Goal: Task Accomplishment & Management: Use online tool/utility

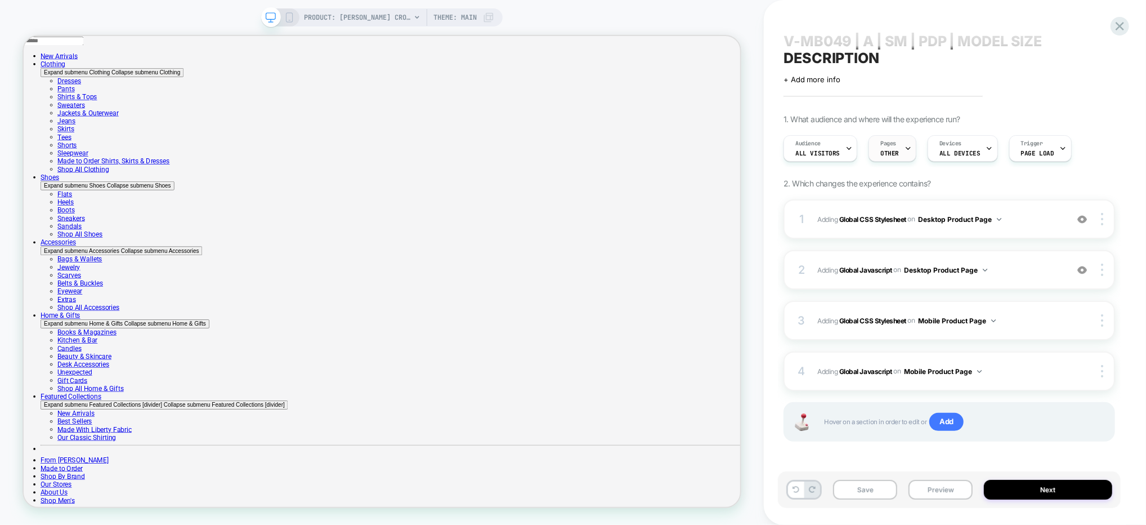
click at [896, 146] on div "Pages OTHER" at bounding box center [889, 148] width 41 height 25
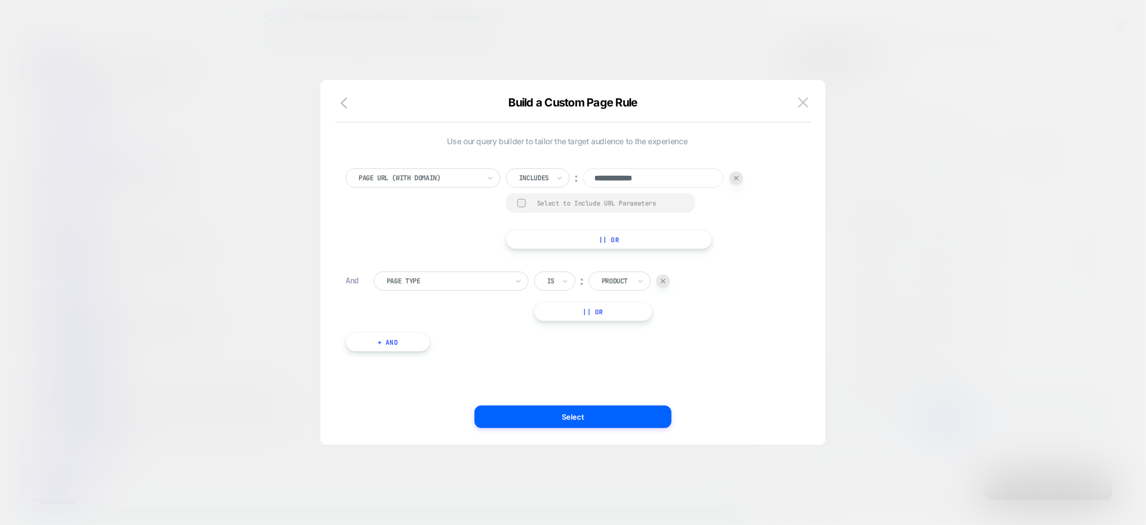
click at [604, 177] on input "**********" at bounding box center [653, 177] width 141 height 19
click at [797, 101] on button at bounding box center [803, 102] width 17 height 17
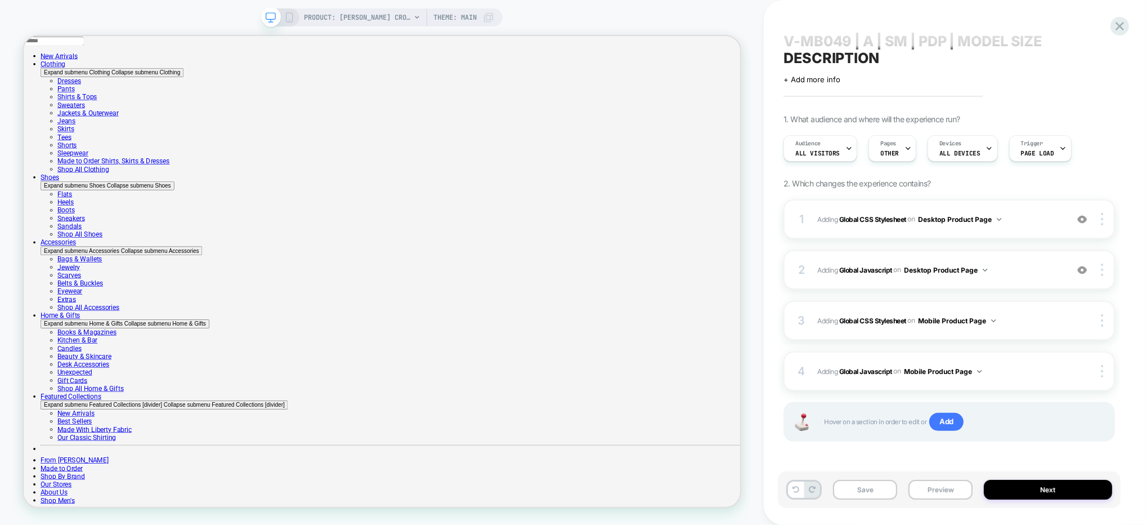
scroll to position [0, 0]
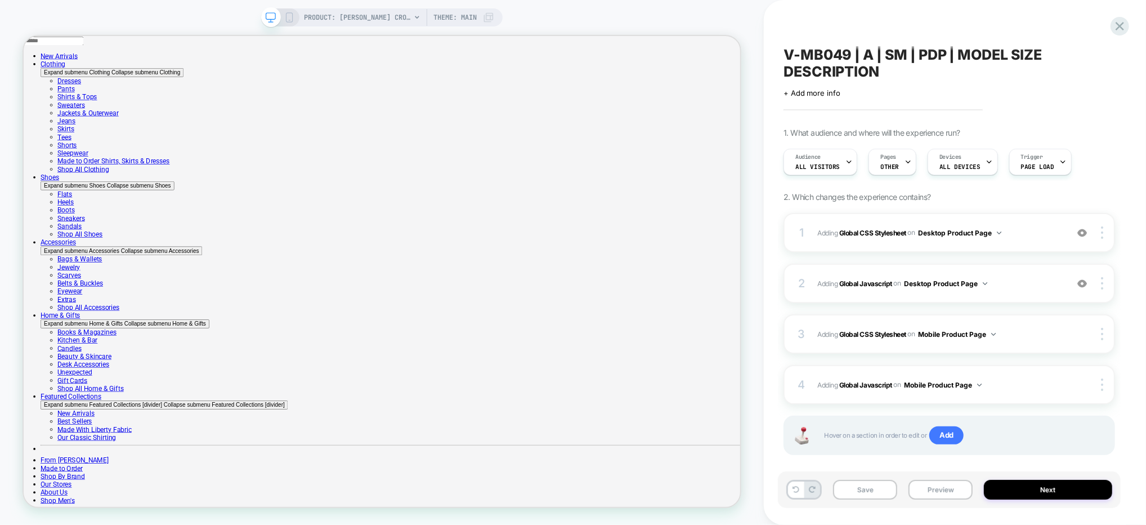
click at [895, 58] on span "V-MB049 | A | SM | PDP | MODEL SIZE DESCRIPTION" at bounding box center [950, 63] width 332 height 34
click at [1127, 30] on icon at bounding box center [1120, 26] width 15 height 15
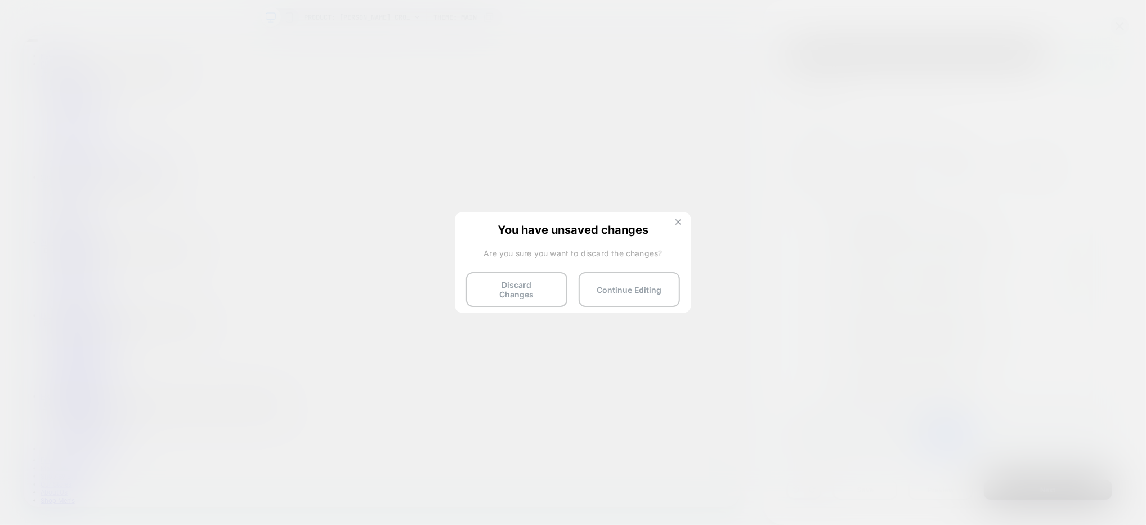
click at [678, 224] on img at bounding box center [679, 222] width 6 height 6
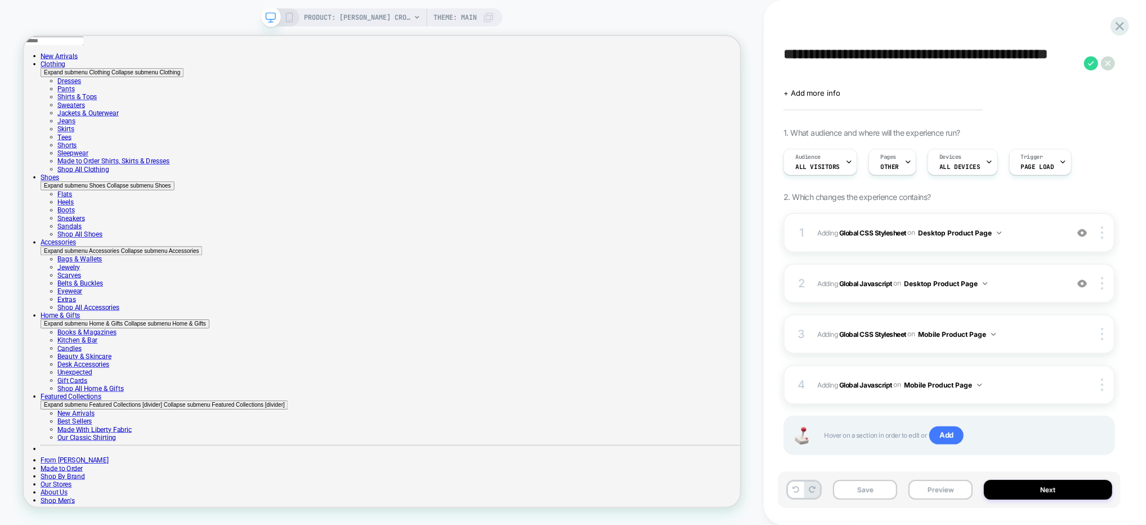
click at [876, 49] on textarea "**********" at bounding box center [931, 63] width 295 height 34
click at [896, 56] on textarea "**********" at bounding box center [931, 63] width 295 height 34
click at [902, 72] on textarea "**********" at bounding box center [931, 63] width 295 height 34
type textarea "**********"
click at [1094, 57] on icon at bounding box center [1091, 63] width 14 height 14
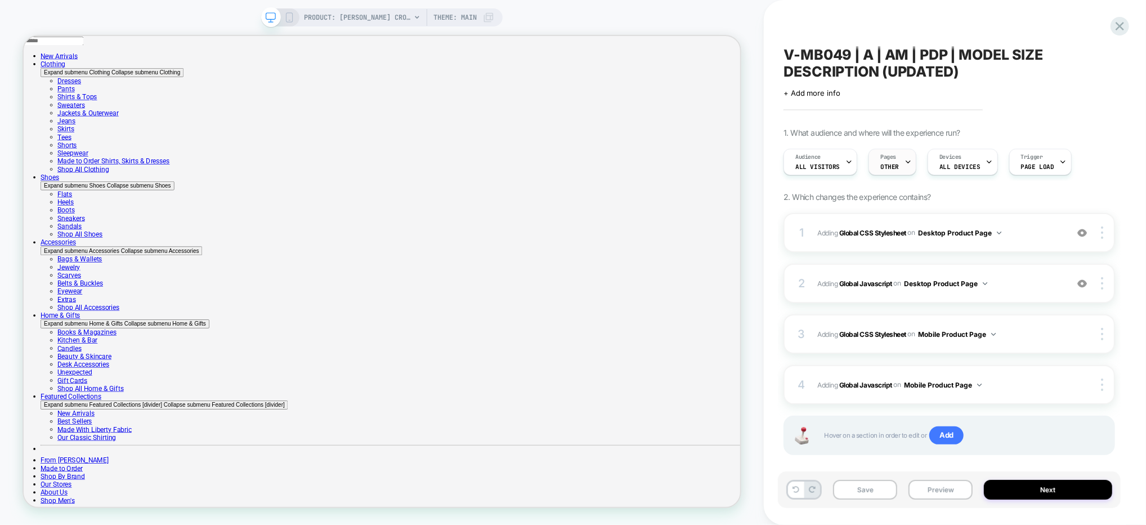
click at [890, 164] on span "OTHER" at bounding box center [890, 167] width 19 height 8
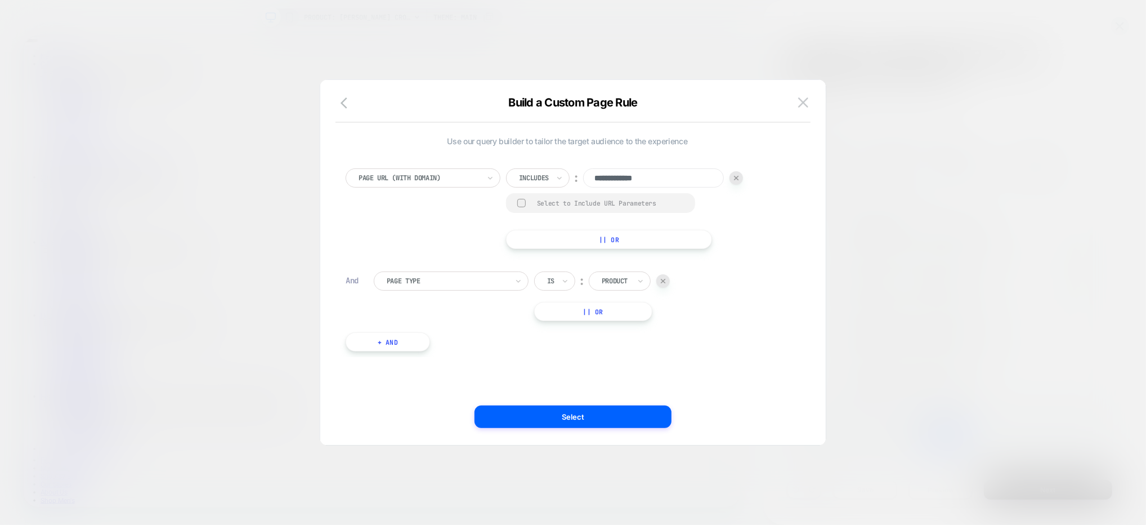
click at [624, 178] on input "**********" at bounding box center [653, 177] width 141 height 19
click at [606, 178] on input "**********" at bounding box center [653, 177] width 141 height 19
type input "**********"
click at [523, 368] on div "**********" at bounding box center [568, 262] width 472 height 320
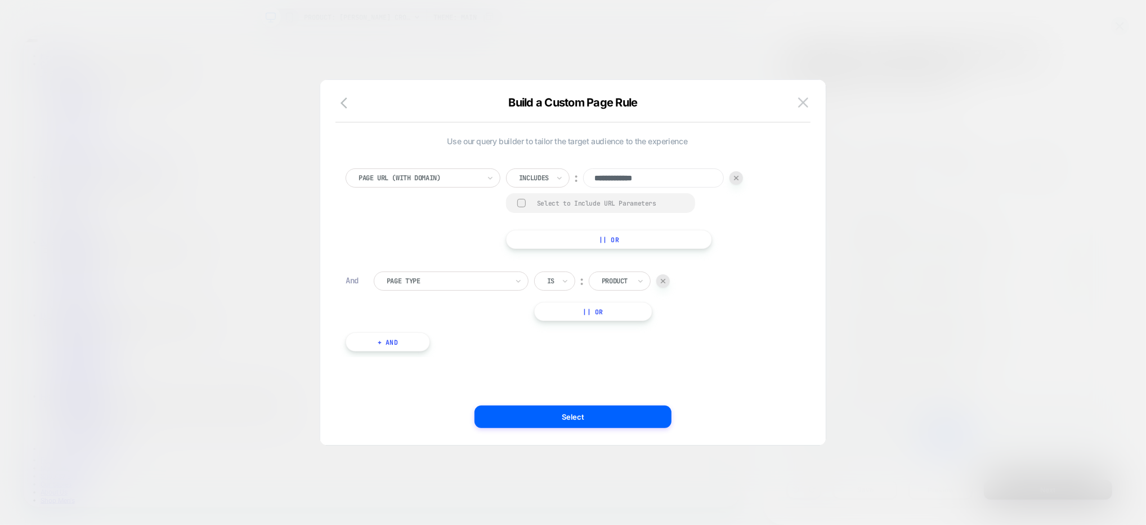
click at [543, 407] on button "Select" at bounding box center [573, 416] width 197 height 23
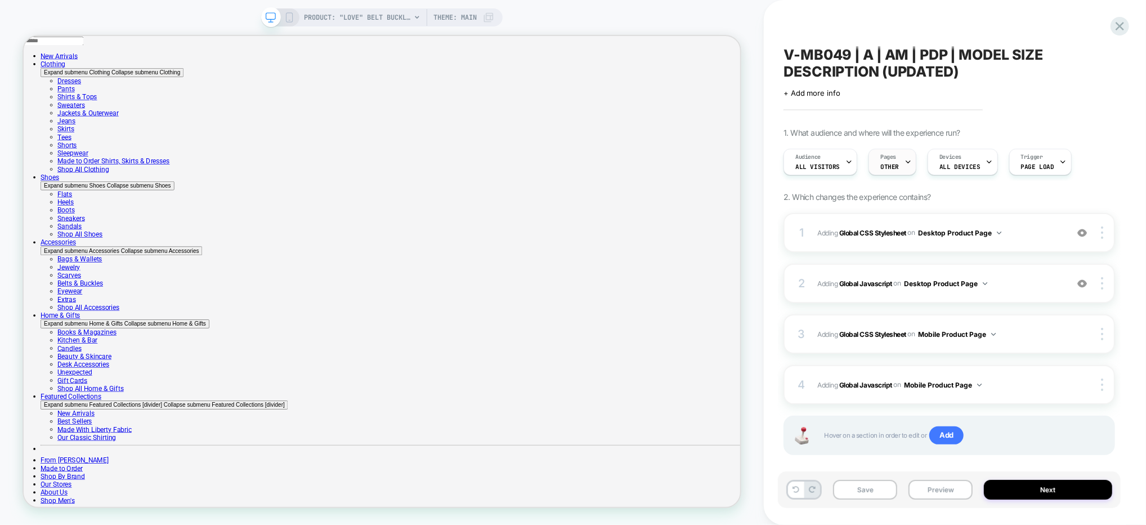
click at [886, 161] on div "Pages OTHER" at bounding box center [889, 161] width 41 height 25
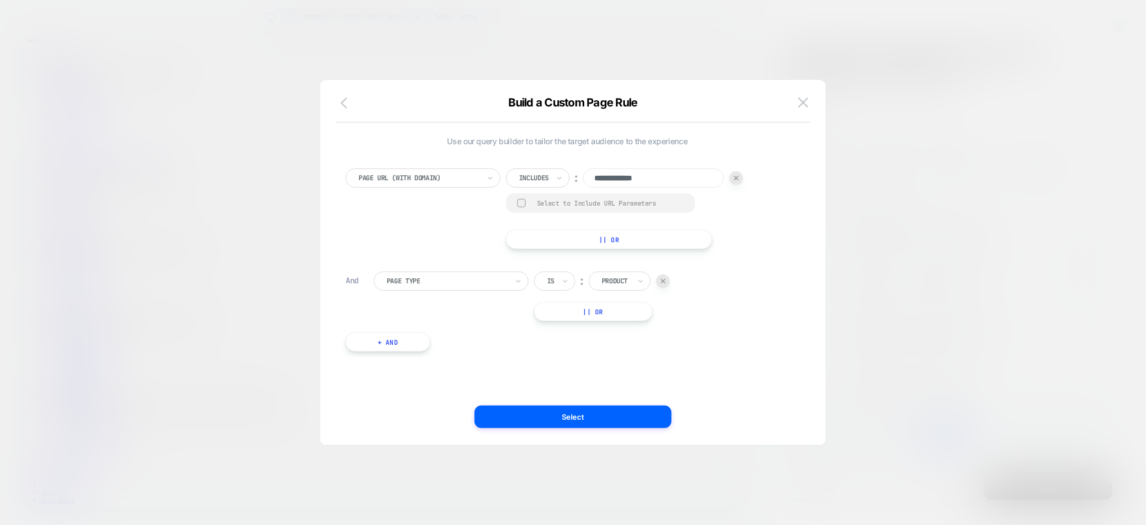
click at [344, 97] on icon "button" at bounding box center [348, 103] width 14 height 14
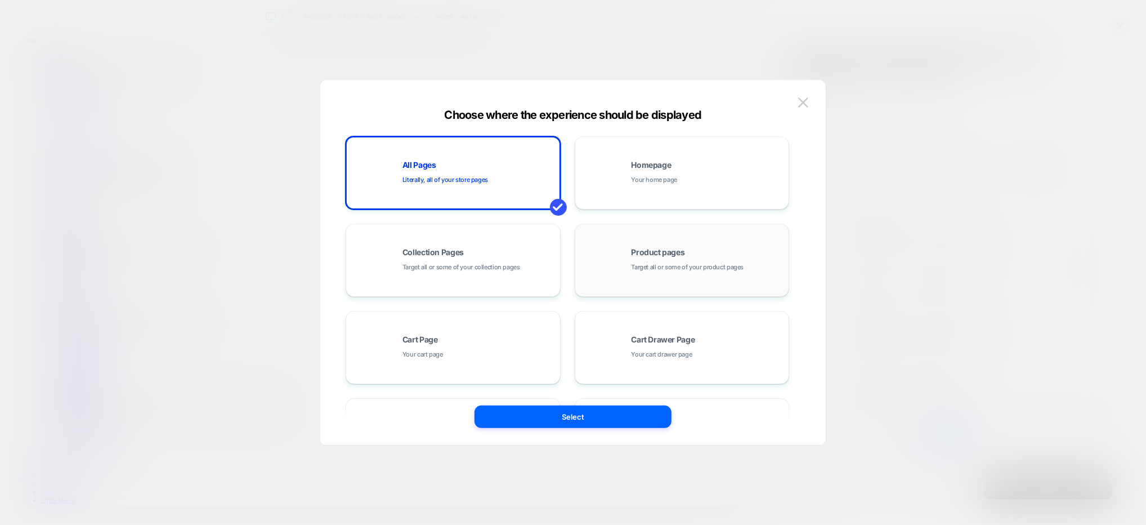
click at [675, 267] on span "Target all or some of your product pages" at bounding box center [688, 267] width 113 height 11
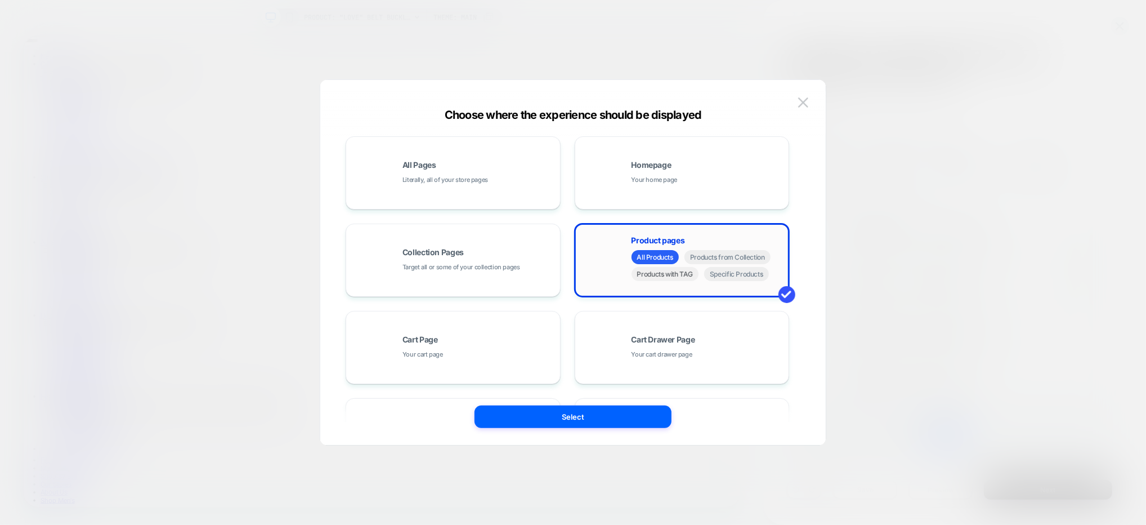
click at [680, 275] on span "Products with TAG" at bounding box center [666, 274] width 68 height 14
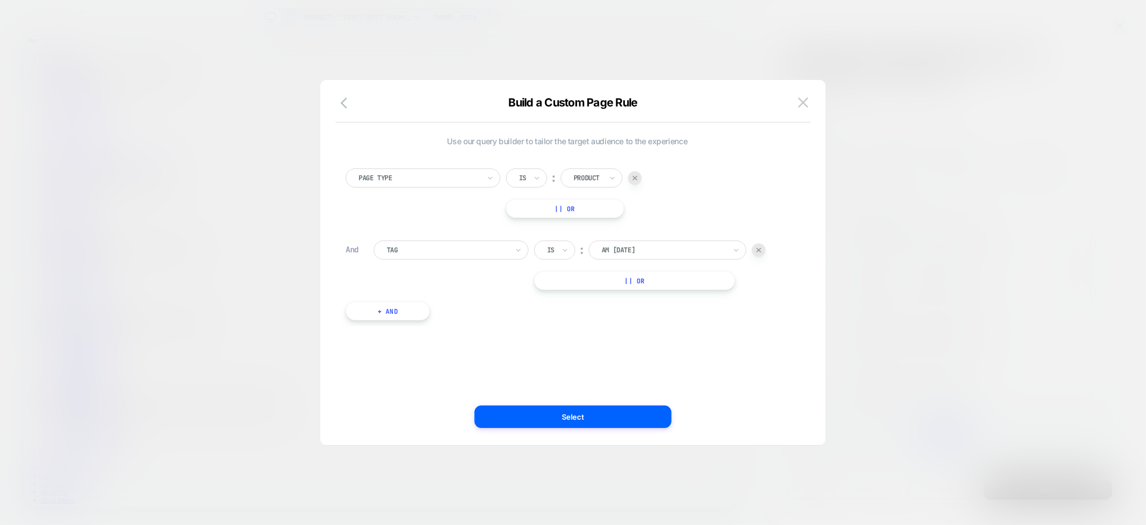
click at [660, 254] on div "AM 4th of July" at bounding box center [664, 250] width 126 height 12
type input "********"
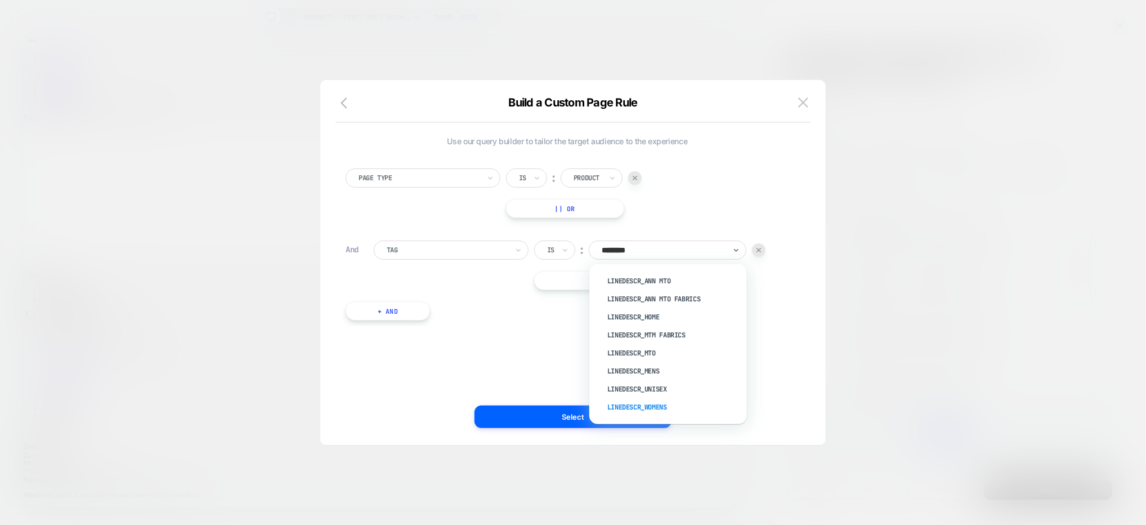
click at [636, 401] on div "LineDescr_Womens" at bounding box center [674, 407] width 146 height 18
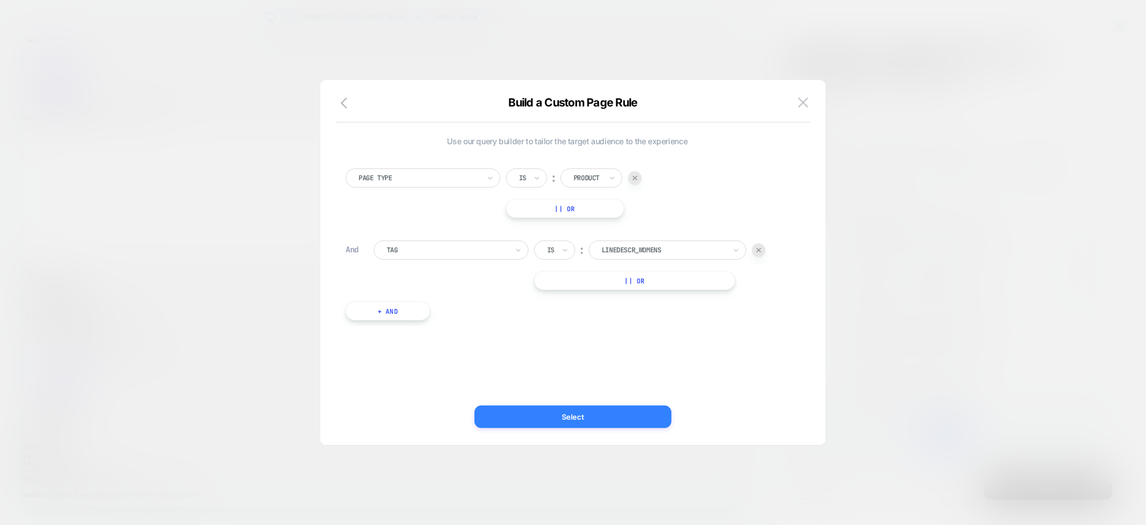
click at [603, 407] on button "Select" at bounding box center [573, 416] width 197 height 23
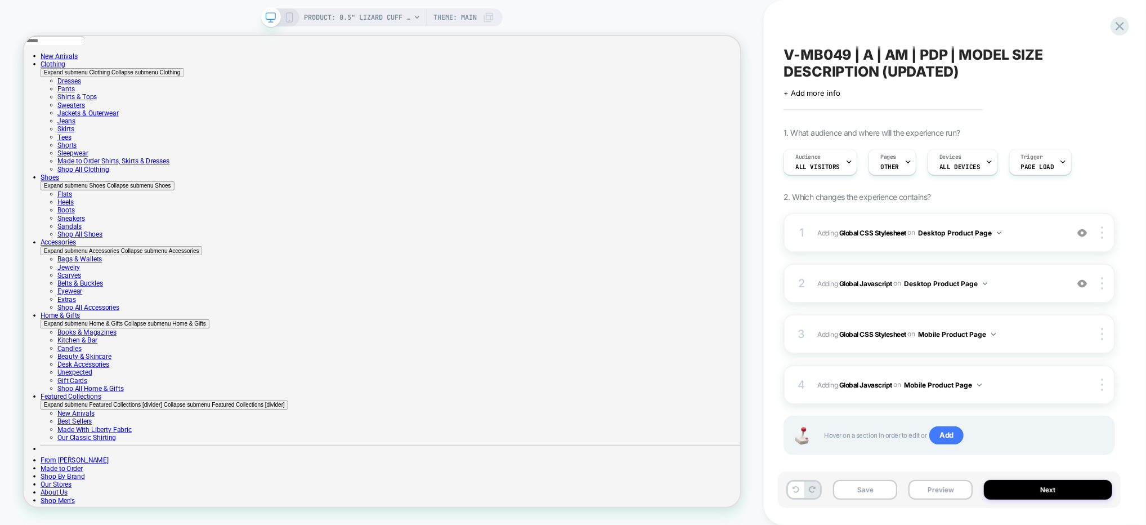
click at [414, 13] on div "PRODUCT: 0.5" Lizard Cuff Bracelet in Azalea [ann mashburn 05 s7900] Theme: MAIN" at bounding box center [399, 17] width 190 height 18
click at [416, 17] on icon at bounding box center [417, 17] width 5 height 3
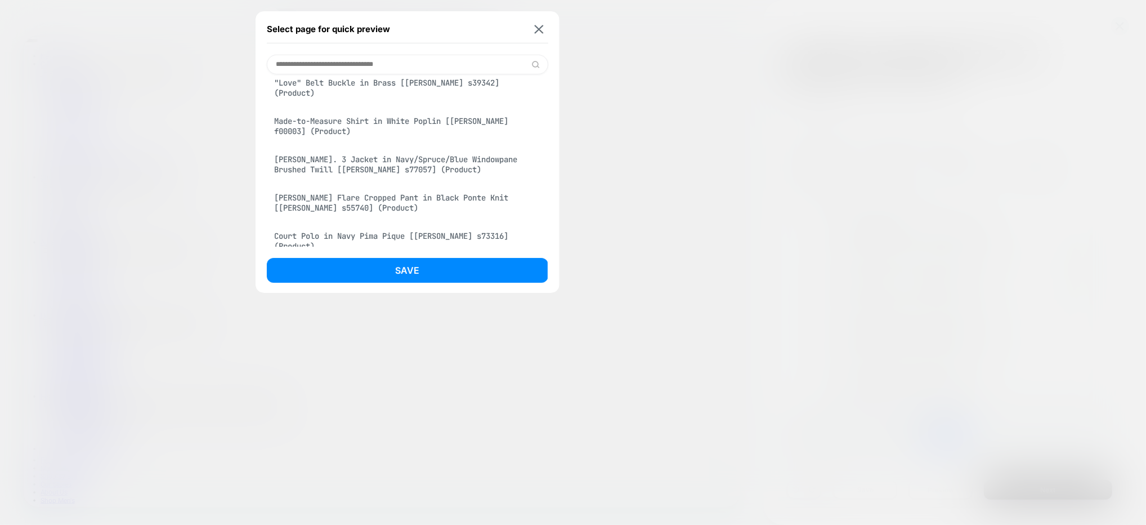
scroll to position [146, 0]
click at [439, 160] on div "Faye Flare Cropped Pant in Black Ponte Knit [ann mashburn s55740] (Product)" at bounding box center [408, 165] width 282 height 32
click at [465, 263] on button "Save" at bounding box center [408, 270] width 282 height 25
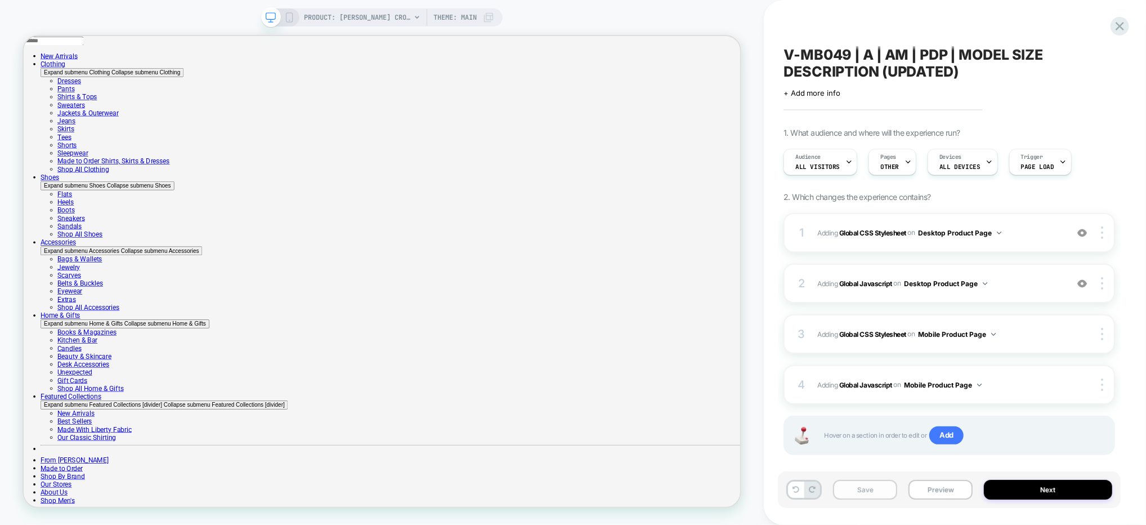
click at [873, 489] on button "Save" at bounding box center [865, 490] width 64 height 20
click at [953, 483] on button "Preview" at bounding box center [941, 490] width 64 height 20
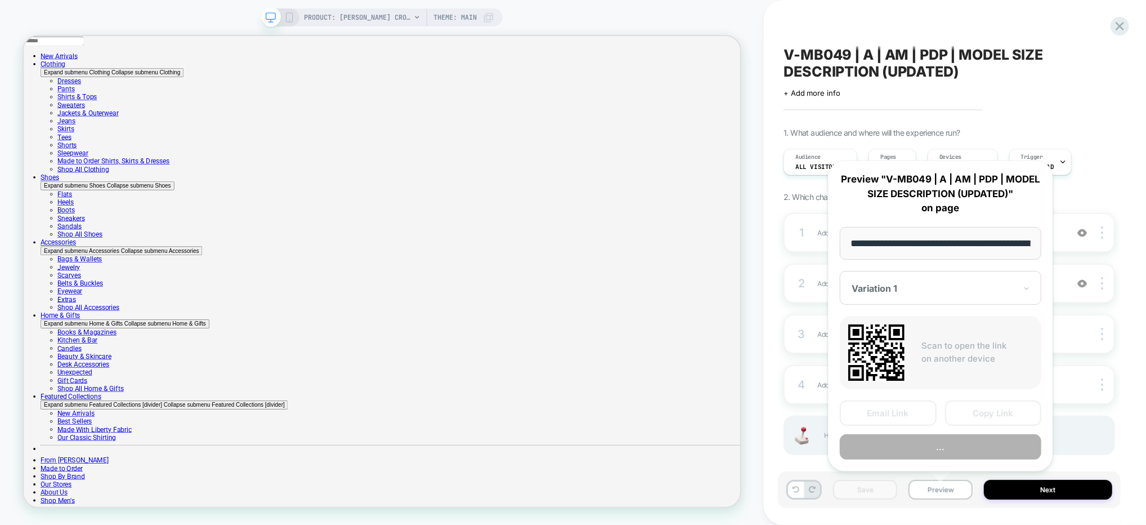
scroll to position [0, 362]
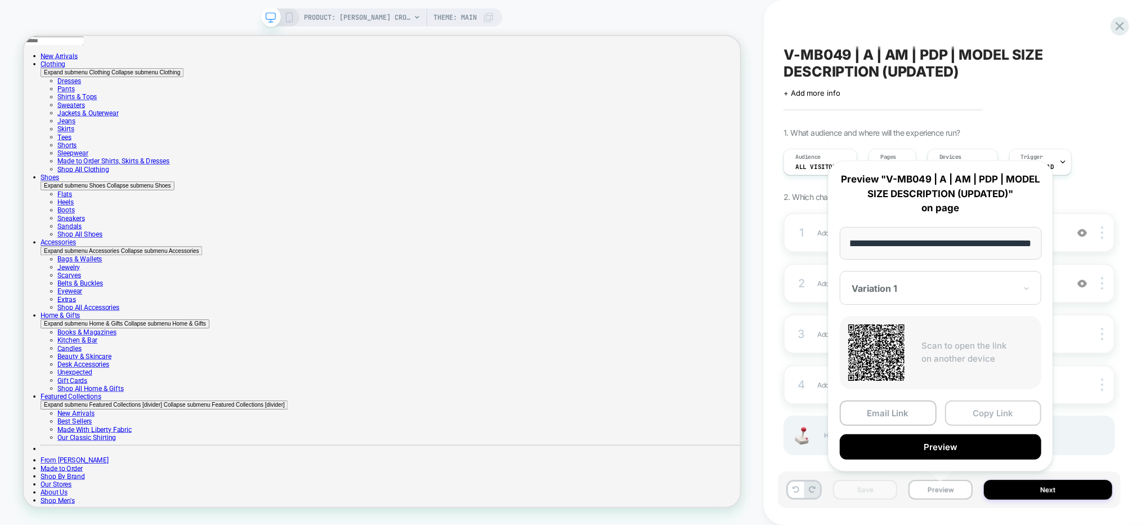
click at [986, 413] on button "Copy Link" at bounding box center [993, 412] width 97 height 25
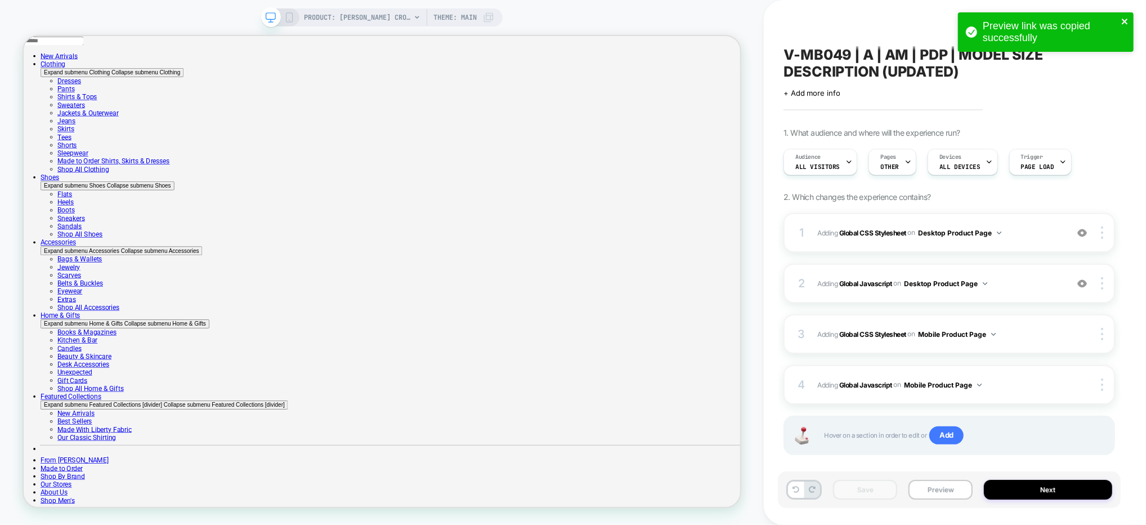
click at [1128, 17] on icon "close" at bounding box center [1126, 21] width 8 height 9
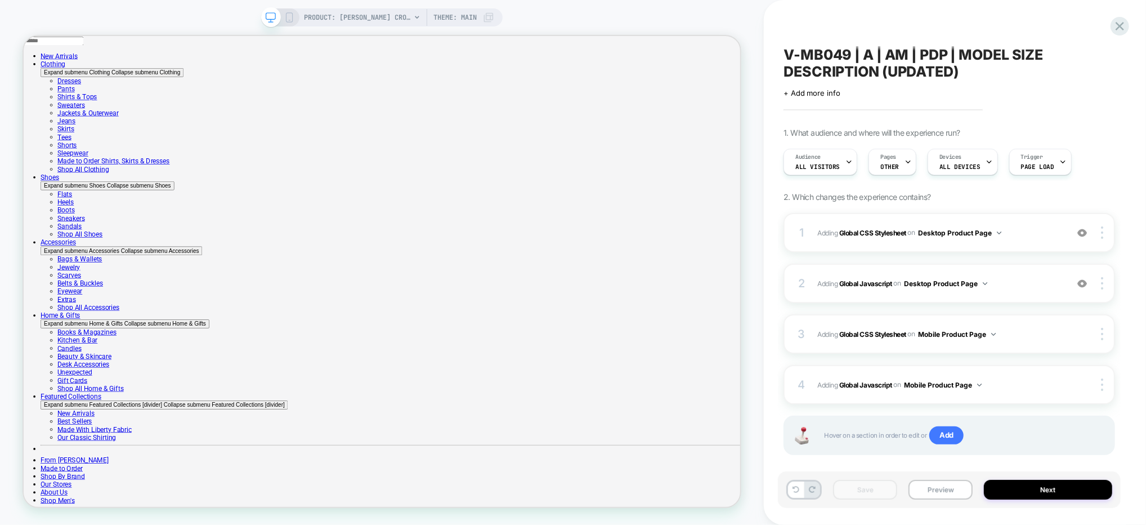
click at [1121, 15] on div "Preview link was copied successfully" at bounding box center [1046, 12] width 180 height 5
click at [1122, 25] on icon at bounding box center [1120, 26] width 8 height 8
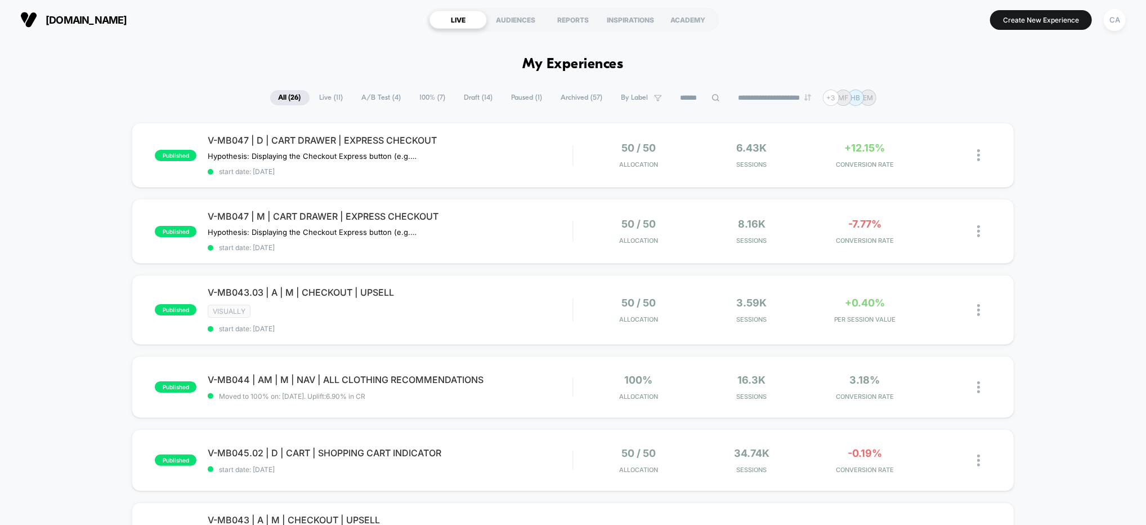
click at [431, 99] on span "100% ( 7 )" at bounding box center [433, 97] width 43 height 15
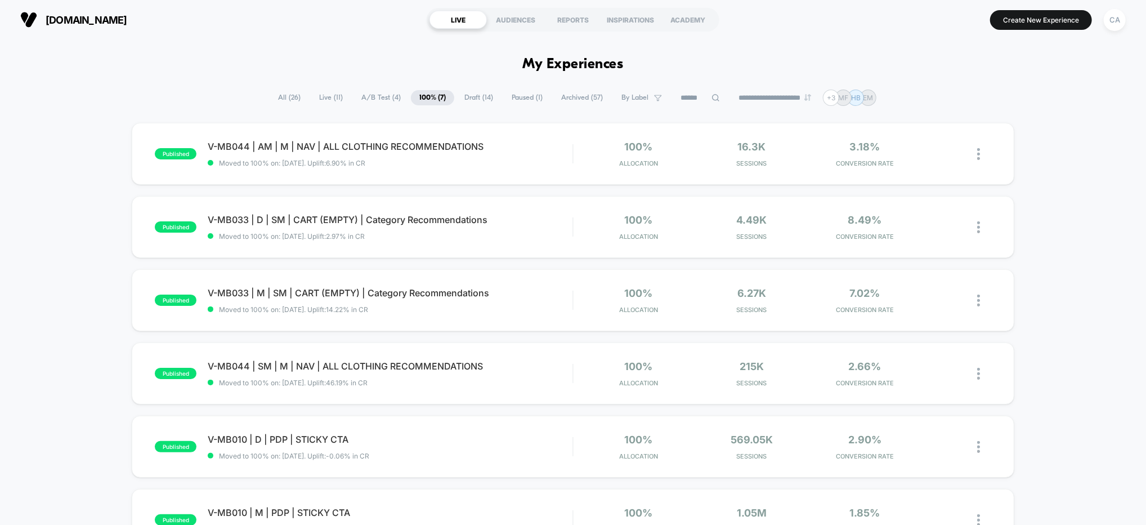
click at [480, 100] on span "Draft ( 14 )" at bounding box center [479, 97] width 46 height 15
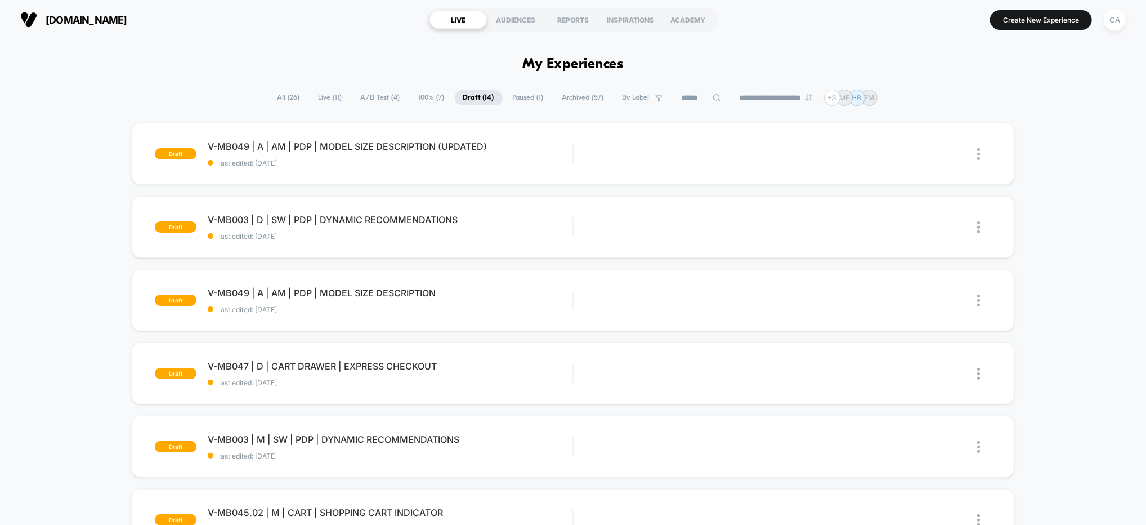
click at [979, 300] on img at bounding box center [978, 300] width 3 height 12
click at [917, 347] on div "Delete" at bounding box center [920, 352] width 101 height 25
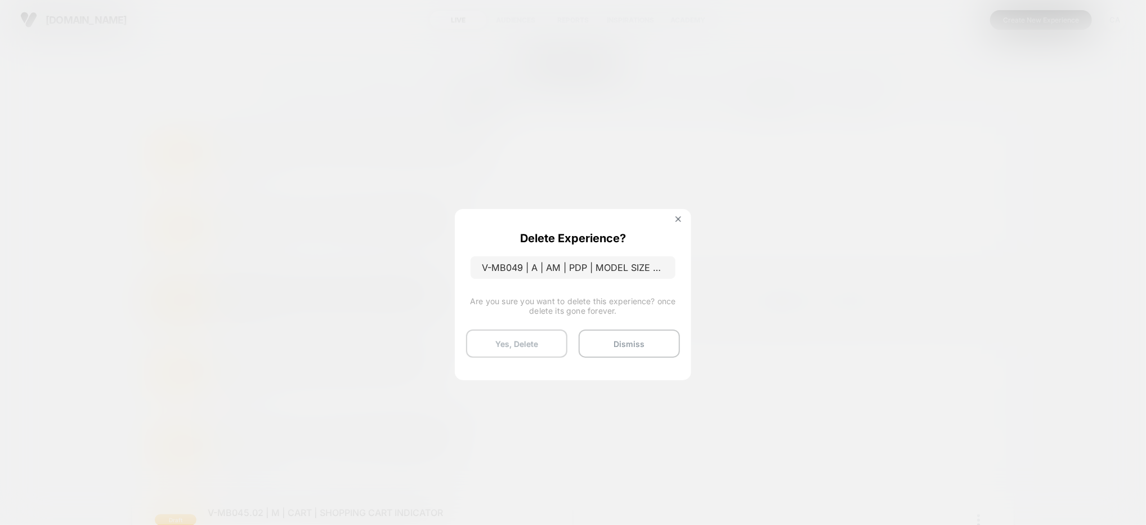
click at [532, 341] on button "Yes, Delete" at bounding box center [516, 343] width 101 height 28
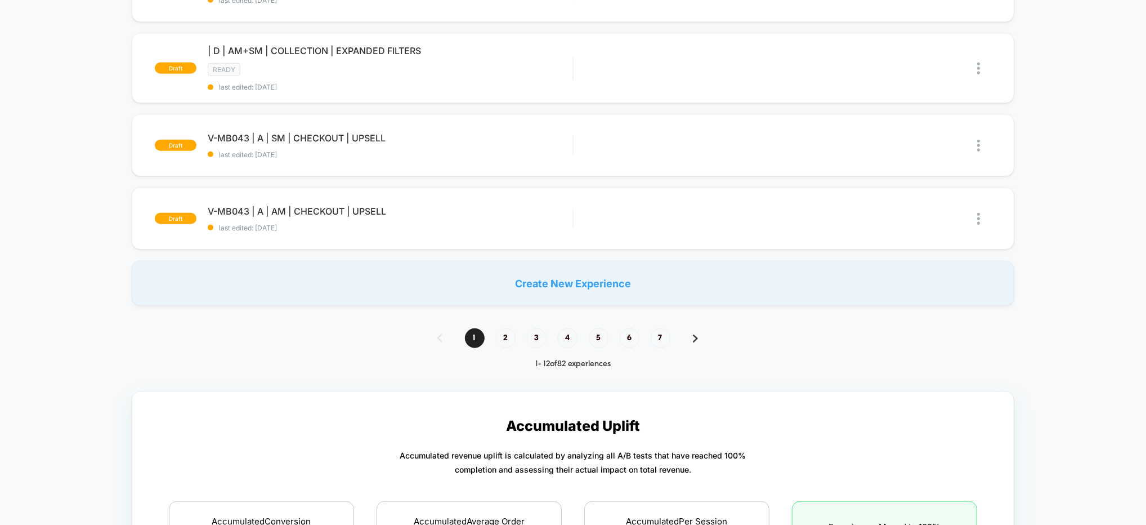
scroll to position [689, 0]
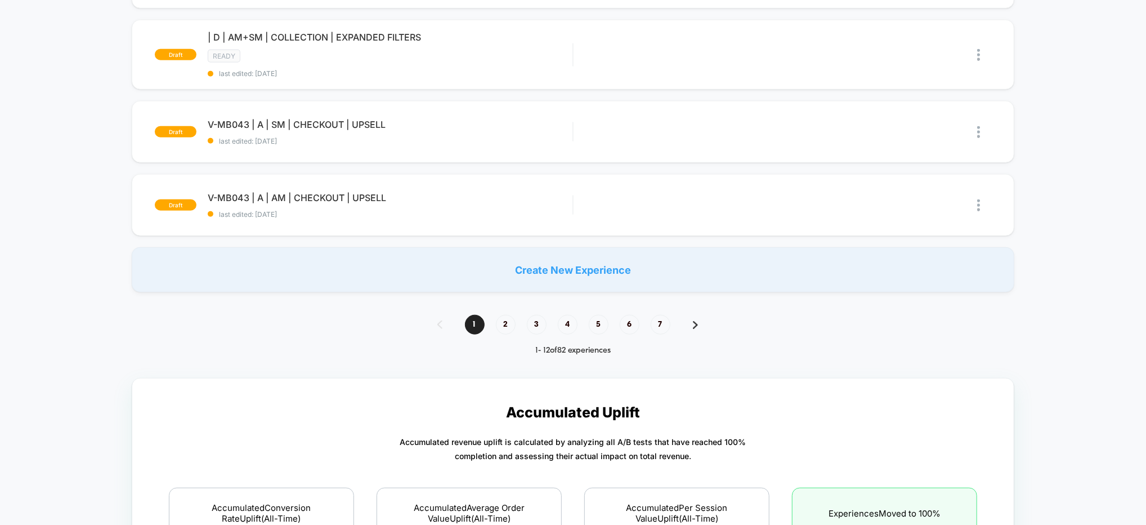
click at [519, 322] on div "1 2 3 4 5 6 7" at bounding box center [573, 325] width 294 height 20
click at [514, 322] on span "2" at bounding box center [506, 325] width 20 height 20
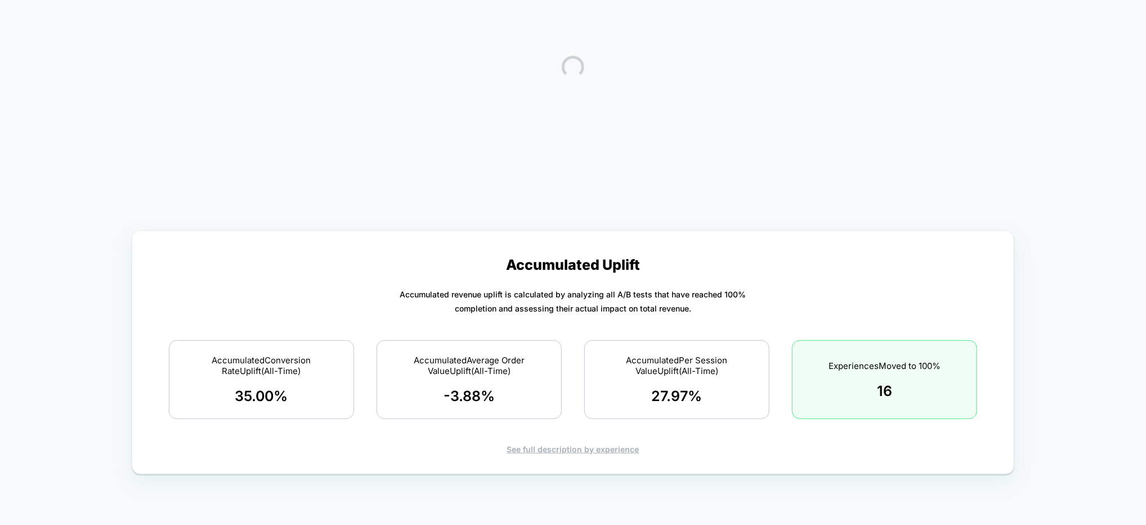
scroll to position [0, 0]
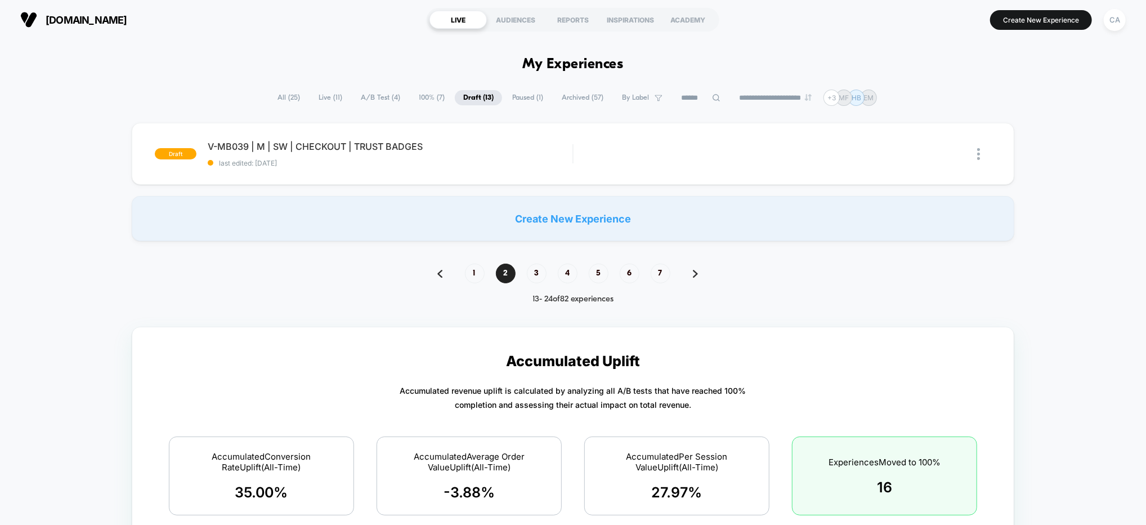
click at [472, 268] on span "1" at bounding box center [475, 274] width 20 height 20
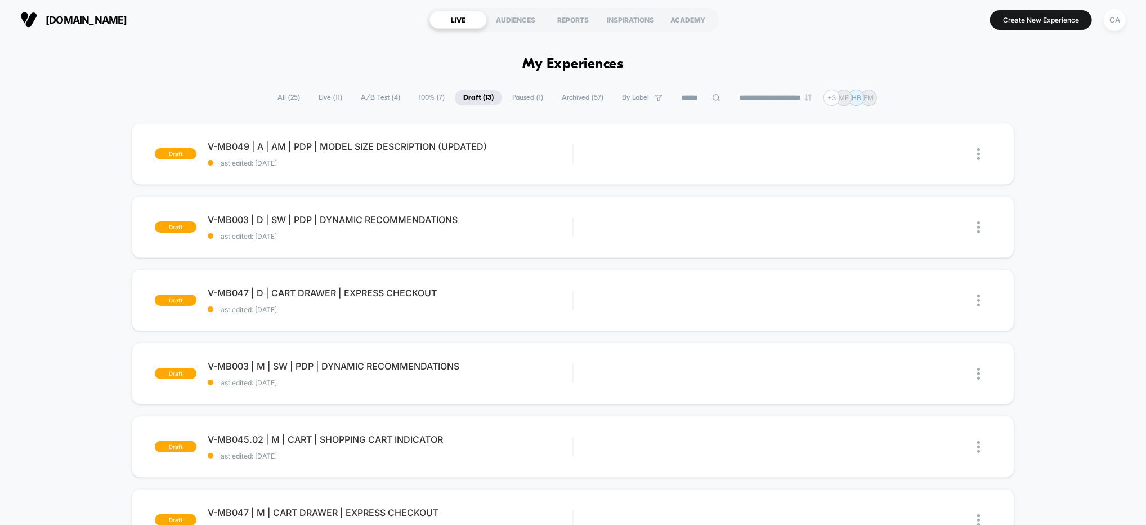
click at [736, 150] on div "Edit" at bounding box center [724, 153] width 53 height 25
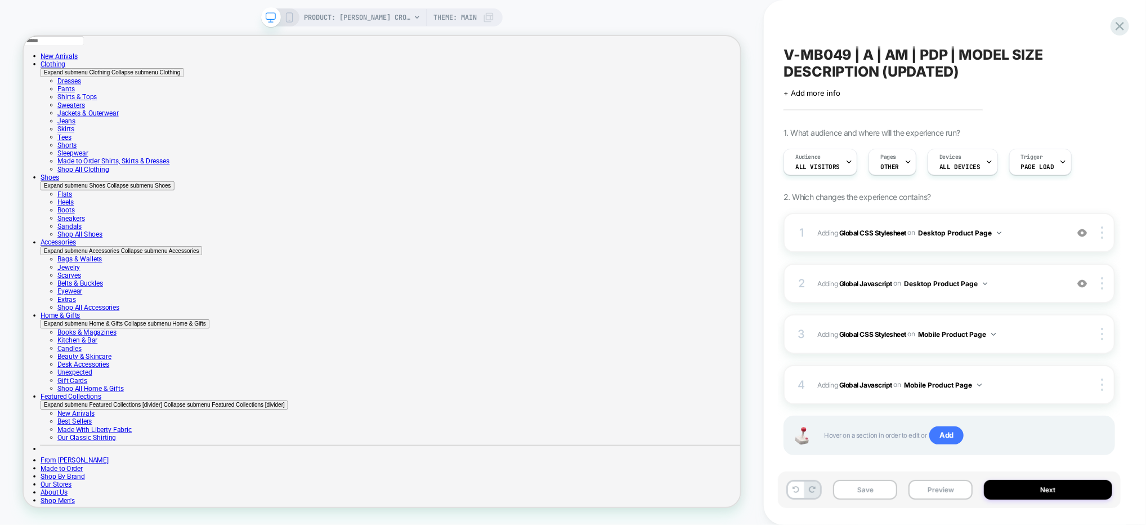
click at [904, 67] on span "V-MB049 | A | AM | PDP | MODEL SIZE DESCRIPTION (UPDATED)" at bounding box center [950, 63] width 332 height 34
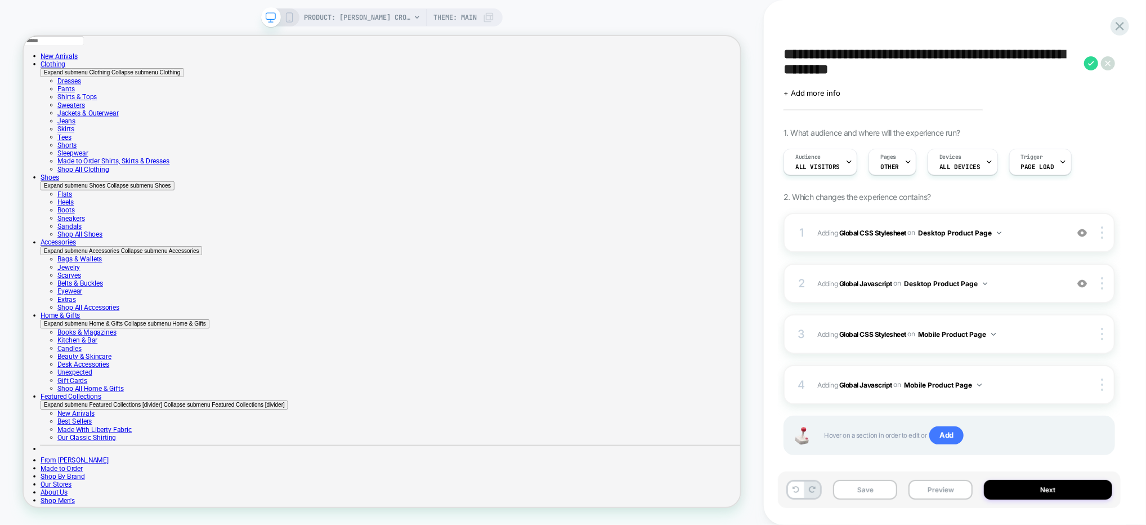
click at [886, 72] on textarea "**********" at bounding box center [931, 63] width 295 height 34
drag, startPoint x: 881, startPoint y: 70, endPoint x: 995, endPoint y: 69, distance: 114.9
click at [994, 69] on textarea "**********" at bounding box center [931, 63] width 295 height 34
type textarea "**********"
click at [1085, 64] on icon at bounding box center [1091, 63] width 14 height 14
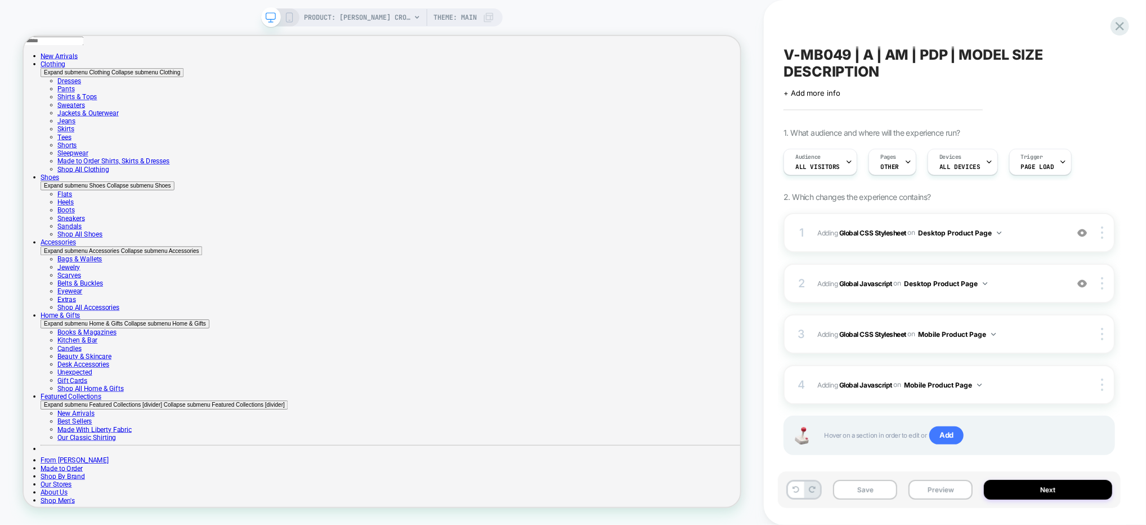
click at [881, 500] on div "Save Preview Next" at bounding box center [949, 489] width 343 height 37
click at [881, 491] on button "Save" at bounding box center [865, 490] width 64 height 20
click at [1126, 24] on icon at bounding box center [1120, 26] width 15 height 15
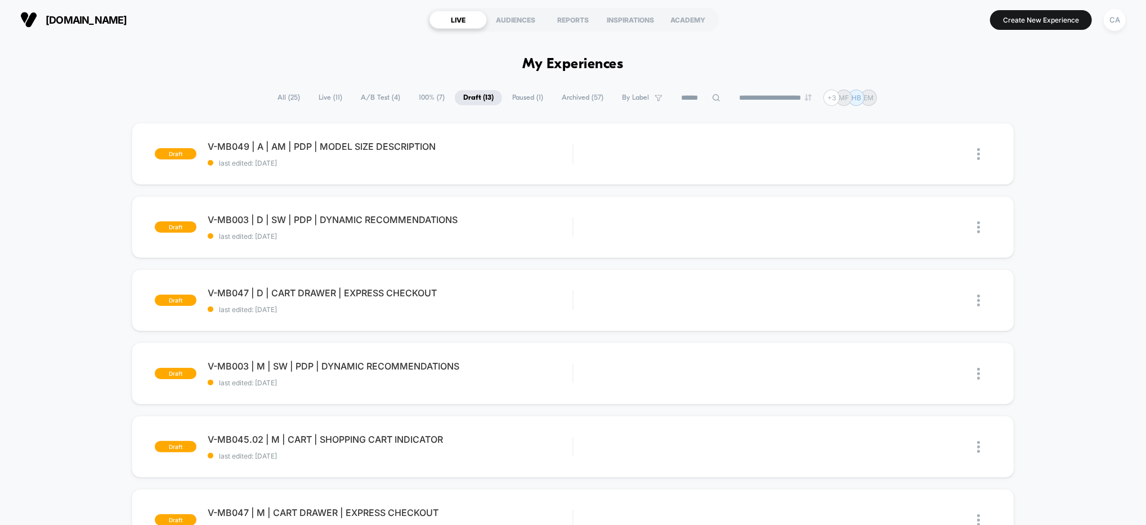
click at [510, 101] on span "Paused ( 1 )" at bounding box center [528, 97] width 48 height 15
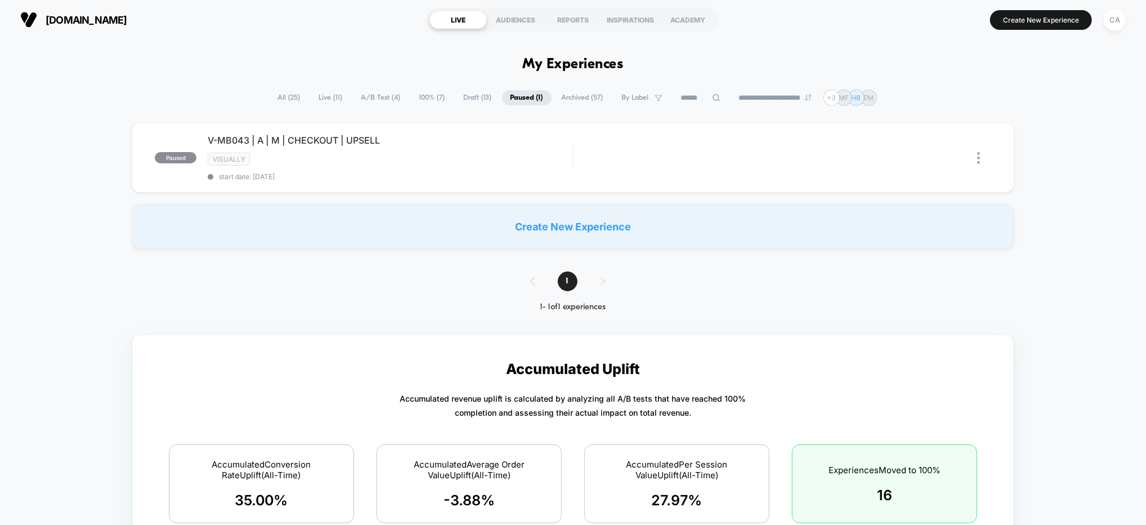
click at [476, 101] on span "Draft ( 13 )" at bounding box center [478, 97] width 45 height 15
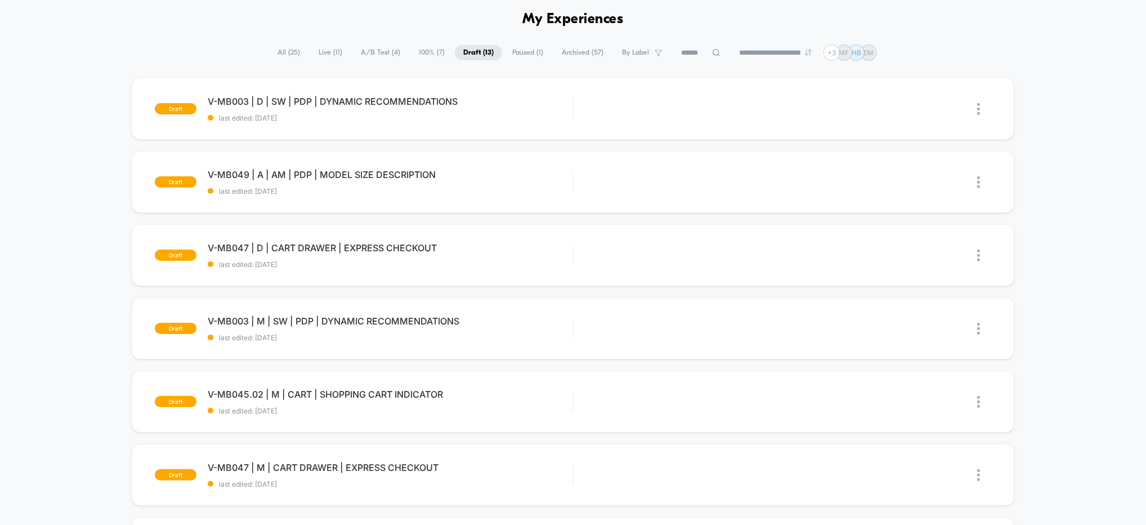
scroll to position [71, 0]
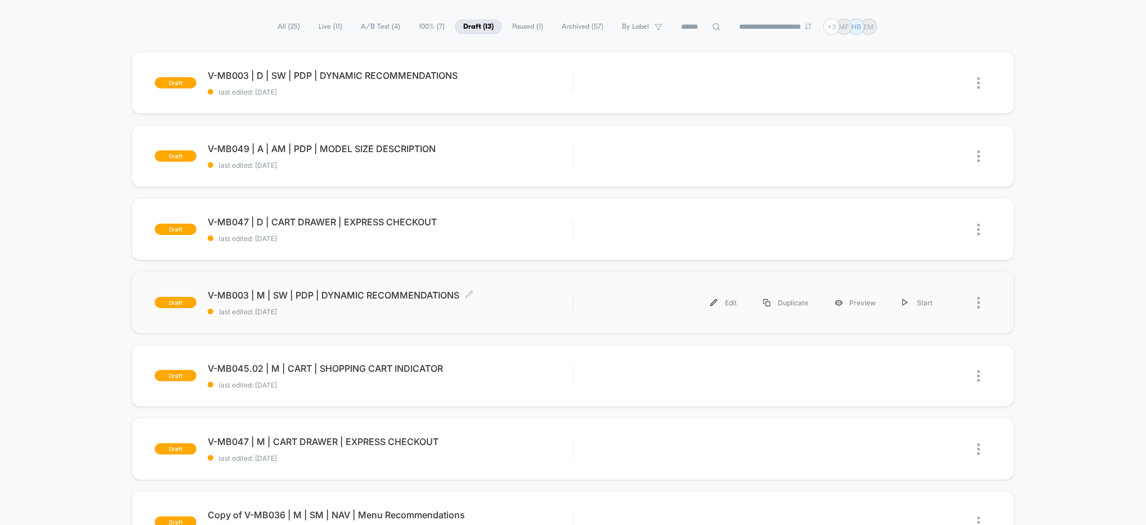
click at [495, 307] on span "last edited: 8/22/2025" at bounding box center [390, 311] width 365 height 8
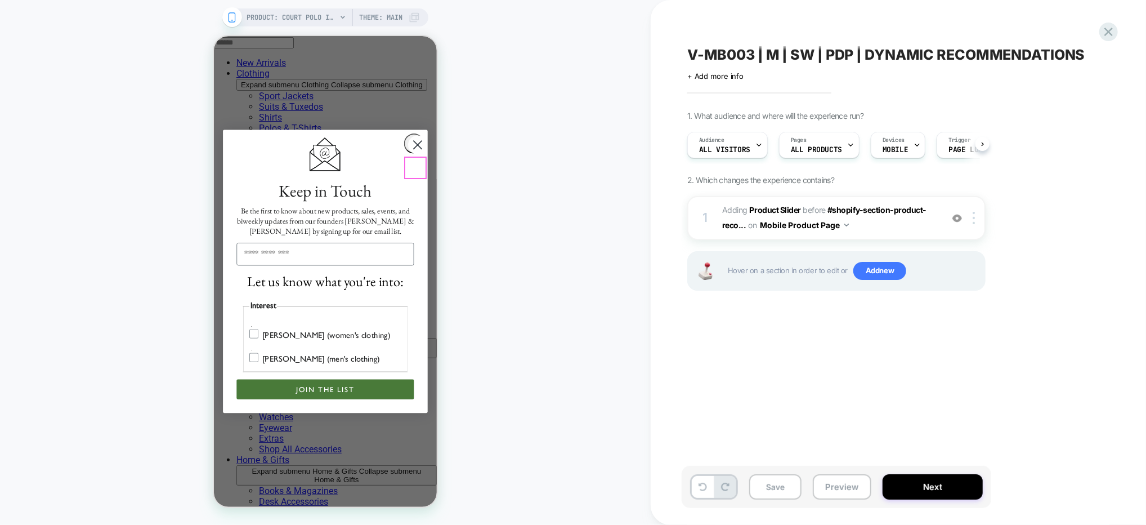
click at [414, 154] on circle "Close dialog" at bounding box center [417, 144] width 19 height 19
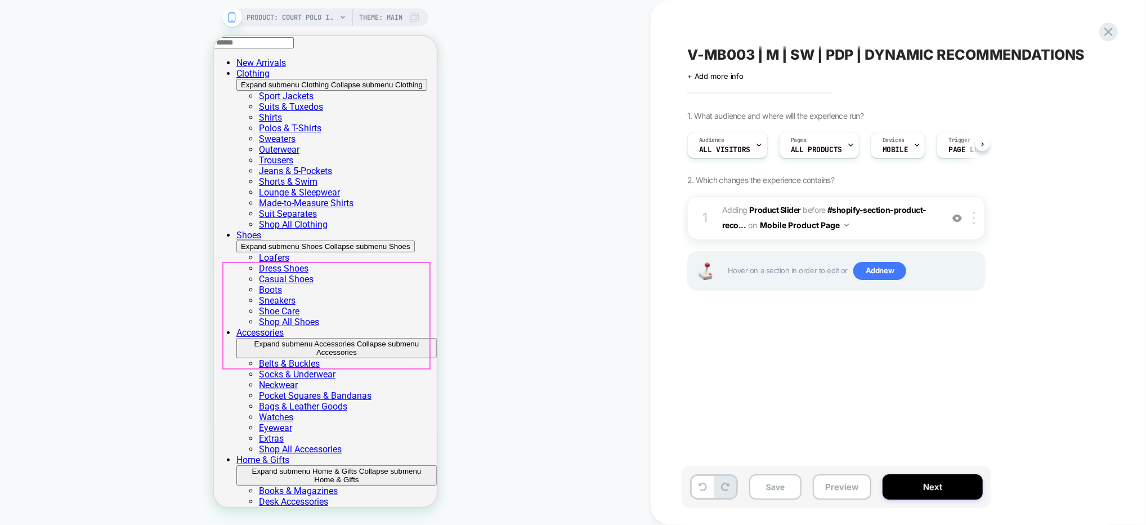
scroll to position [48, 0]
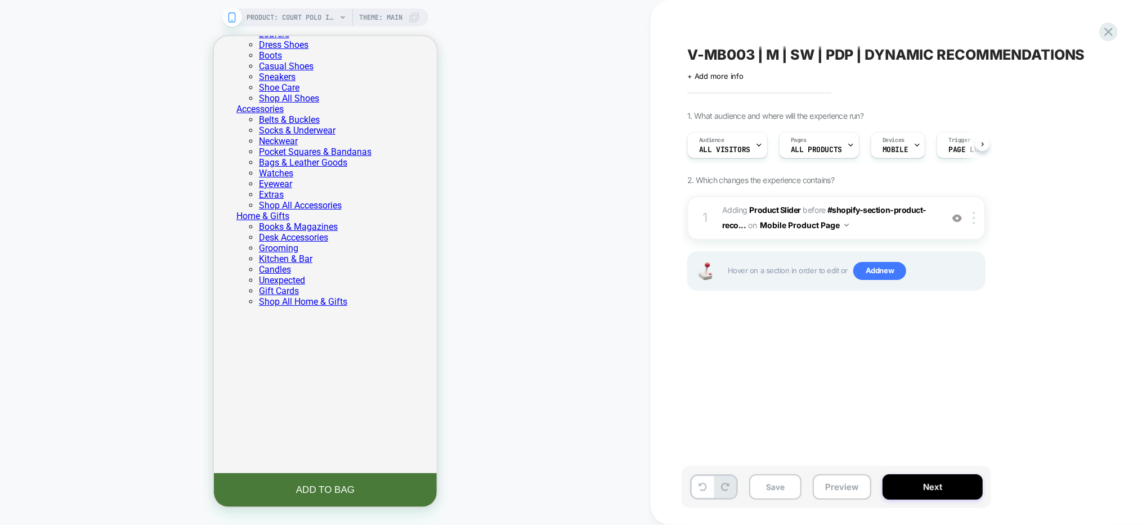
scroll to position [1109, 0]
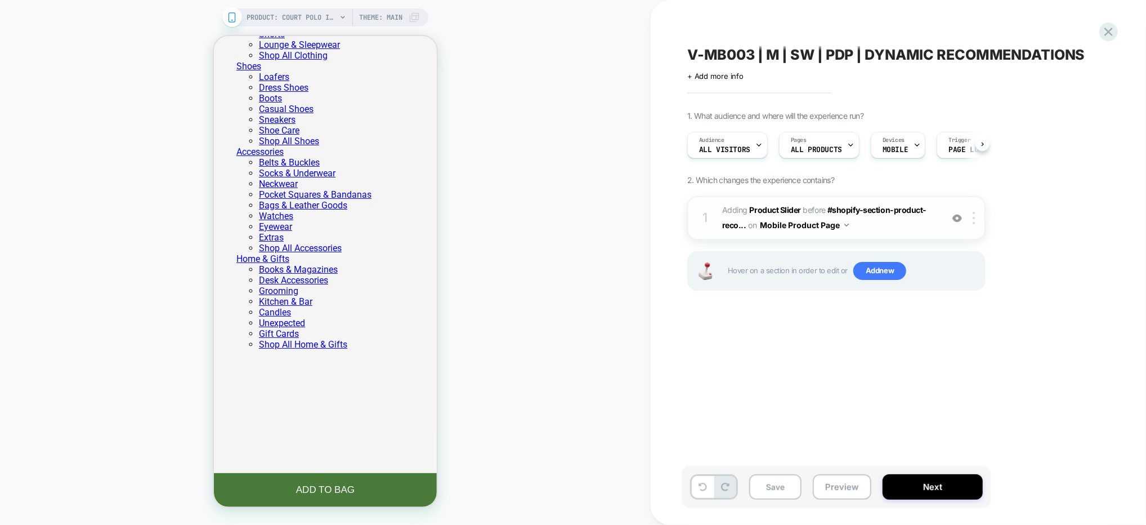
click at [932, 225] on span "#_loomi_addon_1751999925582 Adding Product Slider BEFORE #shopify-section-produ…" at bounding box center [829, 218] width 215 height 30
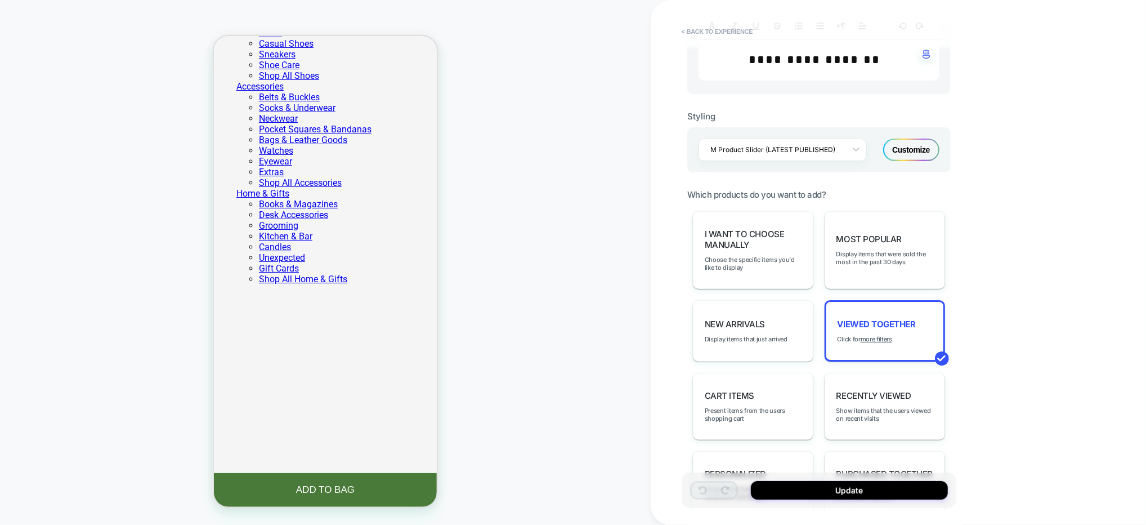
scroll to position [400, 0]
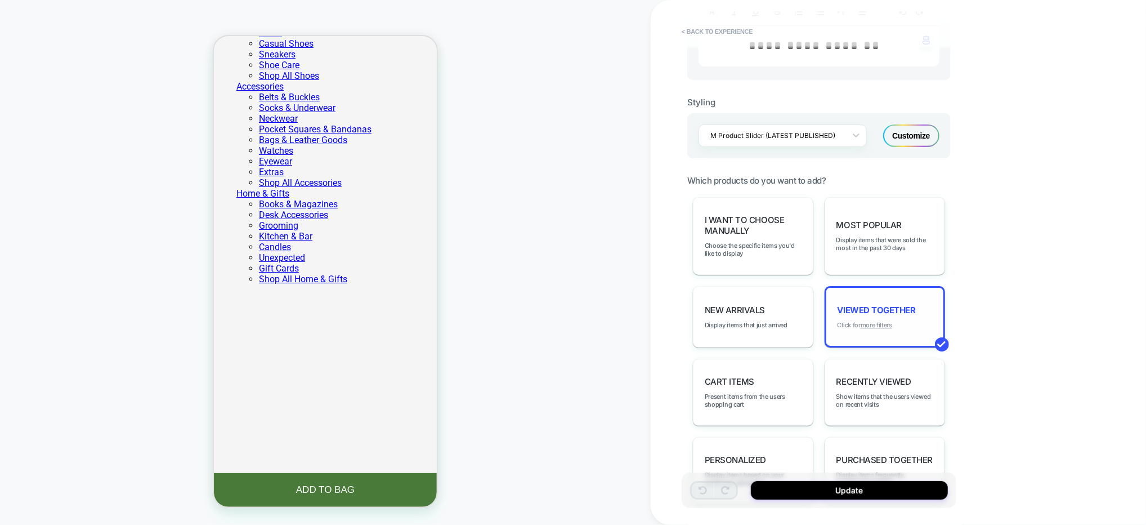
click at [878, 321] on u "more filters" at bounding box center [877, 325] width 32 height 8
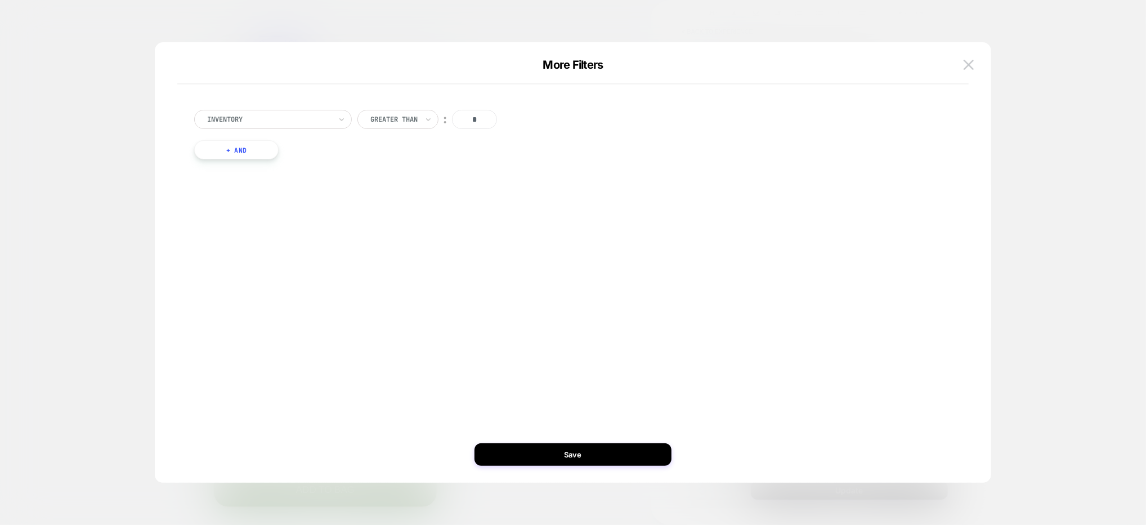
click at [233, 154] on button "+ And" at bounding box center [236, 149] width 84 height 19
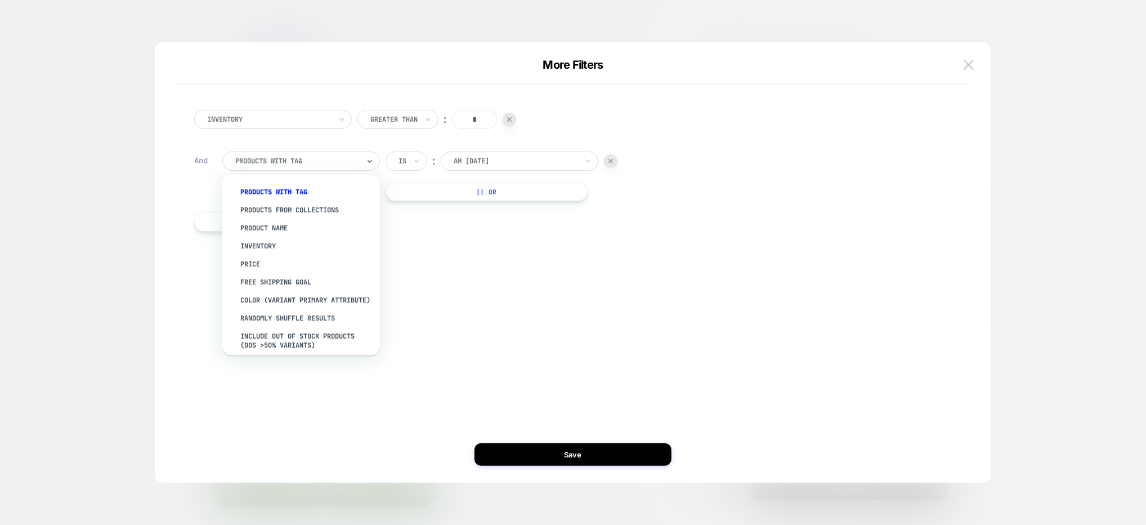
click at [289, 163] on div at bounding box center [297, 161] width 124 height 10
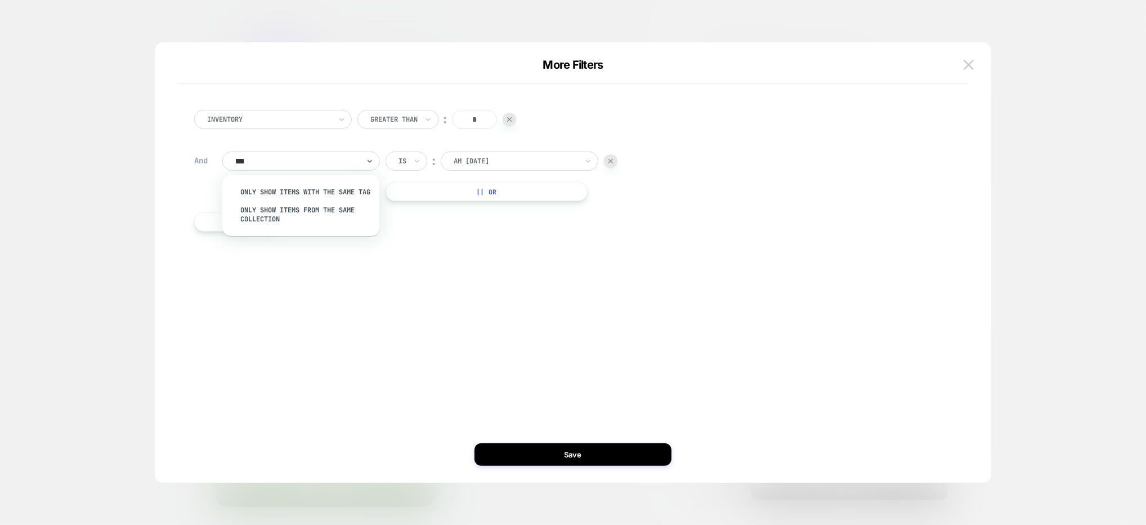
type input "****"
click at [266, 191] on div "Only show items with the same tag" at bounding box center [307, 192] width 146 height 18
click at [485, 162] on div at bounding box center [516, 161] width 124 height 10
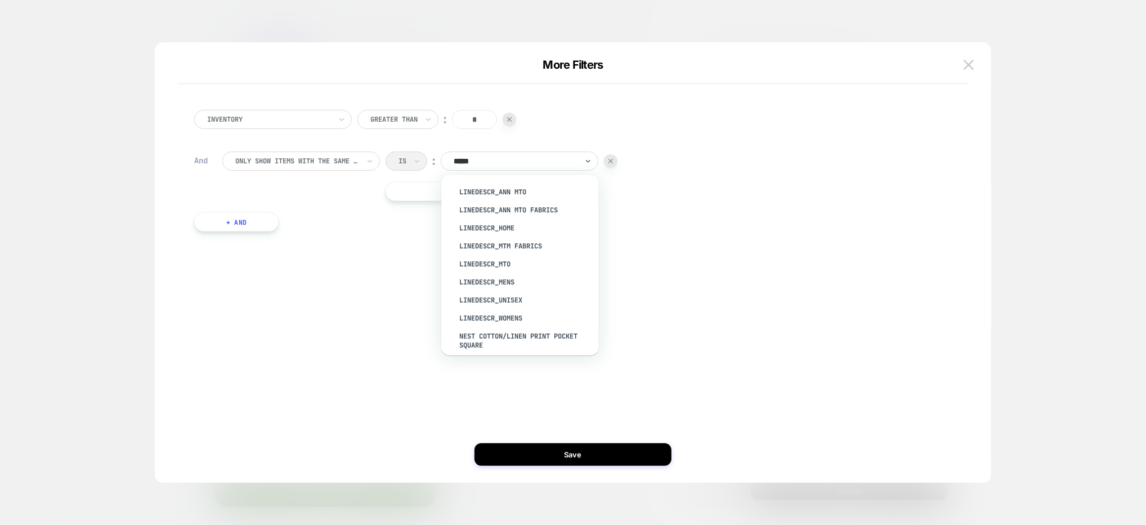
type input "******"
drag, startPoint x: 512, startPoint y: 282, endPoint x: 510, endPoint y: 267, distance: 15.4
click at [512, 282] on div "LineDescr_Mens" at bounding box center [526, 282] width 146 height 18
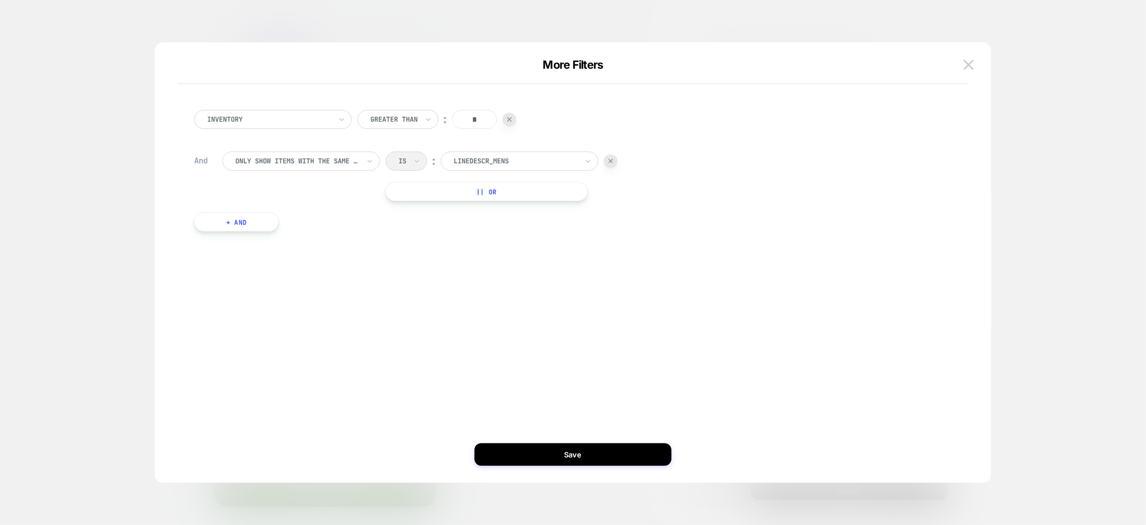
click at [477, 194] on button "|| Or" at bounding box center [487, 191] width 202 height 19
click at [479, 194] on div at bounding box center [516, 191] width 124 height 10
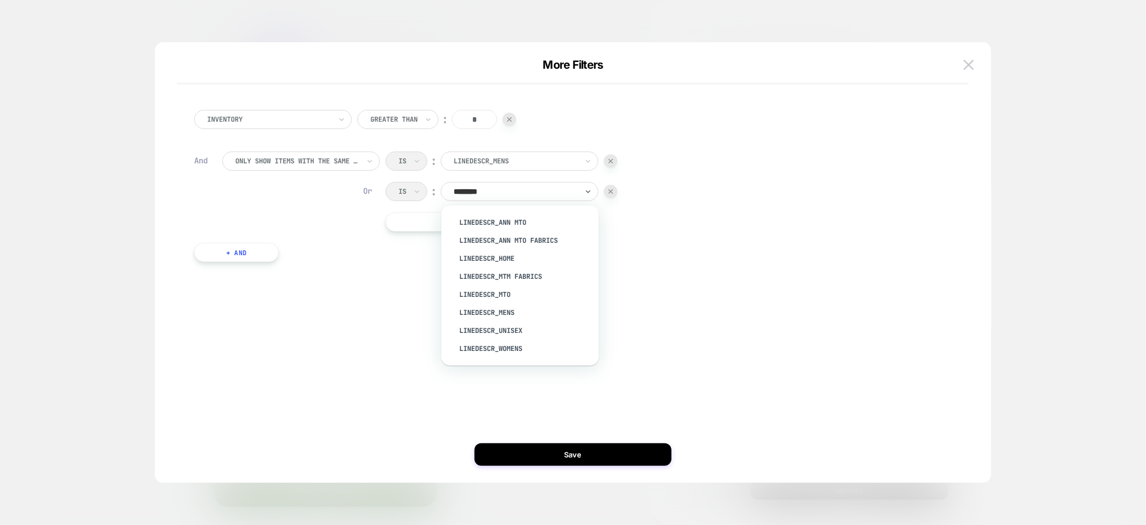
type input "*******"
click at [516, 350] on div "LineDescr_Womens" at bounding box center [526, 349] width 146 height 18
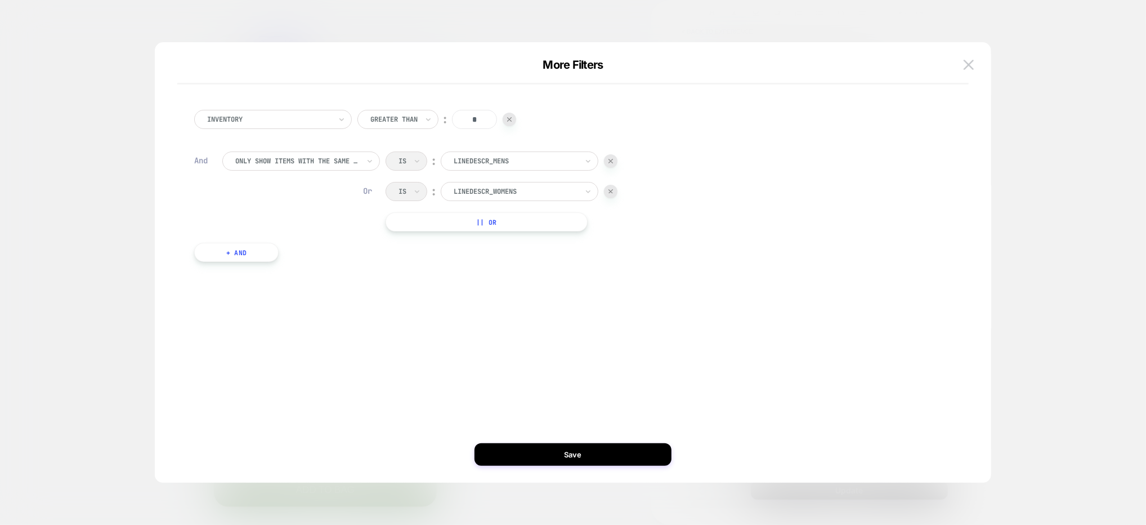
click at [238, 253] on button "+ And" at bounding box center [236, 252] width 84 height 19
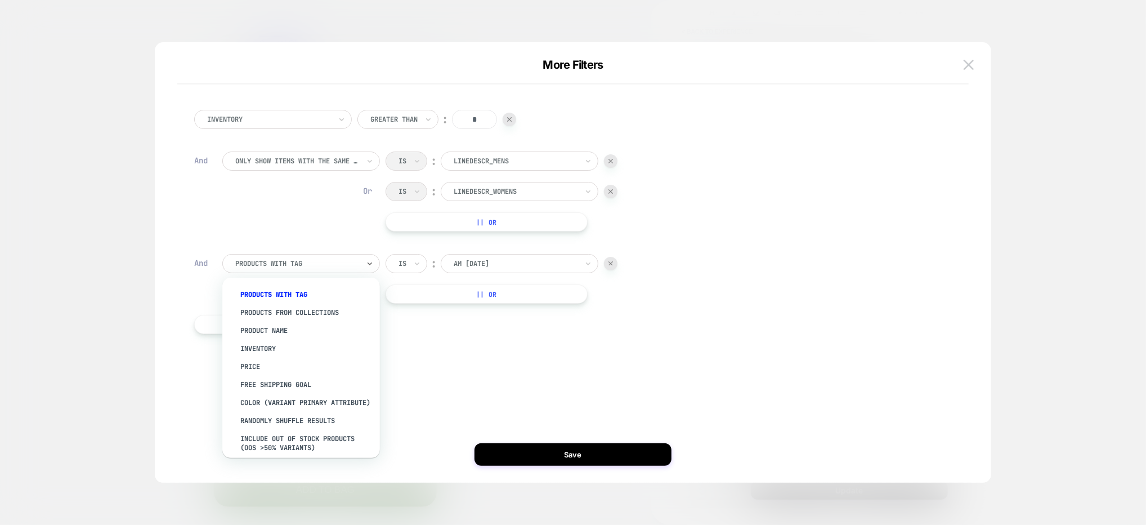
click at [345, 264] on div at bounding box center [297, 263] width 124 height 10
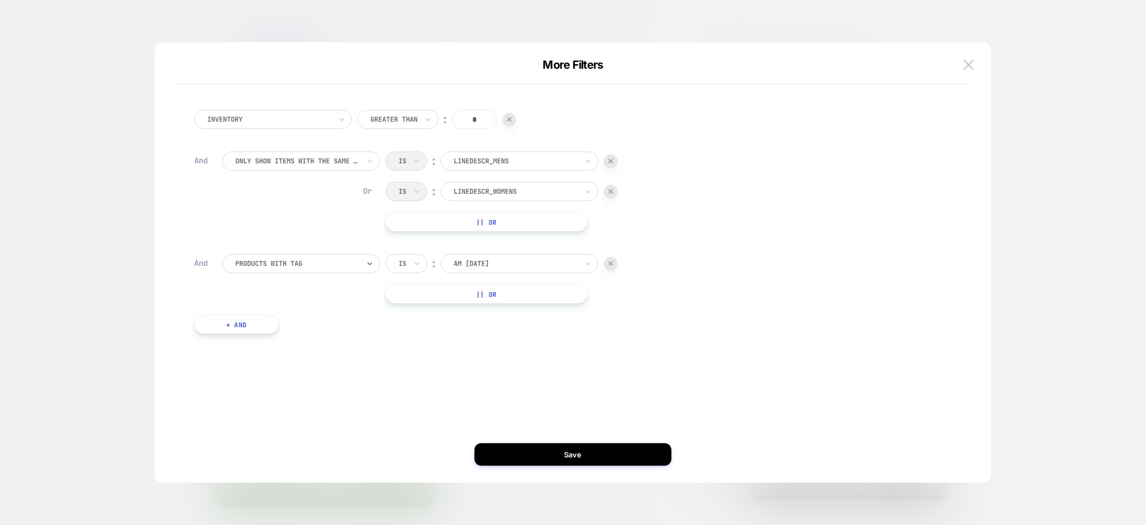
click at [345, 264] on div at bounding box center [297, 263] width 124 height 10
click at [401, 261] on input "text" at bounding box center [401, 263] width 5 height 10
click at [422, 311] on div "Is not" at bounding box center [433, 312] width 73 height 18
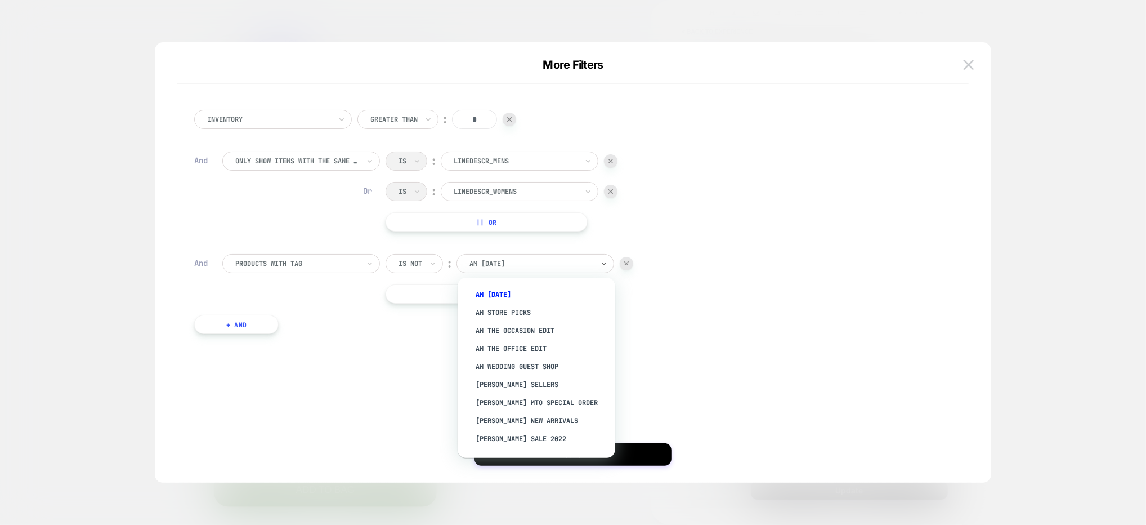
click at [491, 261] on div at bounding box center [532, 263] width 124 height 10
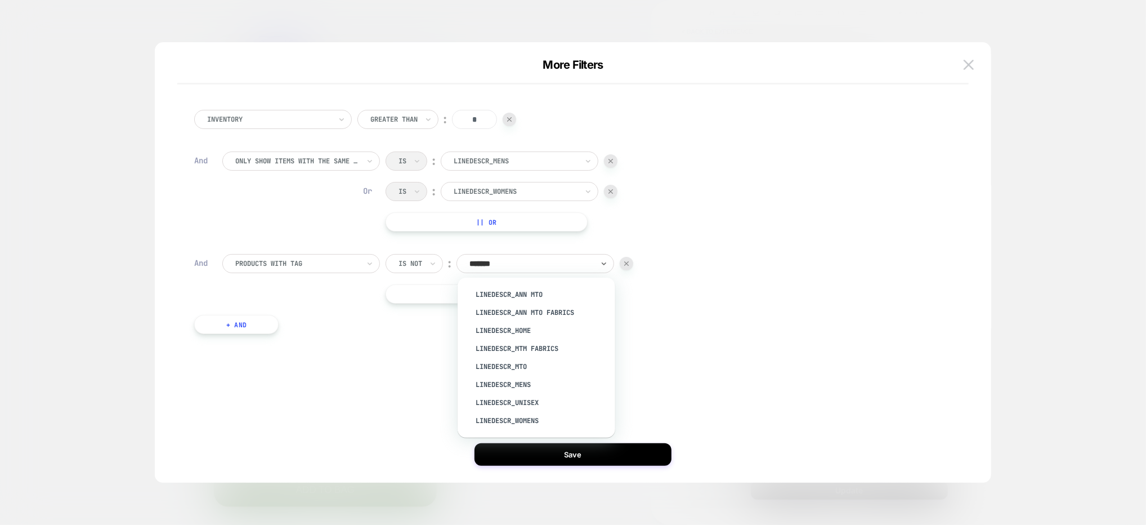
type input "********"
click at [512, 311] on div "LineDescr_Ann MTO Fabrics" at bounding box center [542, 312] width 146 height 18
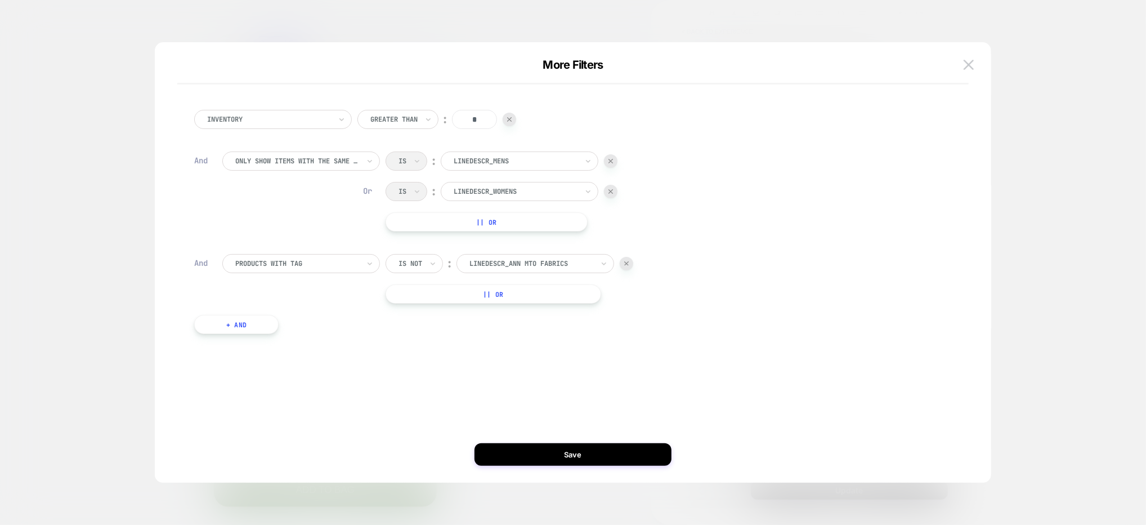
click at [253, 322] on button "+ And" at bounding box center [236, 324] width 84 height 19
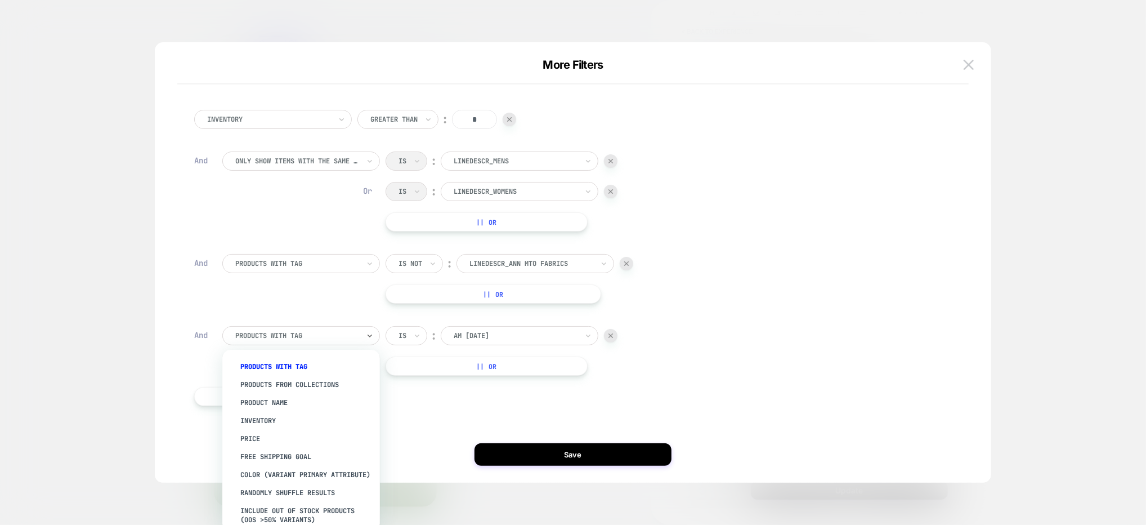
click at [293, 334] on div at bounding box center [297, 336] width 124 height 10
click at [386, 334] on div "Is" at bounding box center [407, 335] width 42 height 19
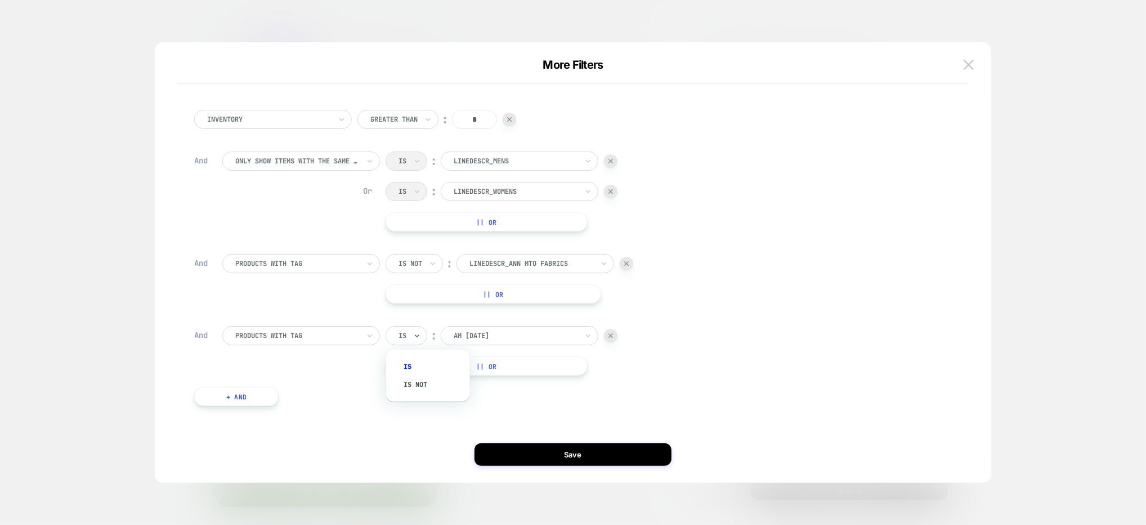
click at [414, 385] on div "Is not" at bounding box center [433, 385] width 73 height 18
click at [523, 334] on div at bounding box center [532, 336] width 124 height 10
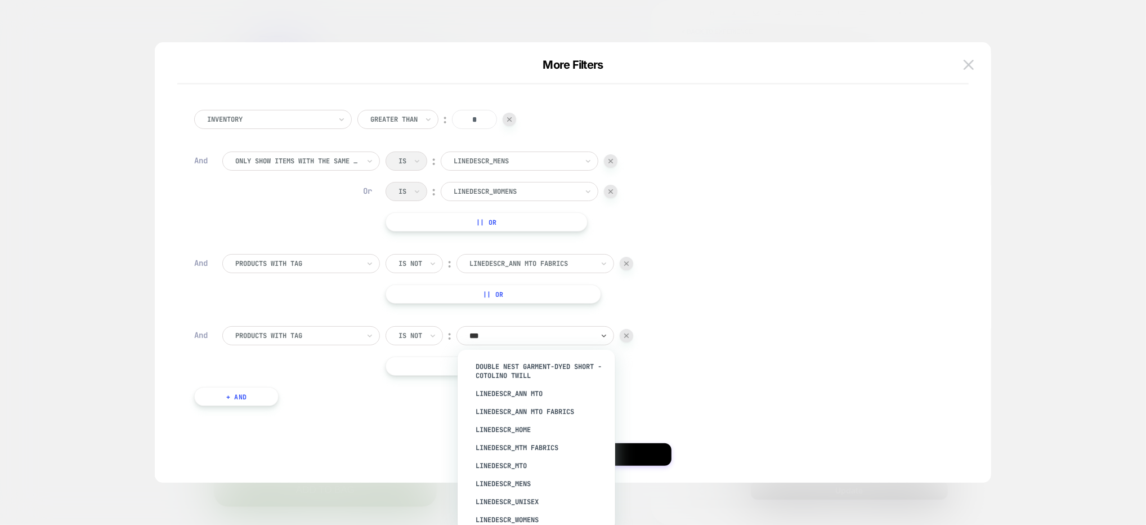
type input "****"
click at [543, 419] on div "LineDescr_MTM Fabrics" at bounding box center [542, 421] width 146 height 18
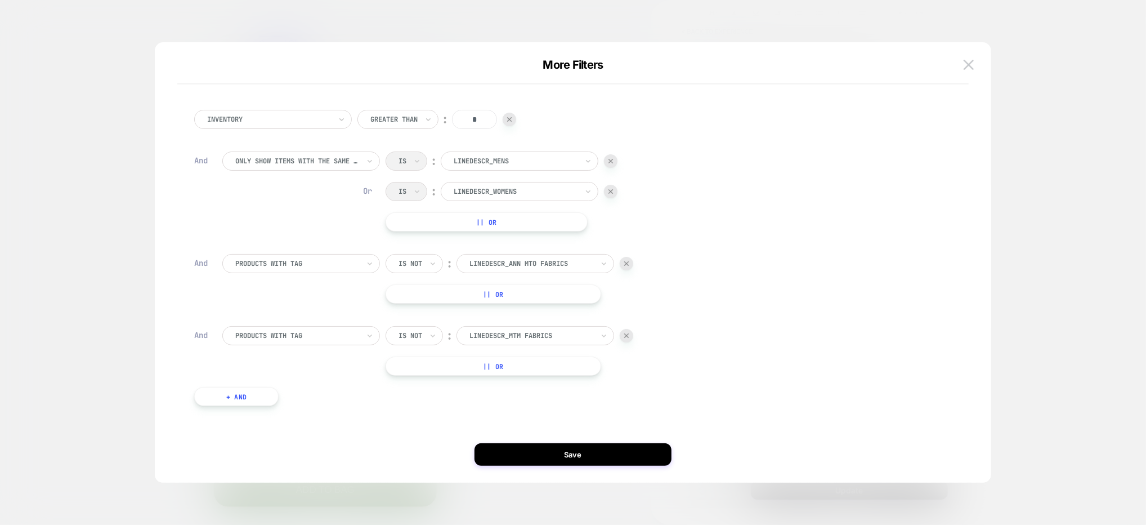
scroll to position [2, 0]
click at [242, 395] on button "+ And" at bounding box center [236, 394] width 84 height 19
click at [410, 403] on div "Is" at bounding box center [407, 405] width 42 height 19
click at [418, 452] on div "Is not" at bounding box center [433, 454] width 73 height 18
click at [515, 406] on div at bounding box center [532, 405] width 124 height 10
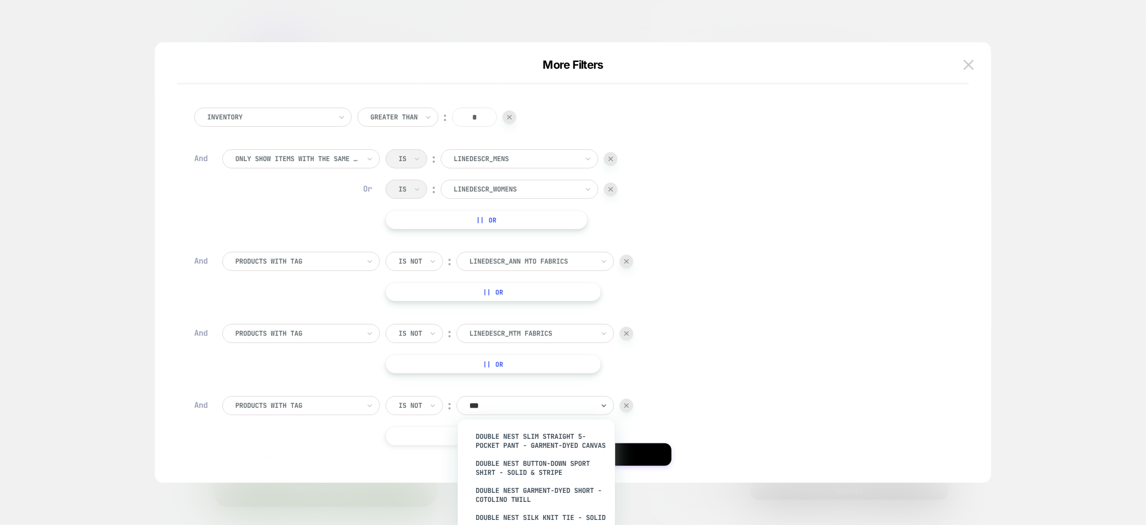
type input "****"
click at [507, 466] on div "LineDescr_MTO" at bounding box center [542, 466] width 146 height 18
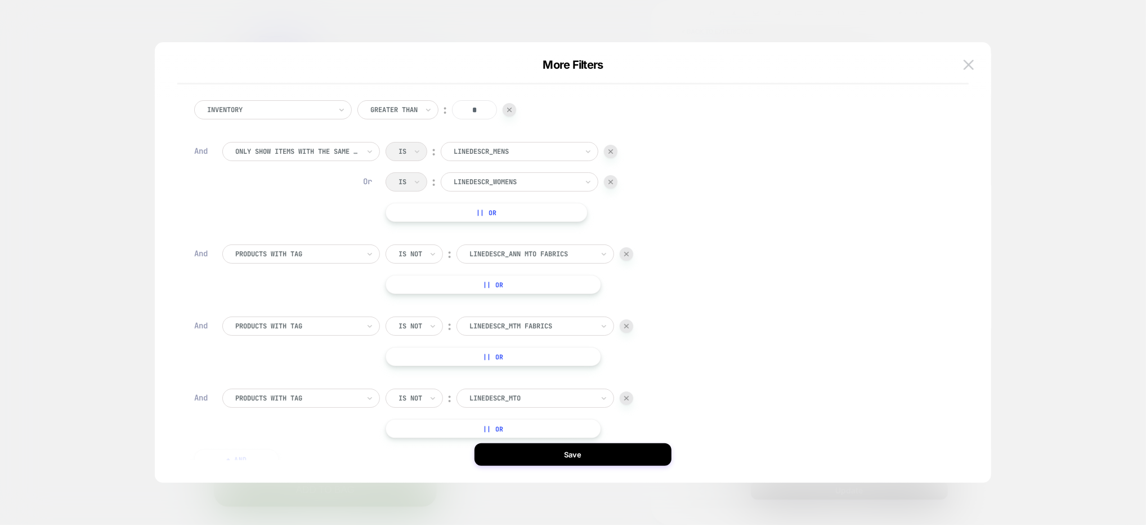
scroll to position [0, 0]
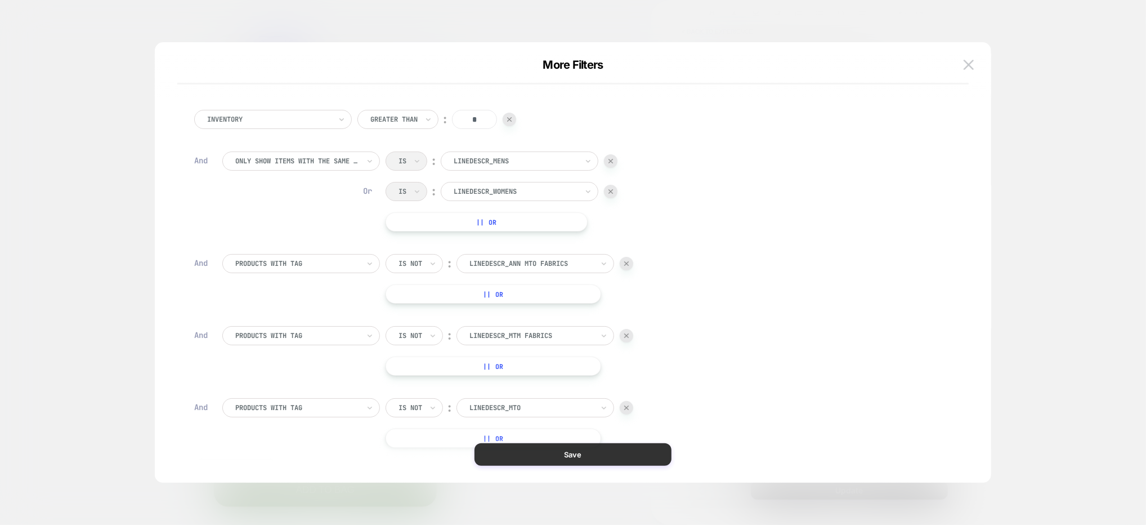
click at [555, 447] on button "Save" at bounding box center [573, 454] width 197 height 23
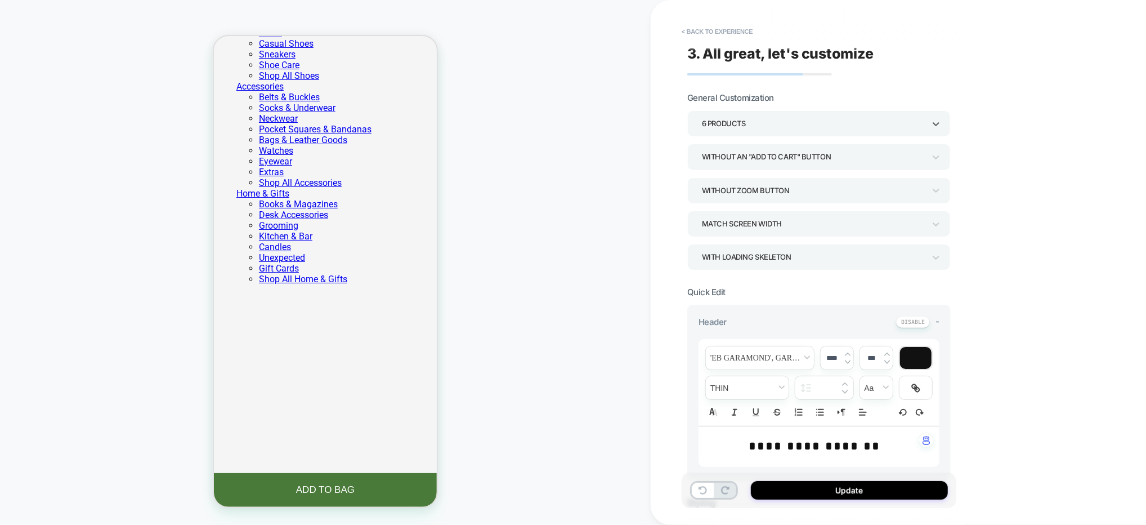
click at [758, 119] on div "6 Products" at bounding box center [813, 123] width 223 height 15
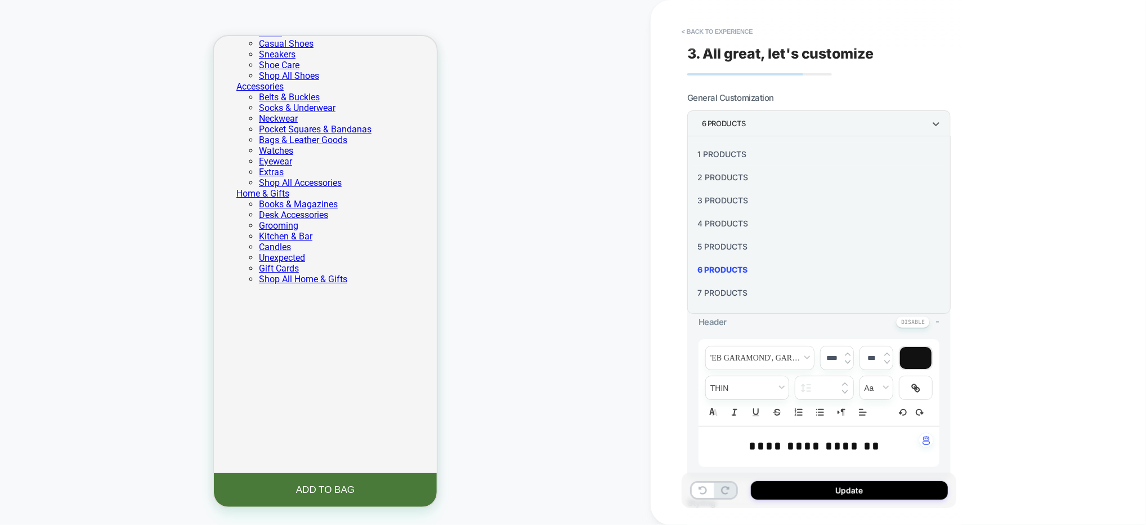
click at [736, 193] on div "3 Products" at bounding box center [819, 200] width 254 height 23
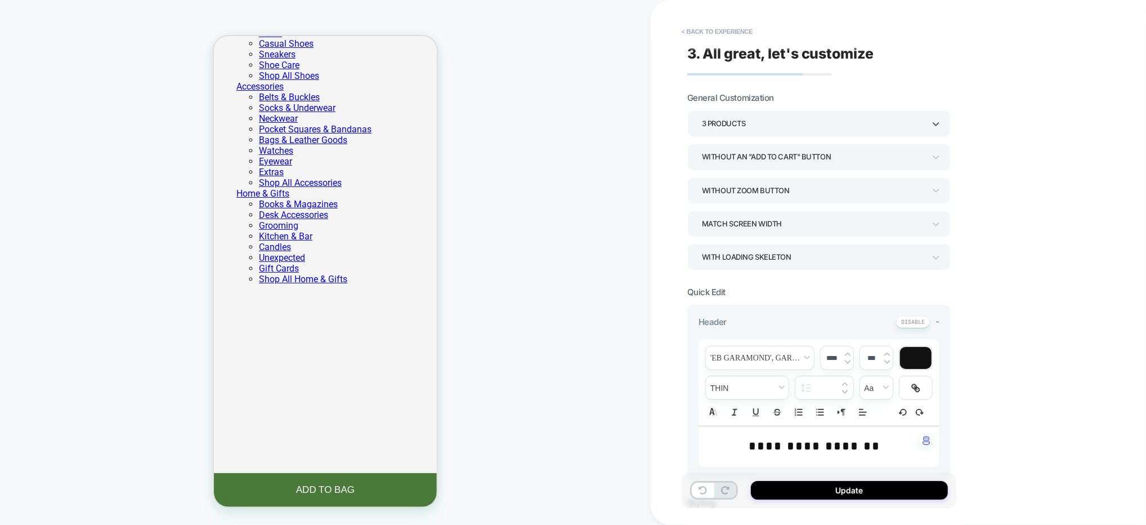
click at [778, 226] on div "Match Screen Width" at bounding box center [813, 223] width 223 height 15
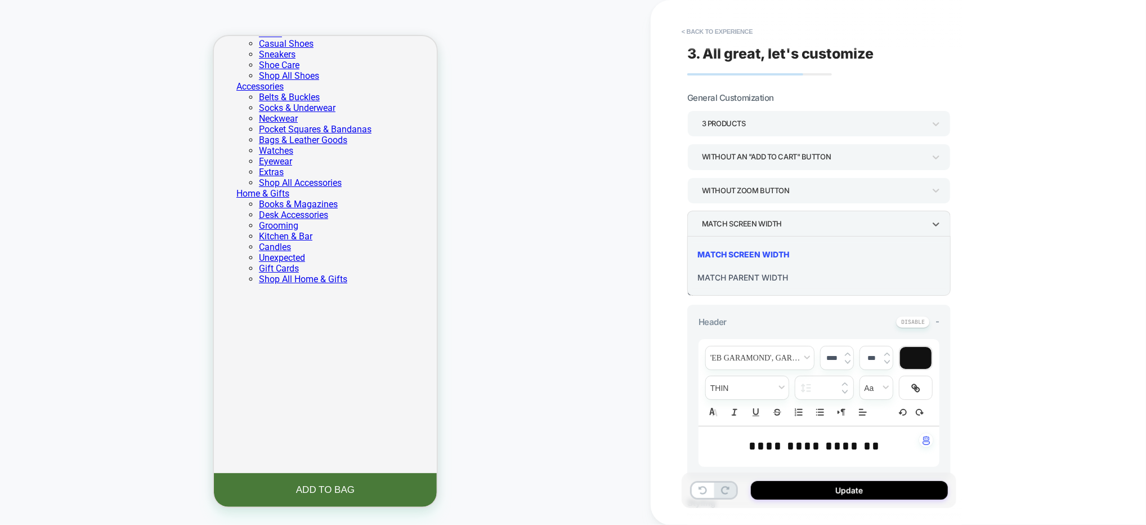
click at [774, 282] on div "Match Parent Width" at bounding box center [819, 277] width 254 height 23
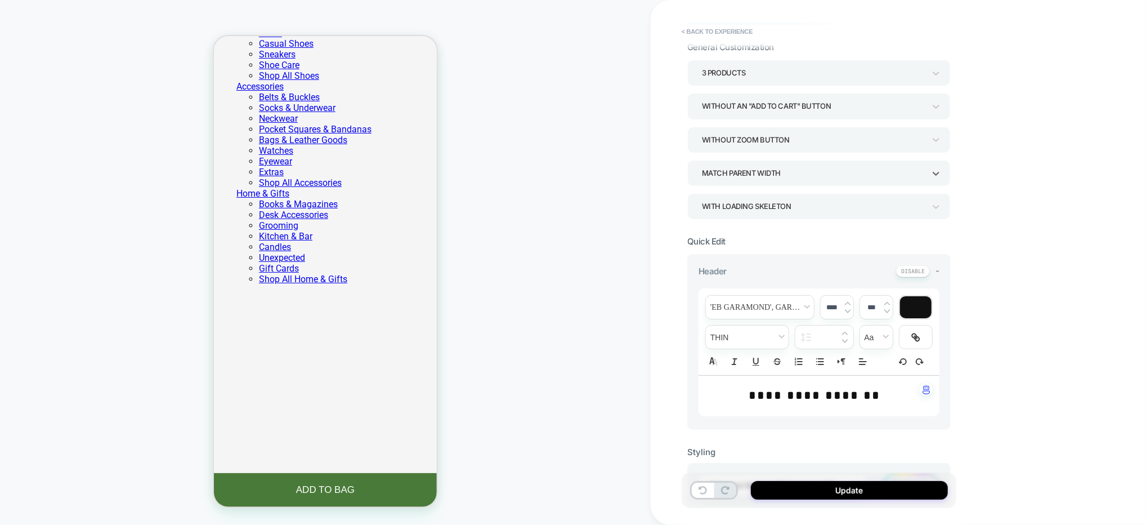
scroll to position [50, 0]
click at [762, 197] on div "WITH LOADING SKELETON" at bounding box center [819, 207] width 264 height 26
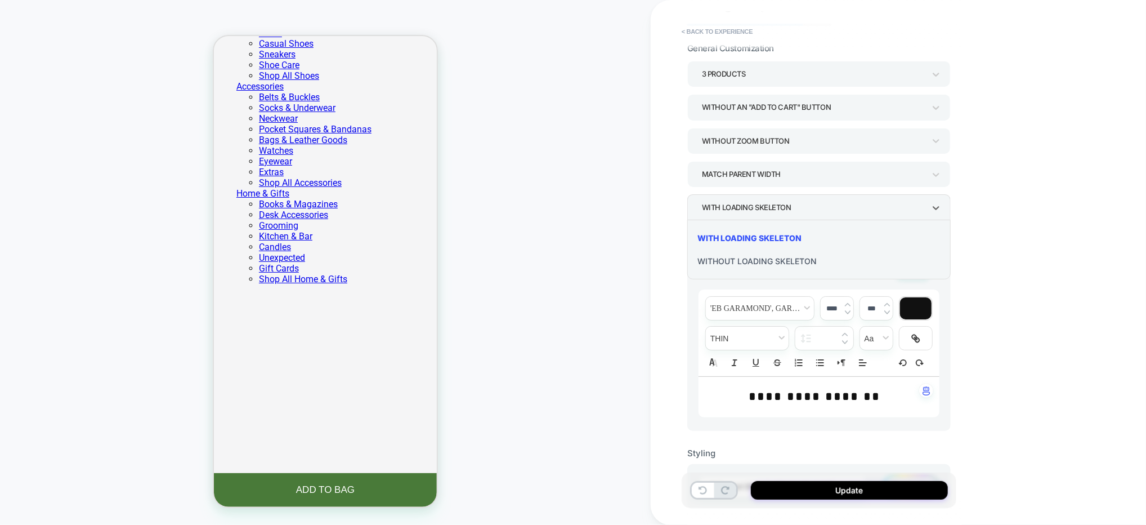
click at [782, 259] on div "WITHOUT LOADING SKELETON" at bounding box center [819, 260] width 254 height 23
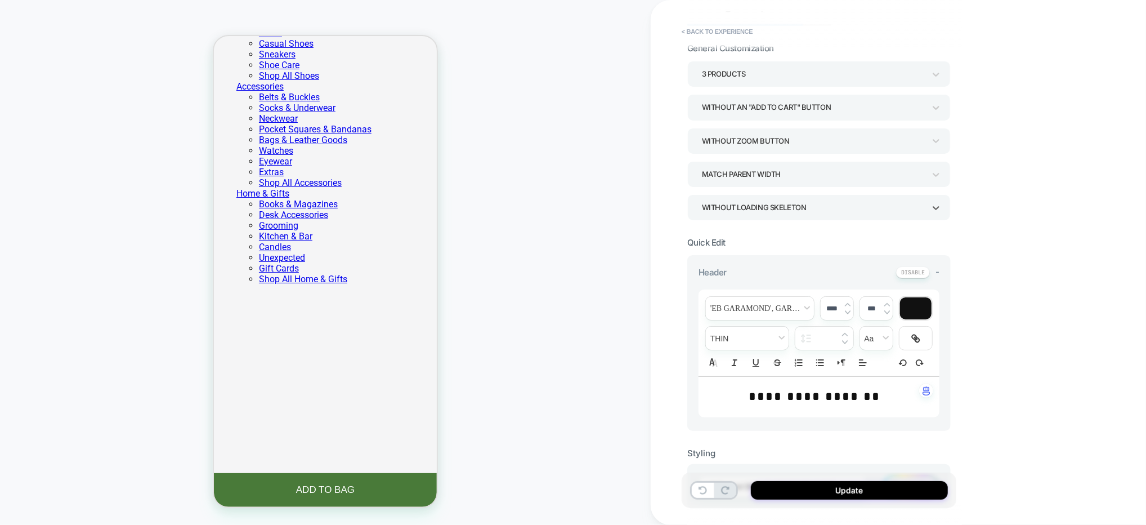
click at [767, 205] on div "WITHOUT LOADING SKELETON" at bounding box center [813, 207] width 223 height 15
click at [759, 244] on div "WITH LOADING SKELETON" at bounding box center [819, 237] width 254 height 23
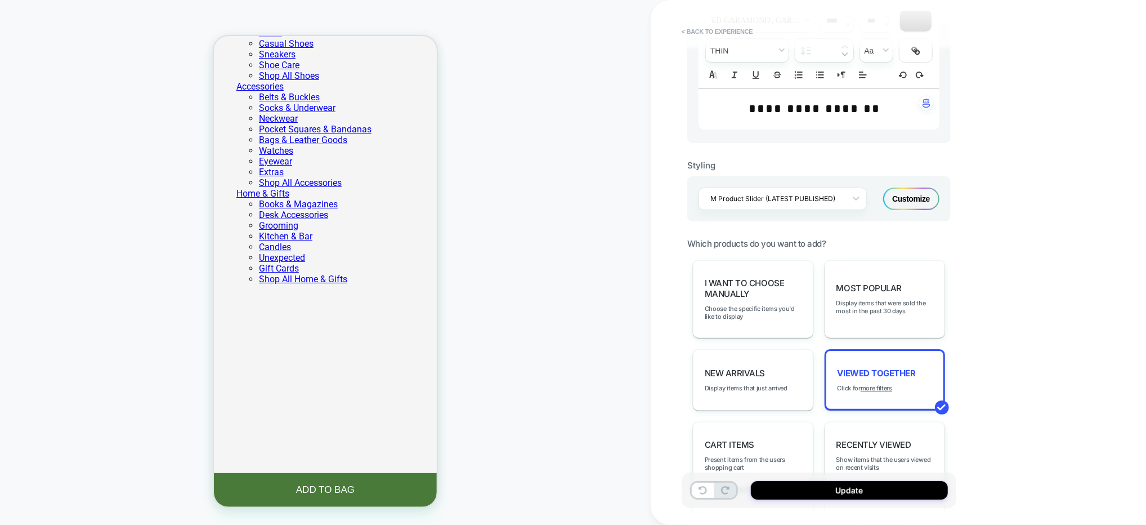
scroll to position [445, 0]
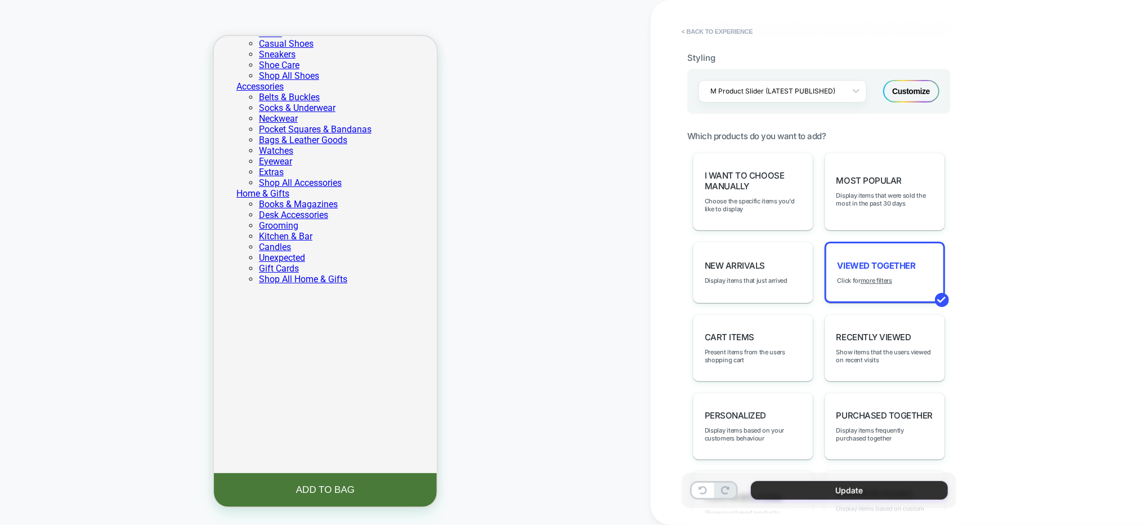
click at [823, 482] on button "Update" at bounding box center [849, 490] width 197 height 19
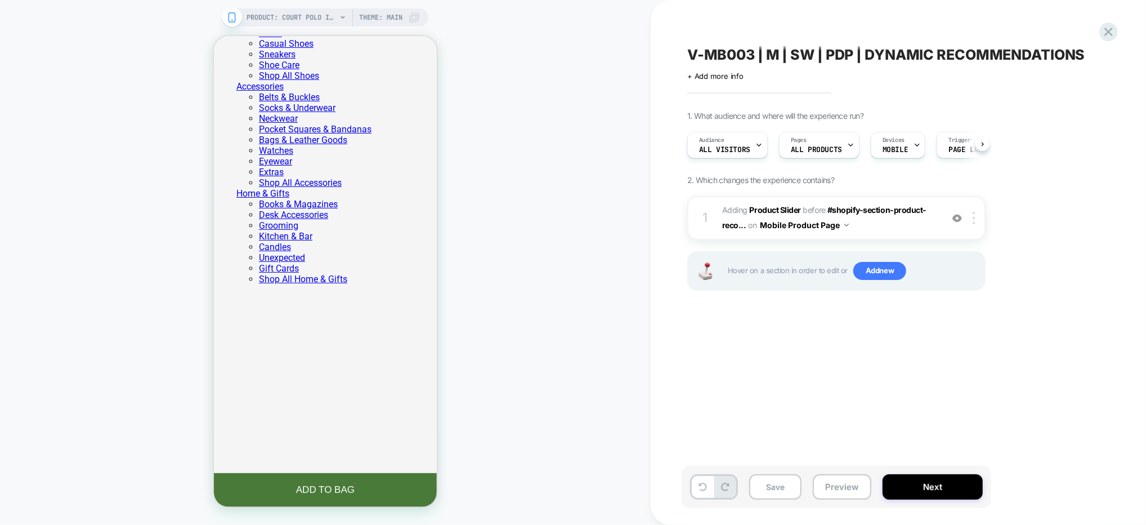
scroll to position [0, 0]
click at [864, 271] on span "Add new" at bounding box center [880, 271] width 53 height 18
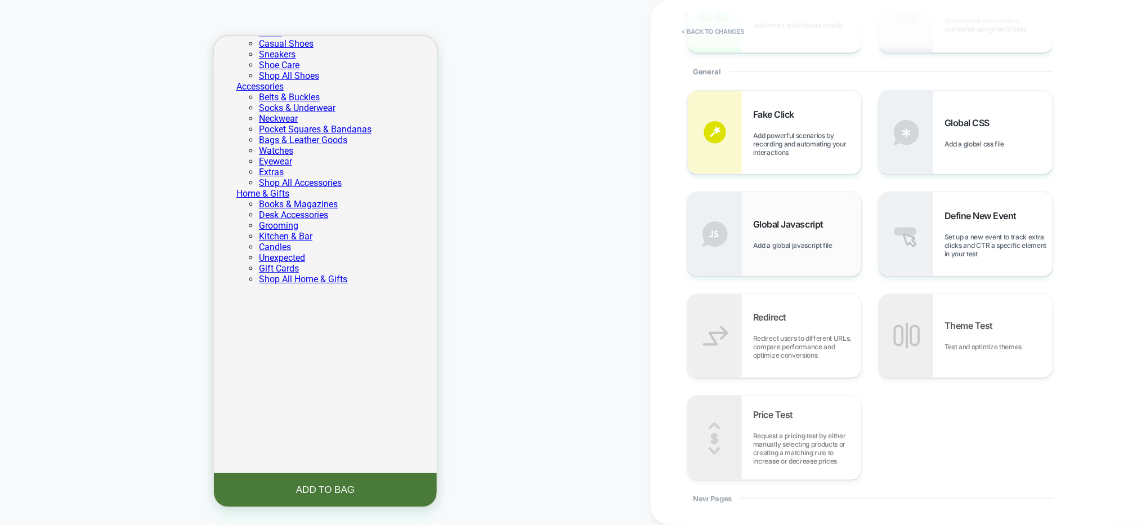
scroll to position [215, 0]
click at [776, 198] on div "Global Javascript Add a global javascript file" at bounding box center [774, 232] width 173 height 83
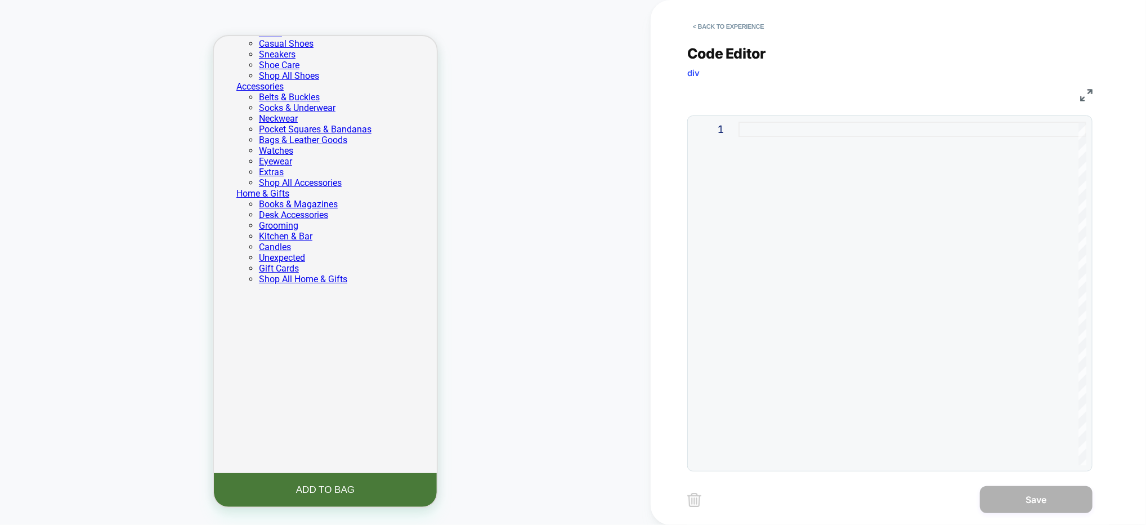
click at [779, 138] on div at bounding box center [913, 293] width 348 height 343
type textarea "**"
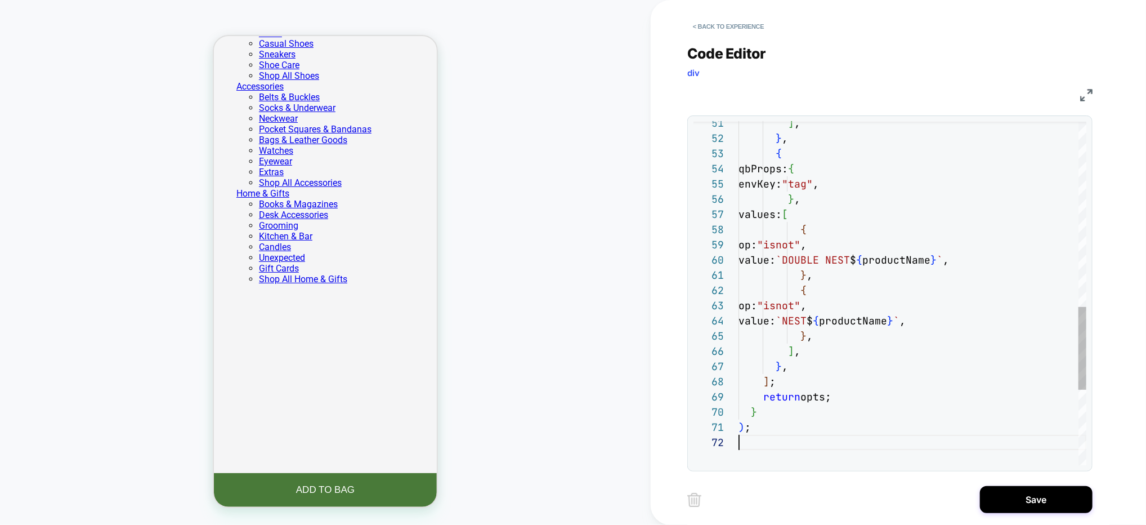
scroll to position [15, 0]
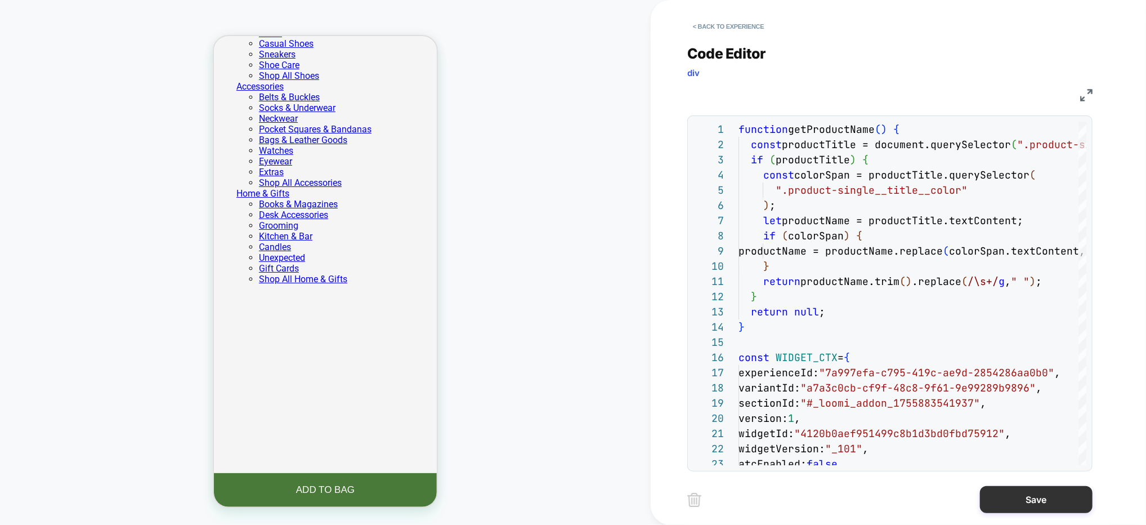
click at [1035, 504] on button "Save" at bounding box center [1036, 499] width 113 height 27
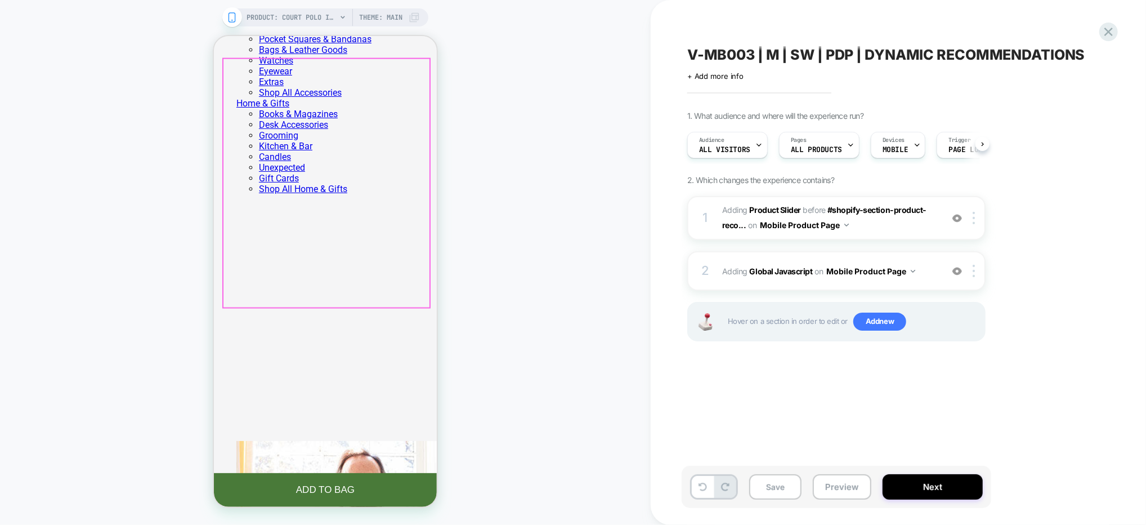
scroll to position [1297, 0]
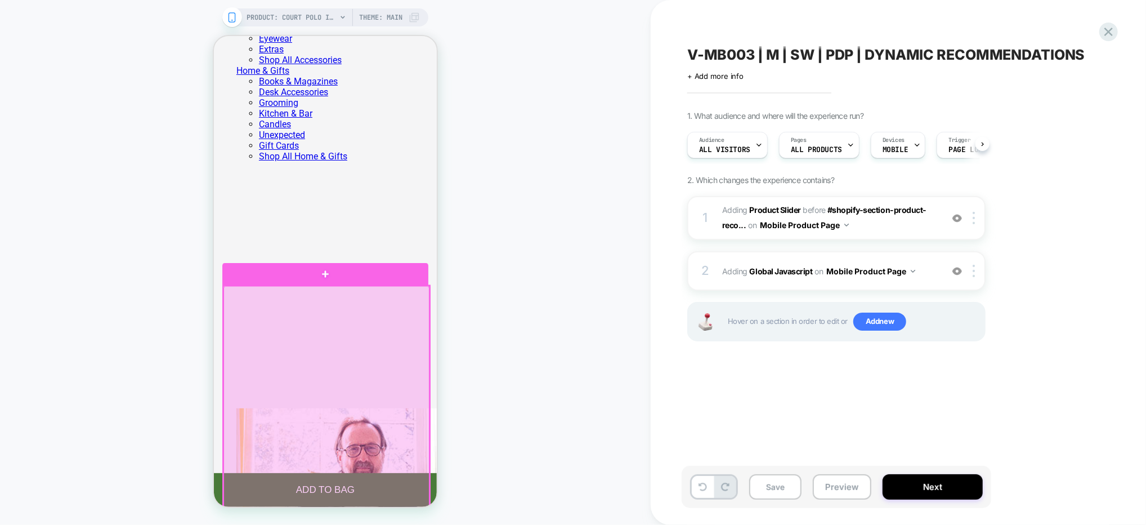
click at [407, 294] on div at bounding box center [326, 413] width 206 height 257
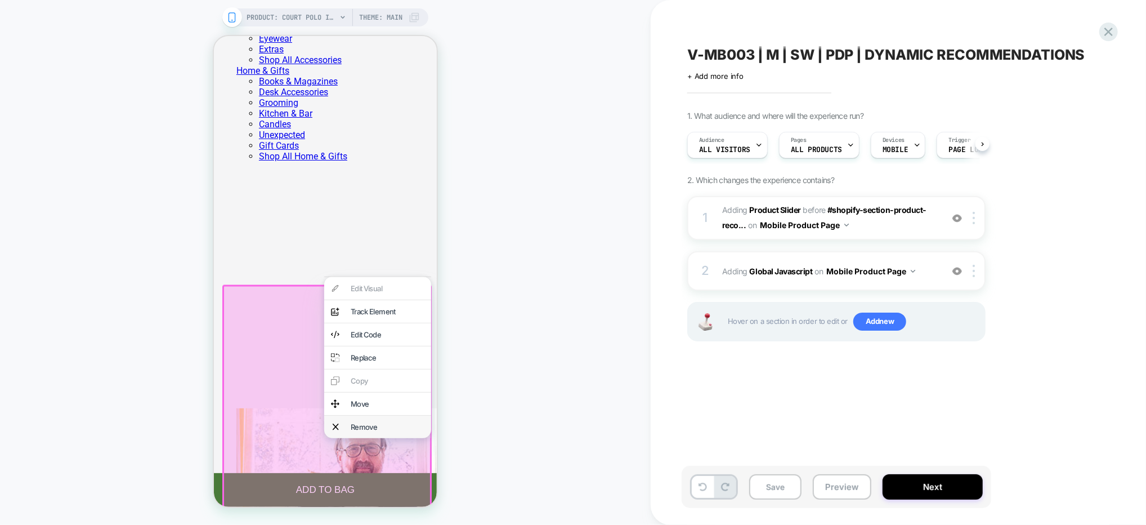
click at [370, 435] on div "Remove" at bounding box center [377, 426] width 107 height 23
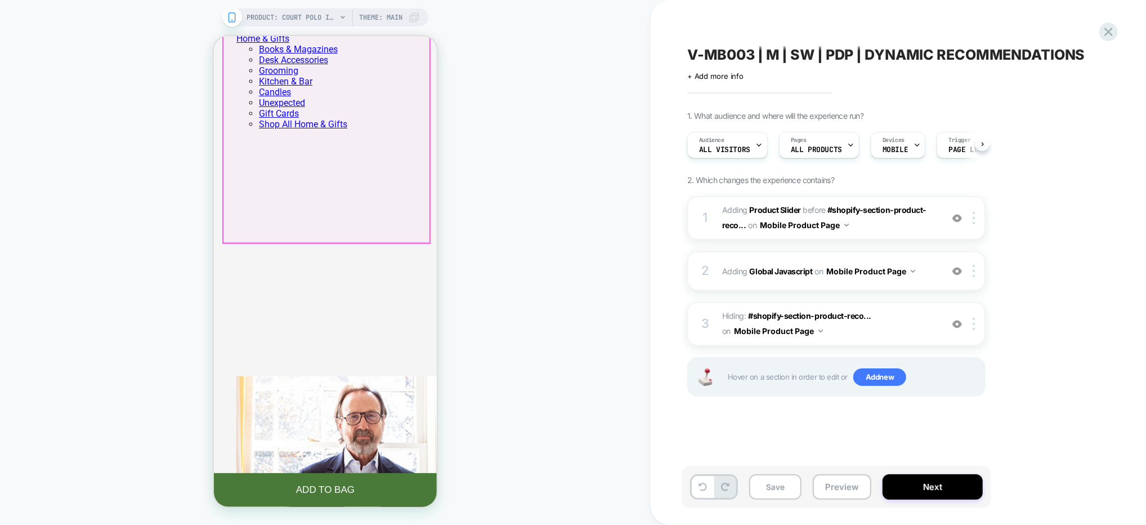
scroll to position [1330, 0]
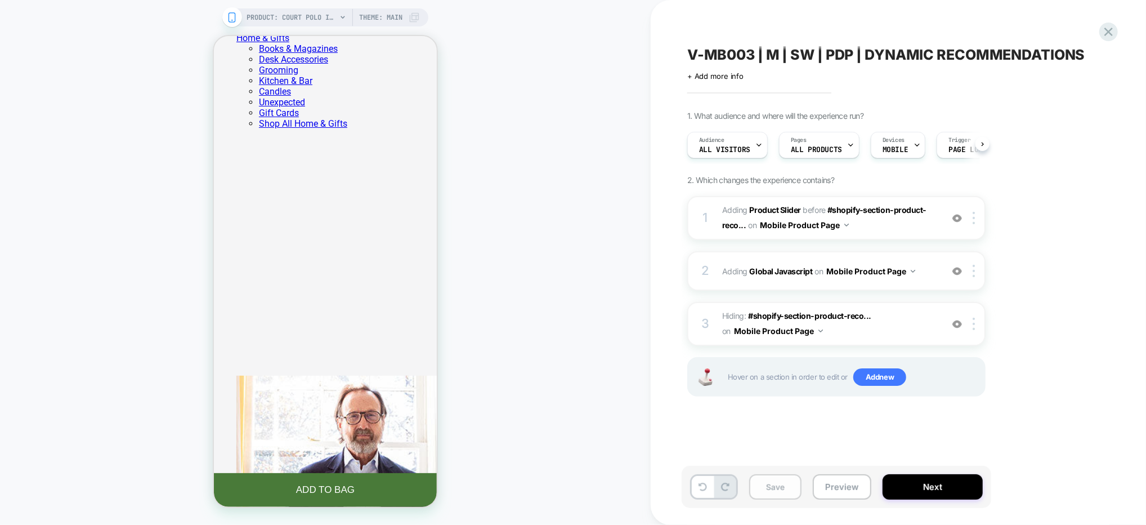
click at [786, 487] on button "Save" at bounding box center [775, 486] width 52 height 25
click at [850, 488] on button "Preview" at bounding box center [842, 486] width 59 height 25
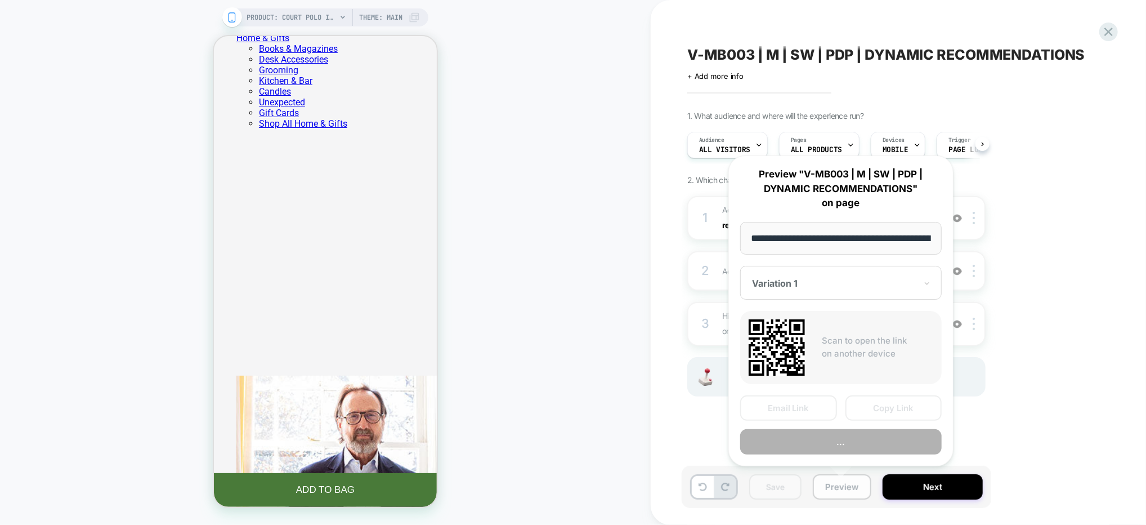
scroll to position [0, 301]
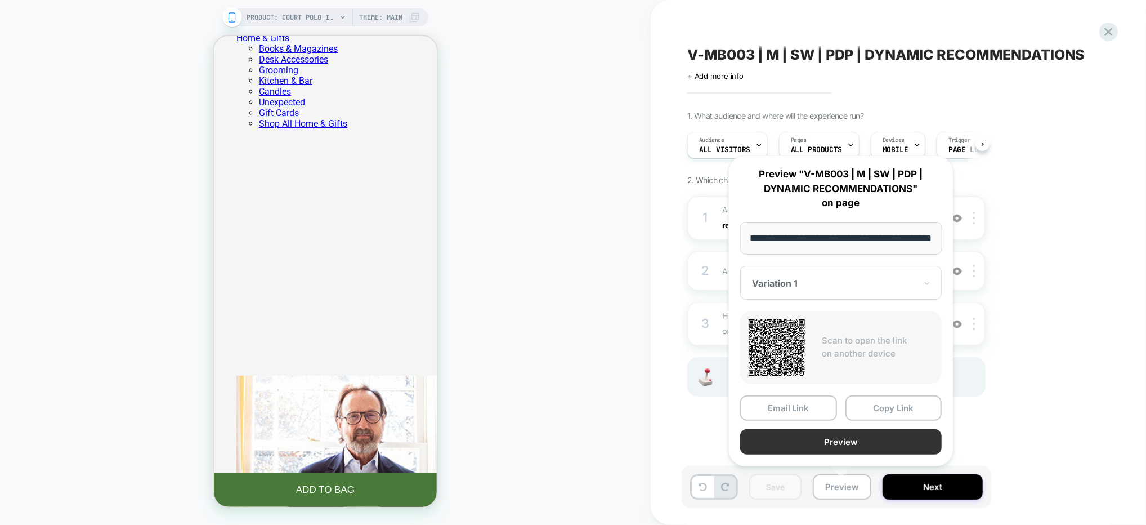
click at [862, 436] on button "Preview" at bounding box center [841, 441] width 202 height 25
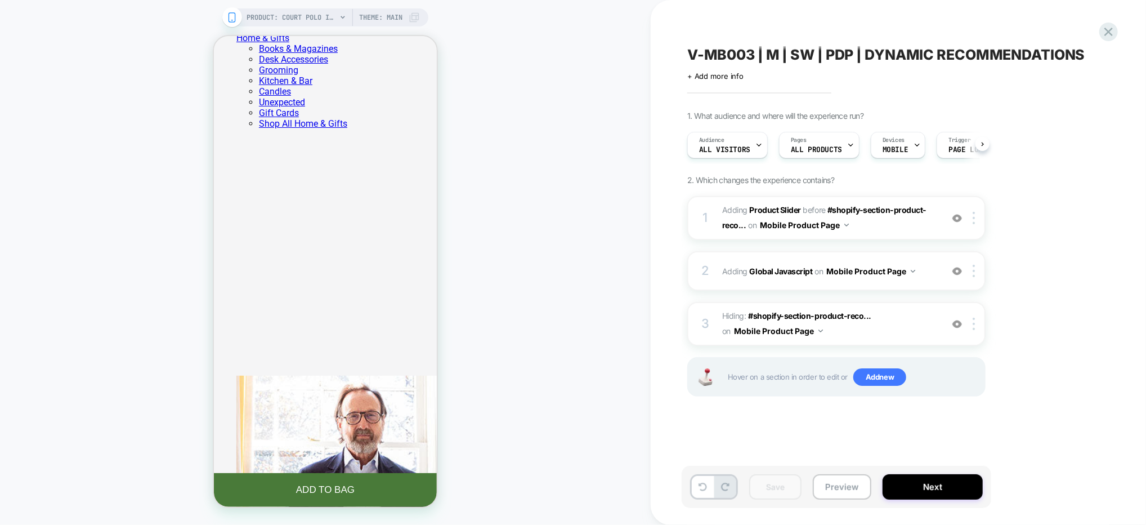
click at [1019, 310] on div "1. What audience and where will the experience run? Audience All Visitors Pages…" at bounding box center [892, 268] width 411 height 314
click at [928, 269] on span "Adding Global Javascript on Mobile Product Page" at bounding box center [829, 271] width 215 height 16
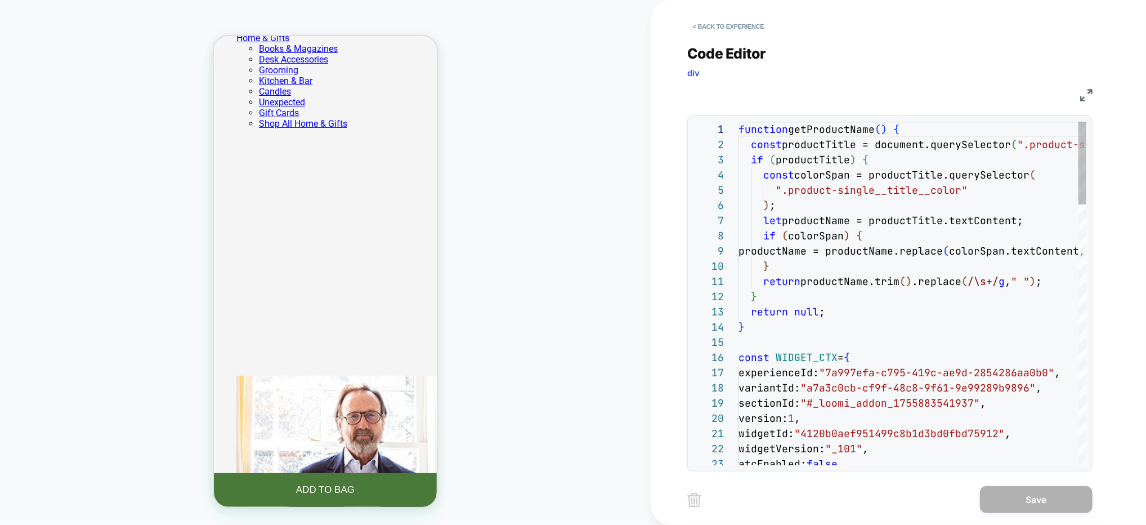
scroll to position [152, 0]
click at [718, 30] on button "< Back to experience" at bounding box center [728, 26] width 82 height 18
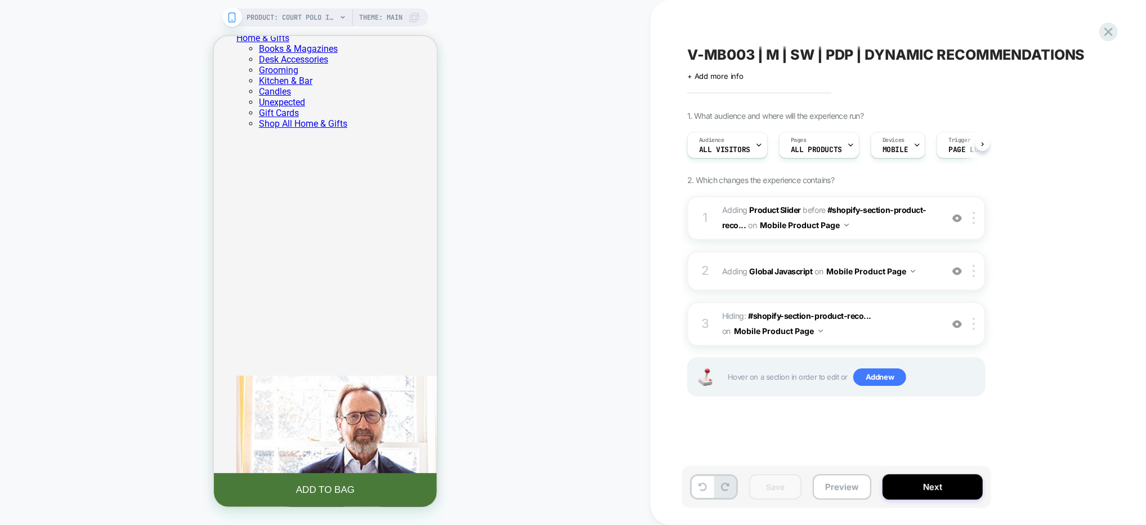
scroll to position [0, 0]
click at [878, 450] on div "V-MB003 | M | SW | PDP | DYNAMIC RECOMMENDATIONS Click to edit experience detai…" at bounding box center [893, 262] width 422 height 502
click at [838, 486] on button "Preview" at bounding box center [842, 486] width 59 height 25
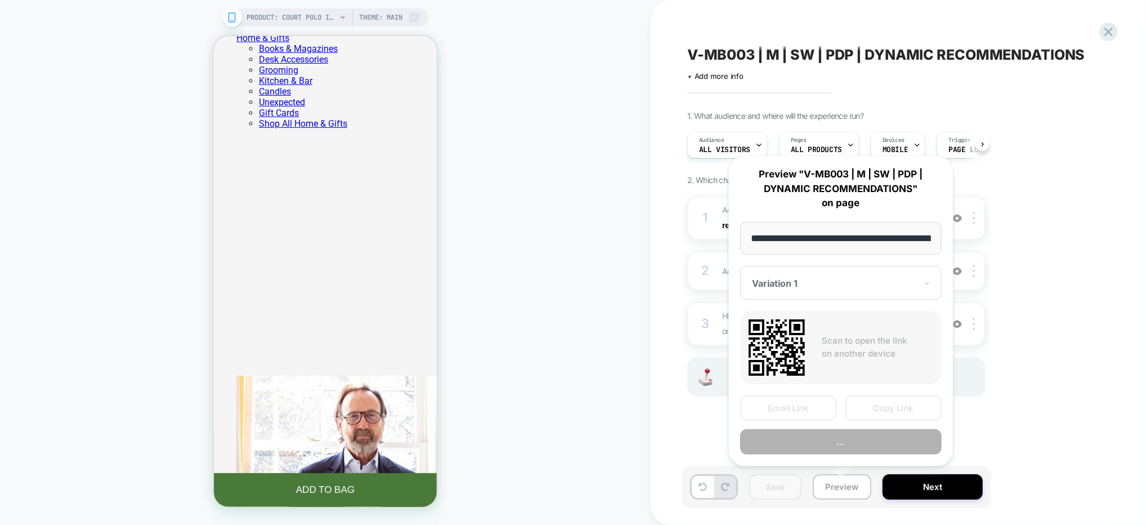
scroll to position [0, 301]
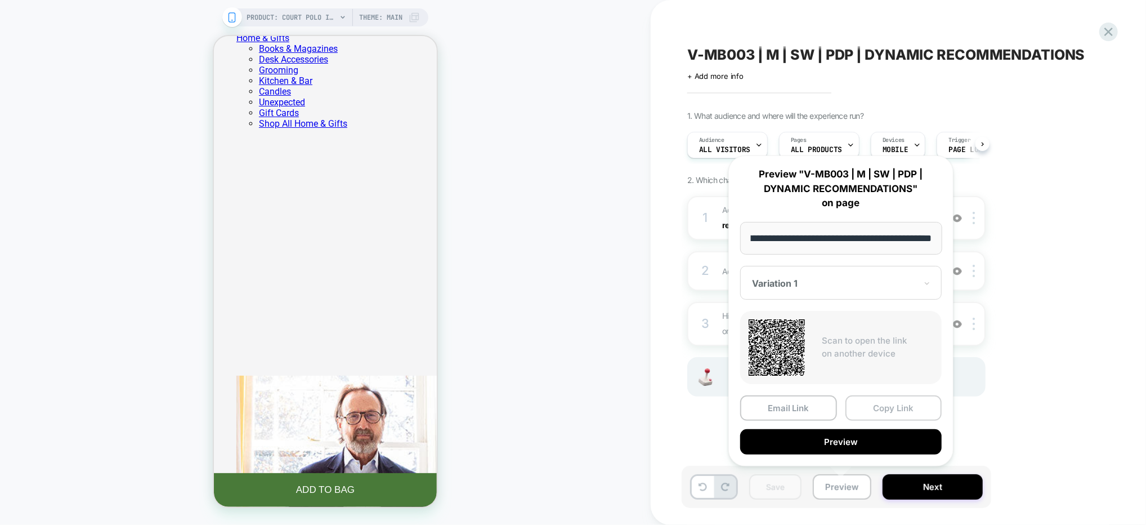
click at [878, 405] on button "Copy Link" at bounding box center [894, 407] width 97 height 25
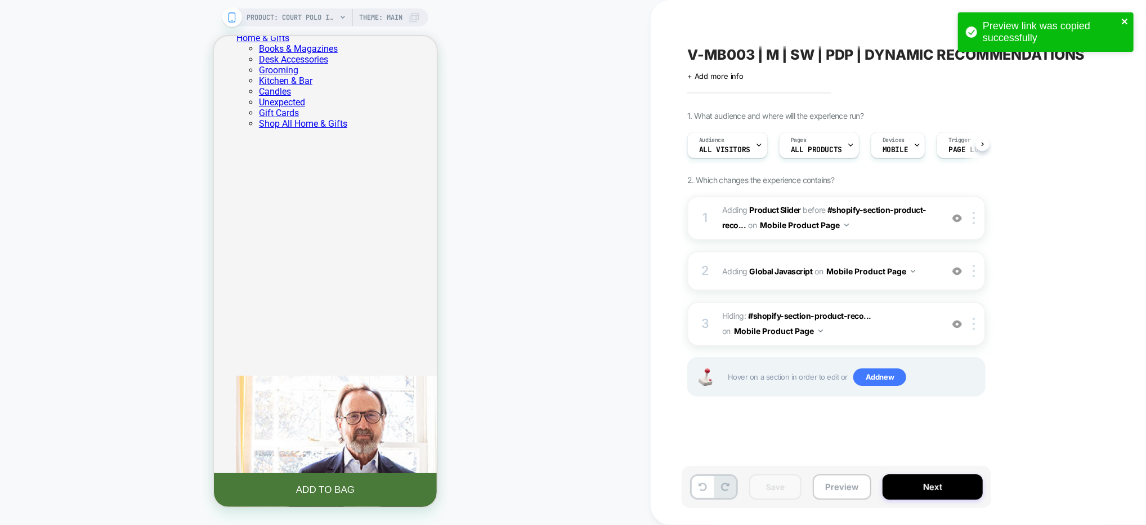
click at [1128, 19] on icon "close" at bounding box center [1125, 22] width 6 height 6
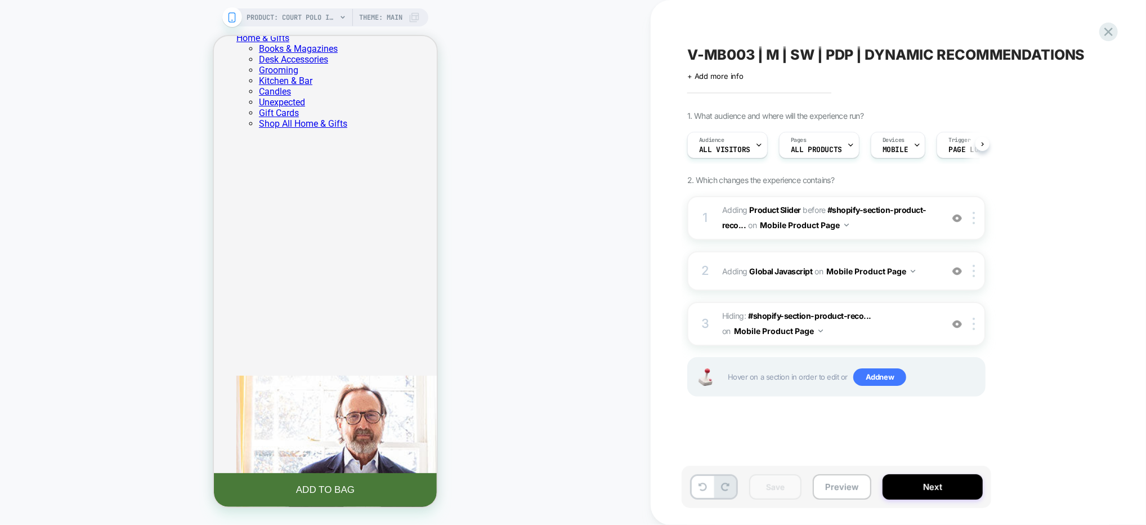
click at [1107, 33] on div "Preview link was copied successfully" at bounding box center [1046, 35] width 180 height 50
click at [1110, 32] on icon at bounding box center [1108, 31] width 15 height 15
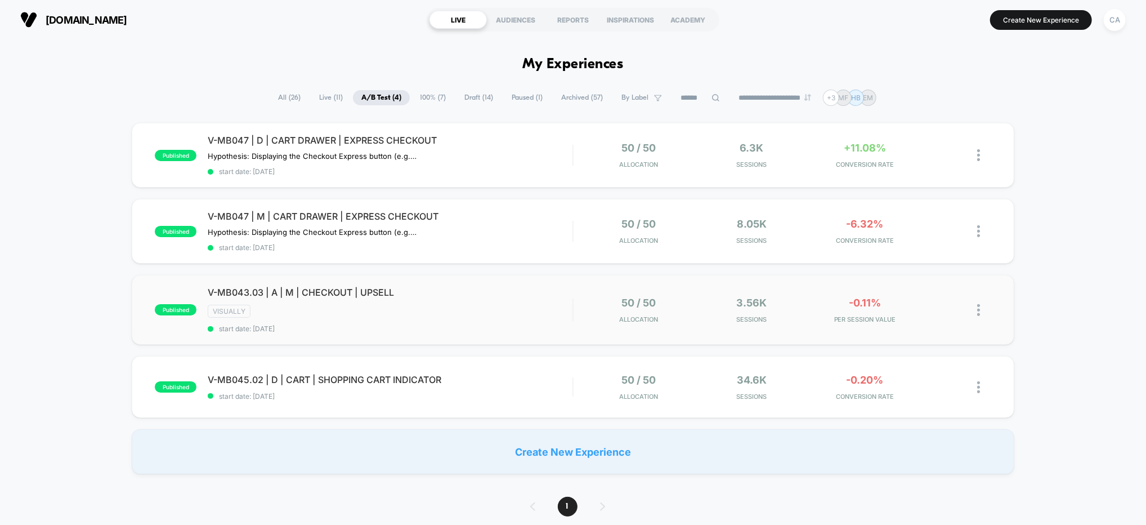
scroll to position [6, 0]
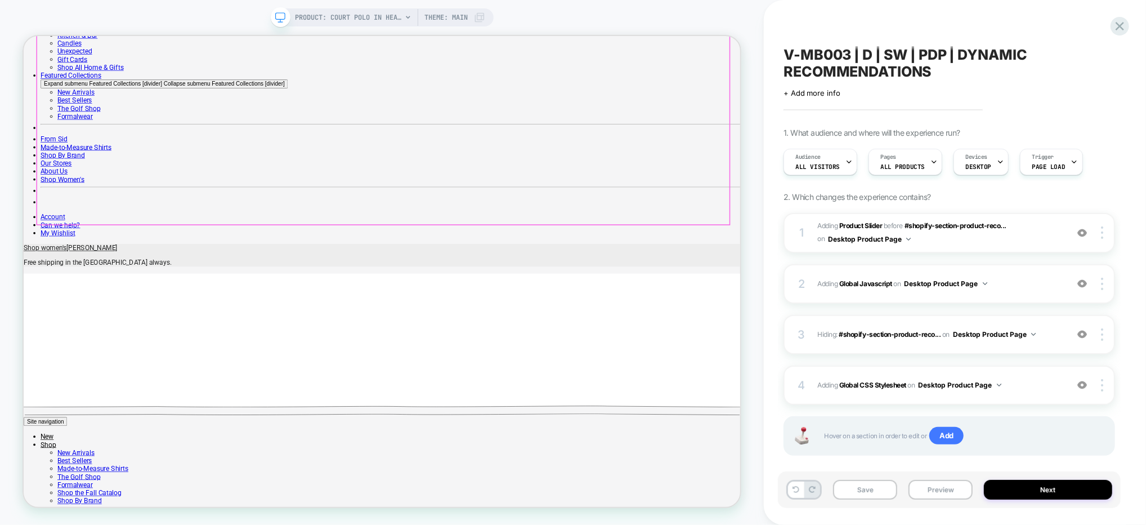
scroll to position [472, 0]
click at [1038, 238] on span "#_loomi_addon_1755883541937 Adding Product Slider BEFORE #shopify-section-produ…" at bounding box center [940, 233] width 244 height 26
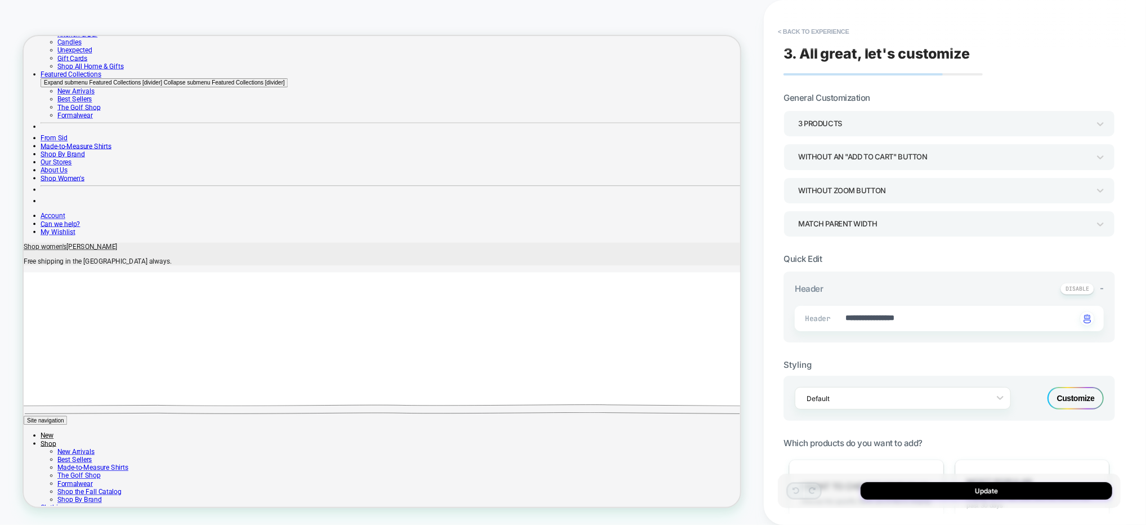
scroll to position [0, 0]
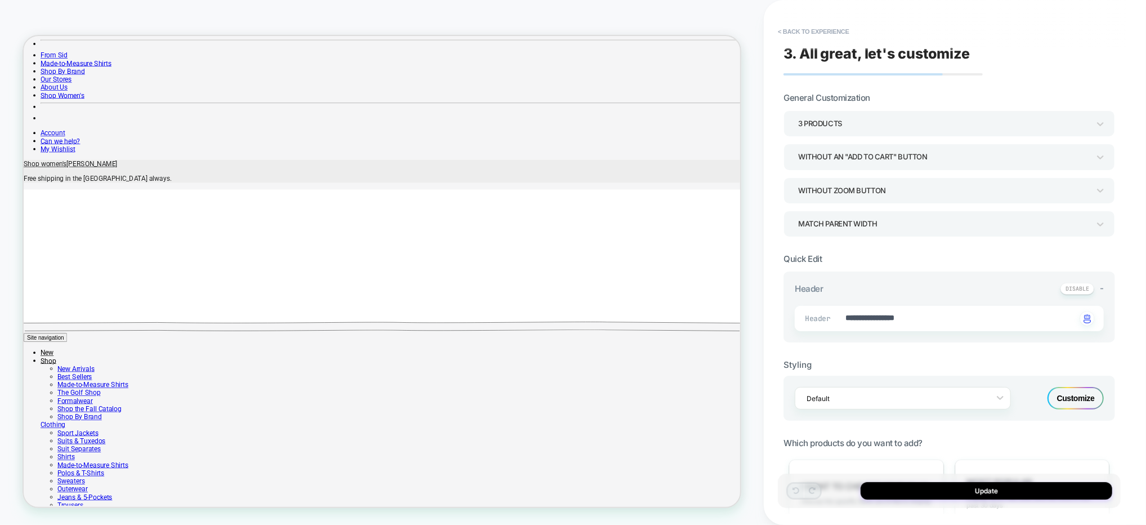
type textarea "*"
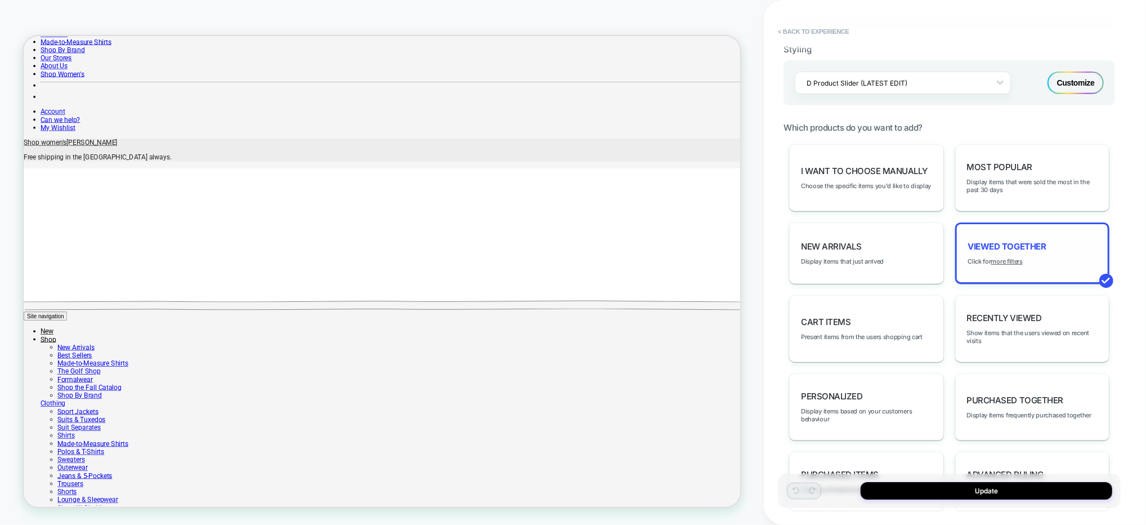
scroll to position [318, 0]
click at [1015, 249] on div "Viewed Together Click for more filters" at bounding box center [1032, 250] width 154 height 61
click at [1015, 255] on u "more filters" at bounding box center [1008, 259] width 32 height 8
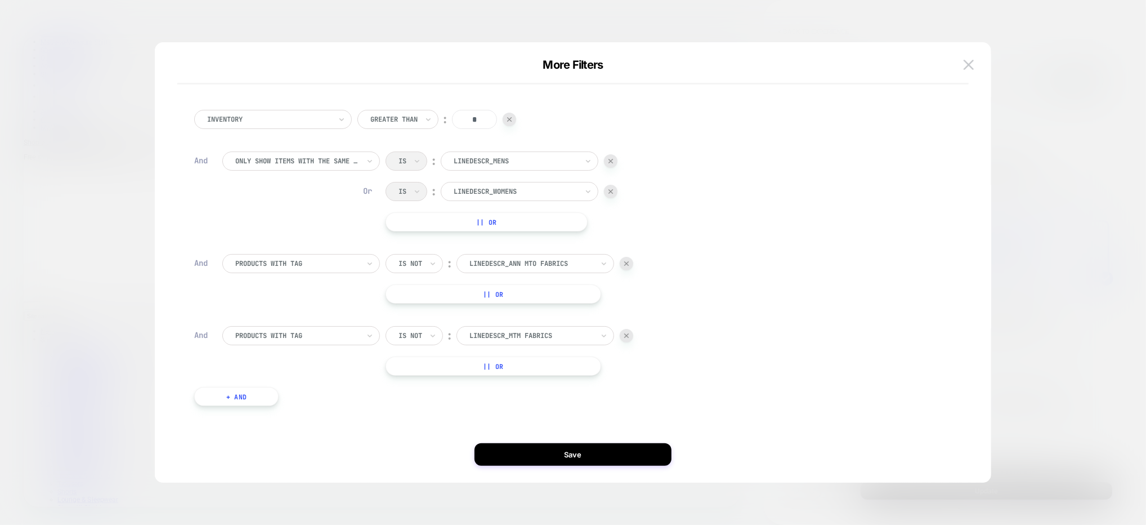
click at [249, 394] on button "+ And" at bounding box center [236, 396] width 84 height 19
click at [509, 413] on div "AM 4th of July" at bounding box center [516, 407] width 126 height 12
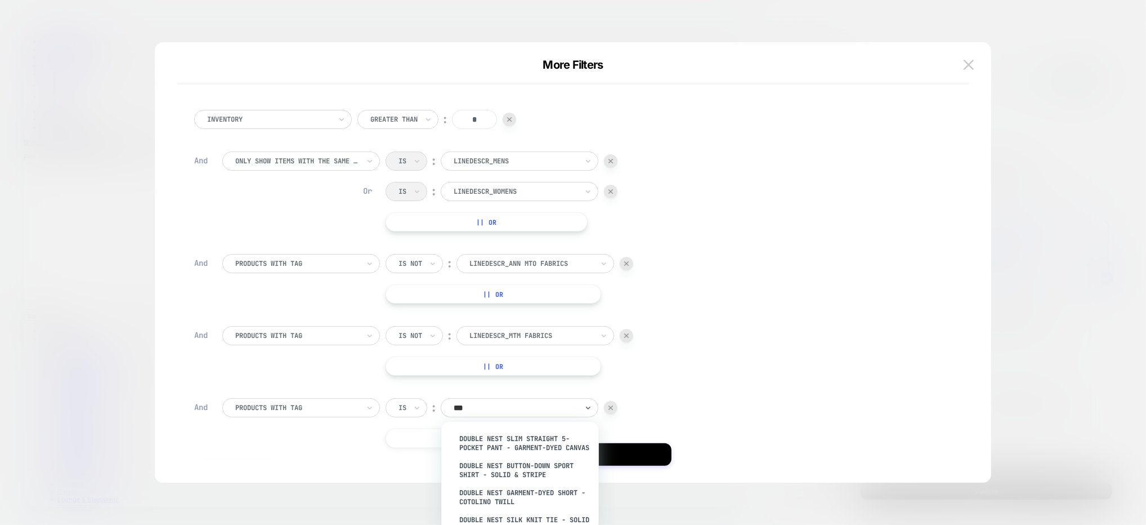
type input "****"
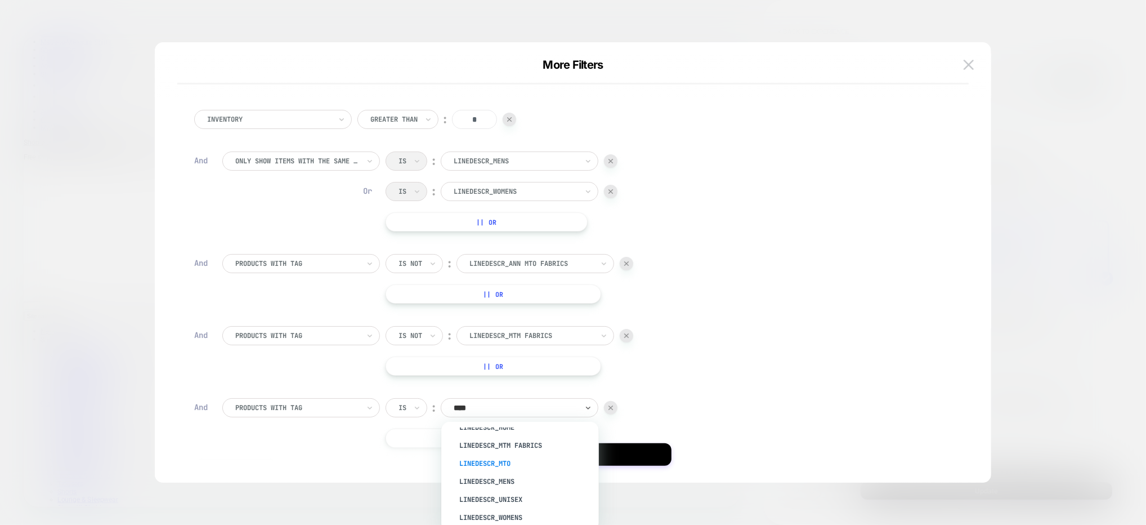
click at [518, 466] on div "LineDescr_MTO" at bounding box center [526, 463] width 146 height 18
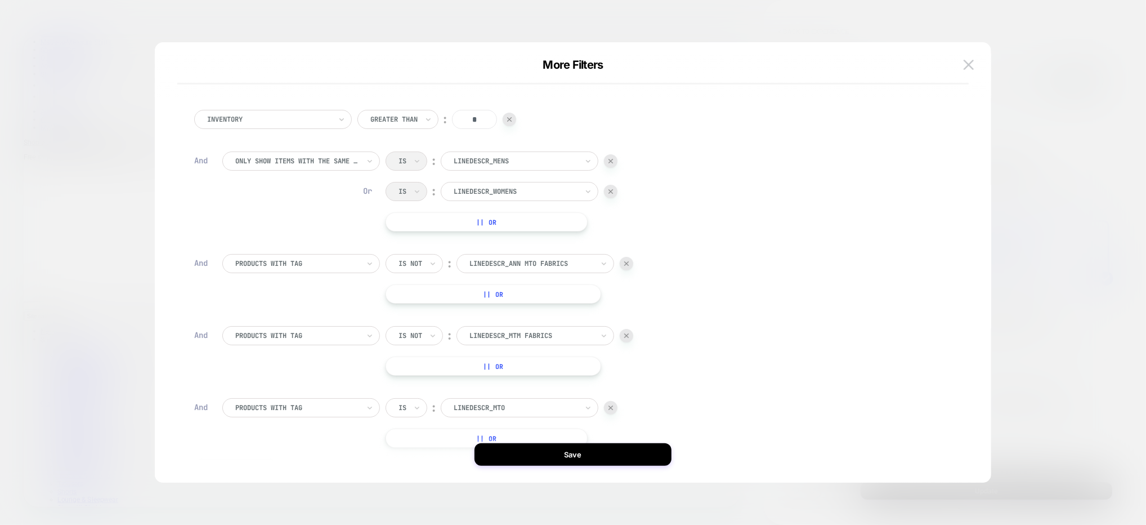
scroll to position [74, 0]
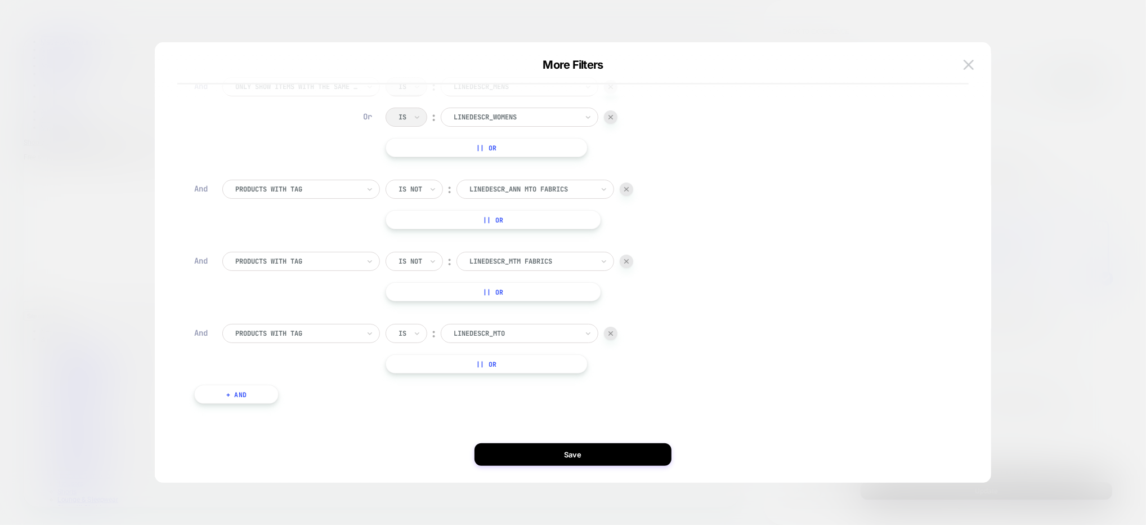
click at [534, 437] on div "Inventory Greater Than ︰ * And Only show items with the same tag Is ︰ LineDescr…" at bounding box center [567, 262] width 803 height 395
click at [554, 452] on button "Save" at bounding box center [573, 454] width 197 height 23
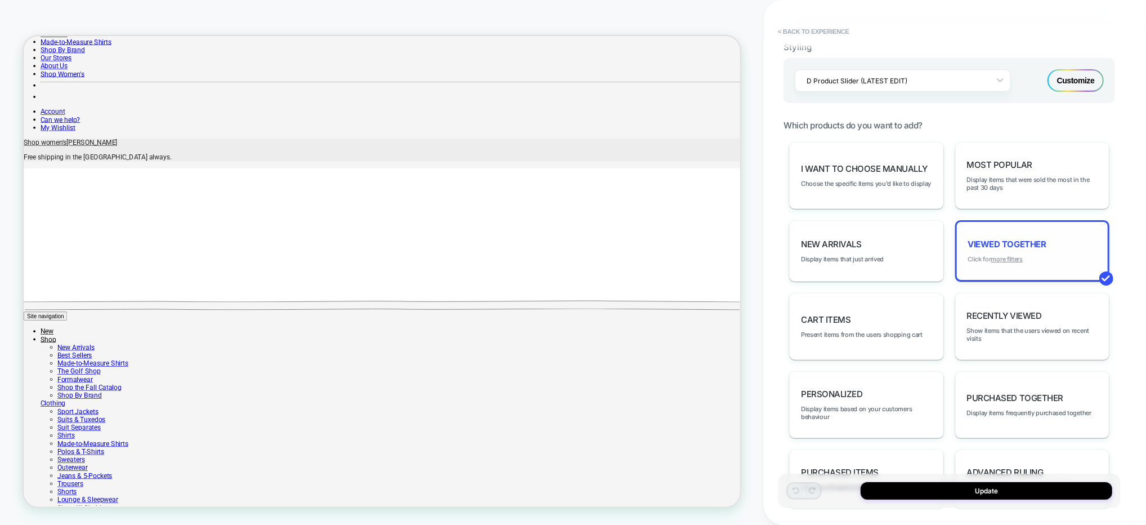
click at [1001, 255] on u "more filters" at bounding box center [1008, 259] width 32 height 8
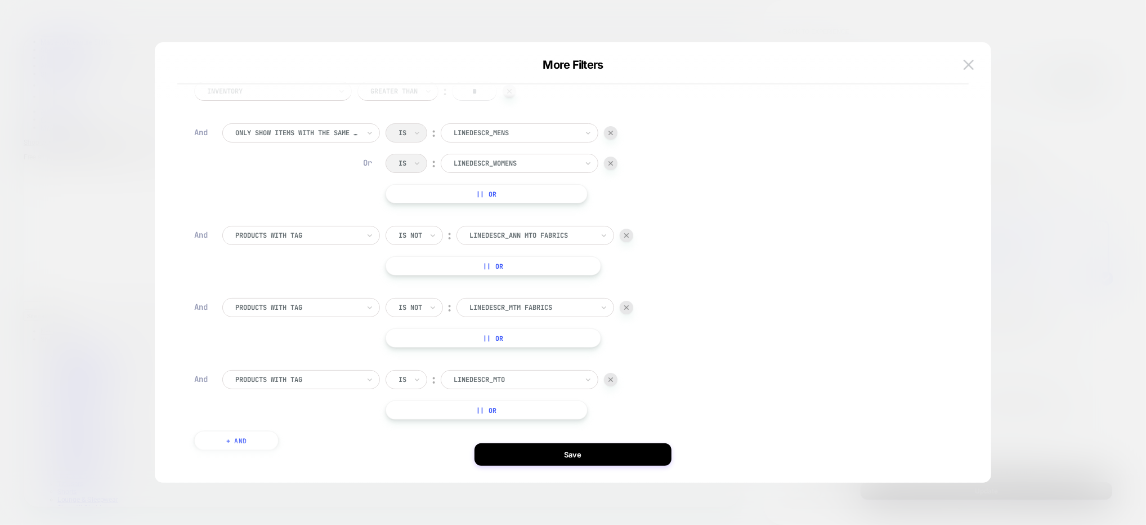
scroll to position [50, 0]
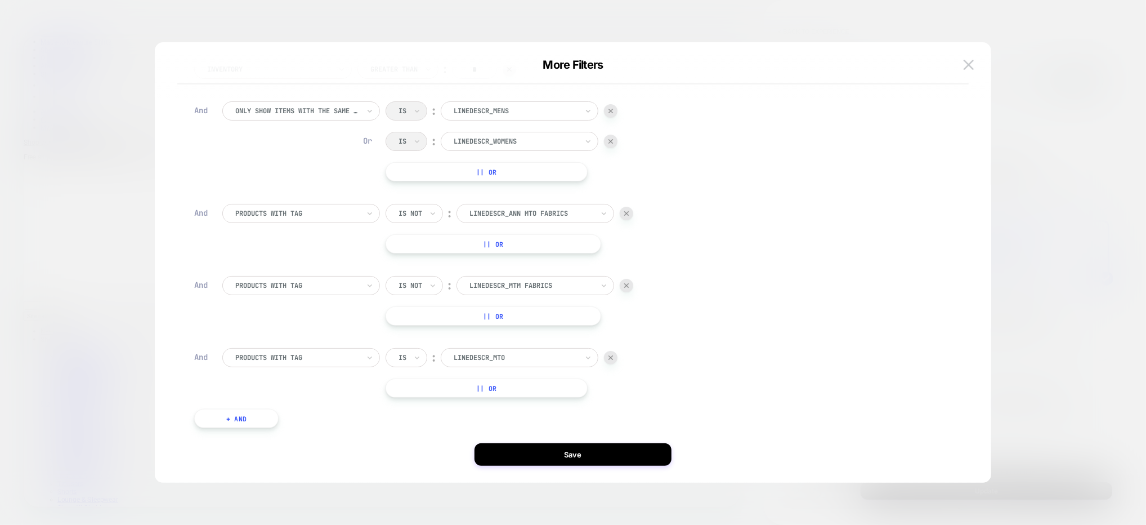
click at [395, 356] on div "Is" at bounding box center [407, 357] width 42 height 19
click at [422, 404] on div "Is not" at bounding box center [433, 407] width 73 height 18
click at [554, 454] on button "Save" at bounding box center [573, 454] width 197 height 23
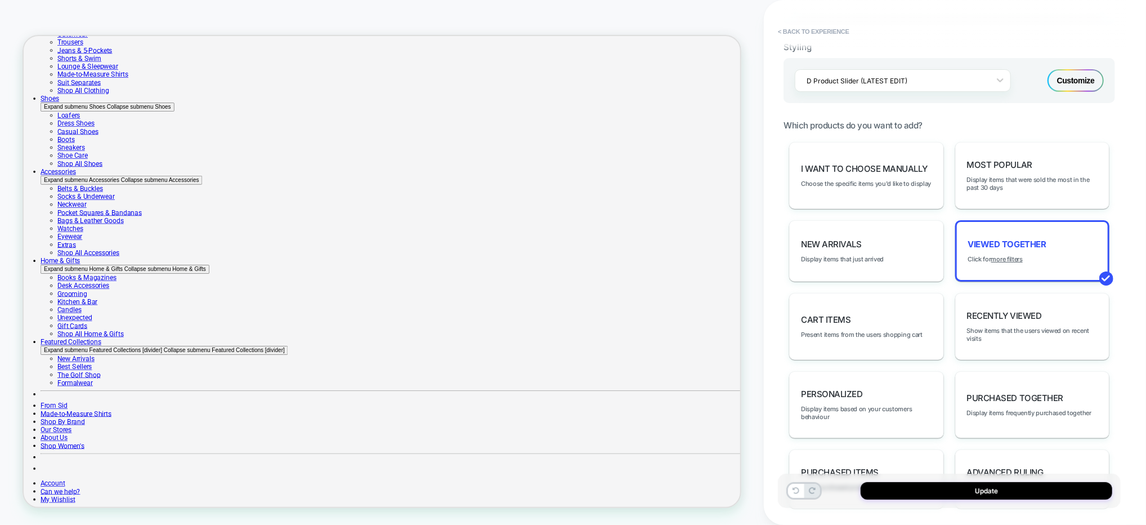
scroll to position [0, 0]
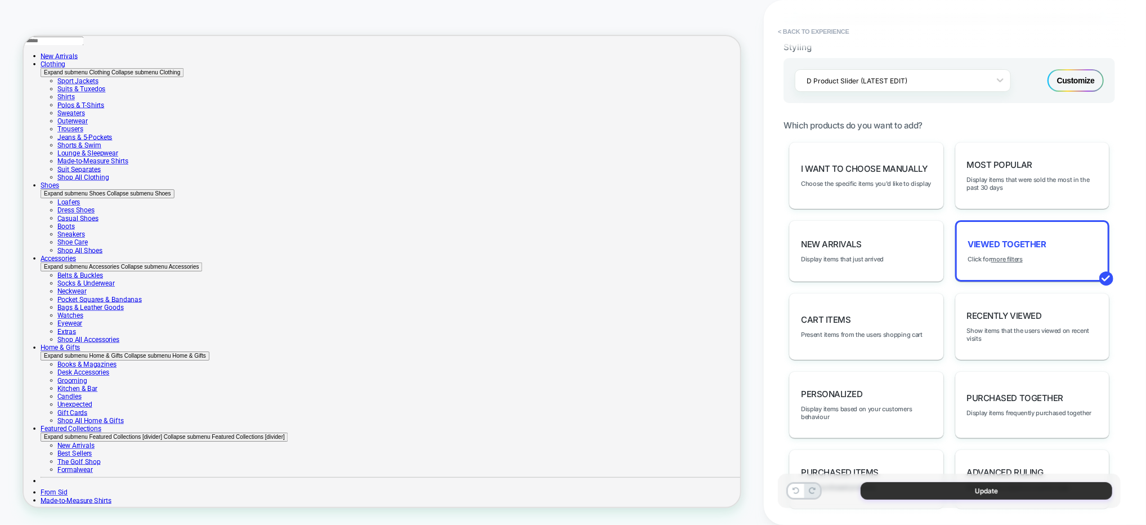
click at [934, 490] on button "Update" at bounding box center [987, 490] width 252 height 17
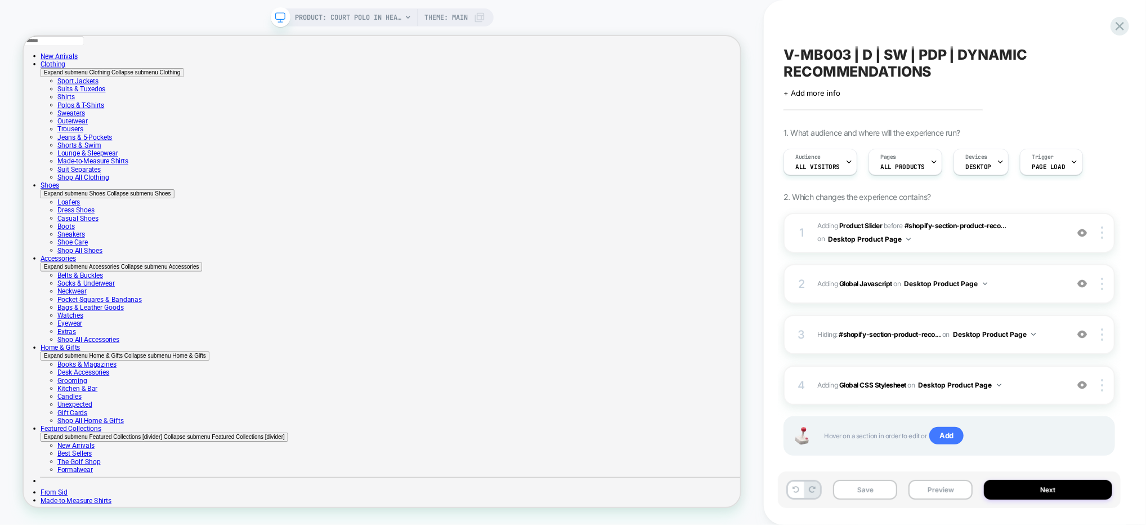
drag, startPoint x: 867, startPoint y: 488, endPoint x: 903, endPoint y: 493, distance: 36.9
click at [867, 488] on button "Save" at bounding box center [865, 490] width 64 height 20
click at [938, 494] on button "Preview" at bounding box center [941, 490] width 64 height 20
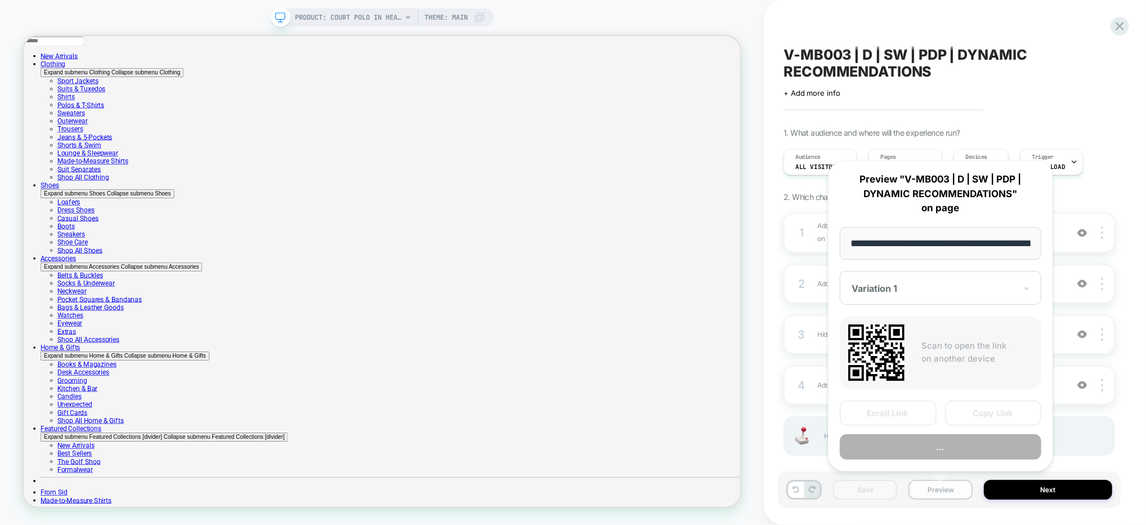
scroll to position [0, 361]
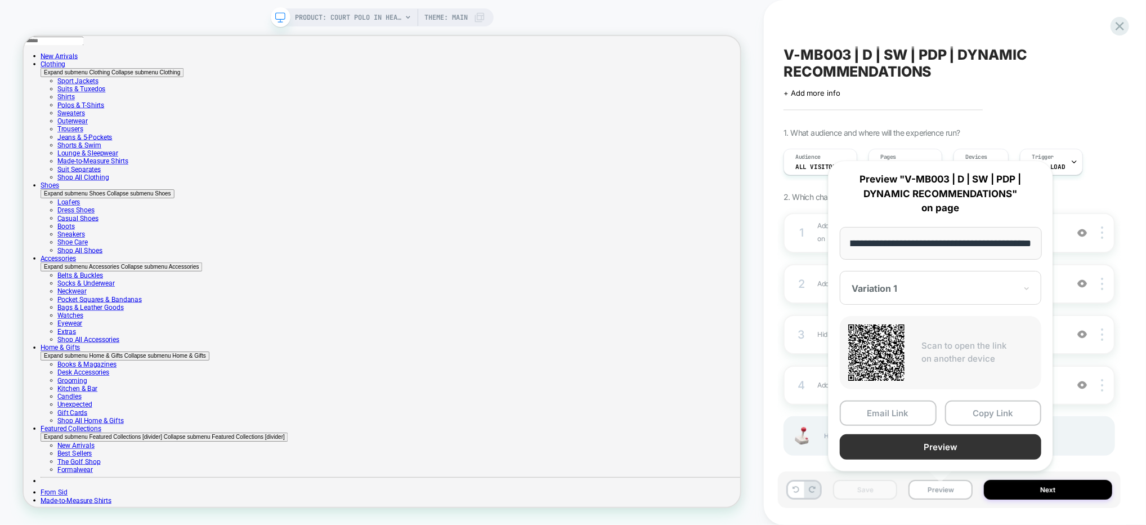
click at [929, 454] on button "Preview" at bounding box center [941, 446] width 202 height 25
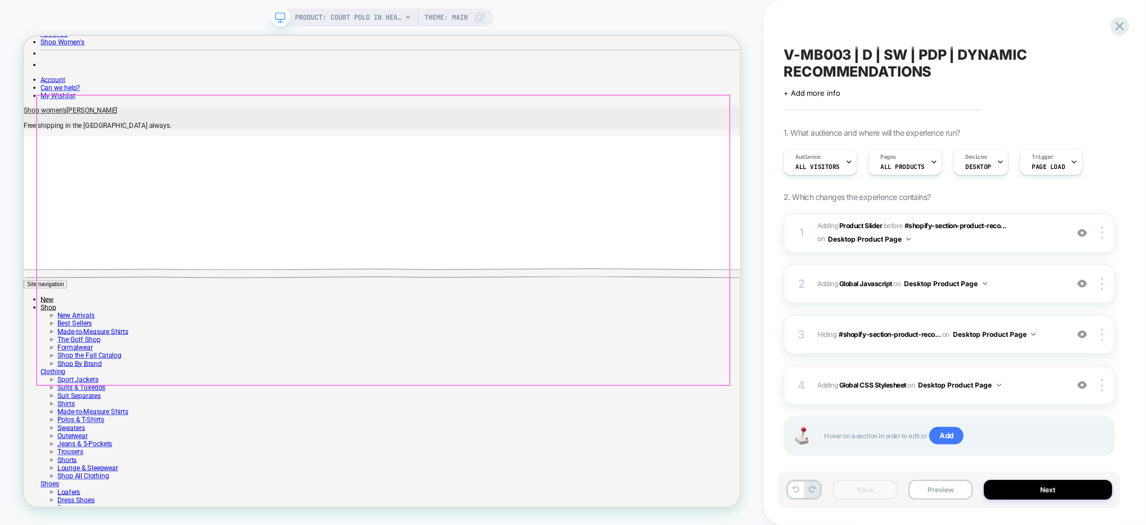
scroll to position [659, 0]
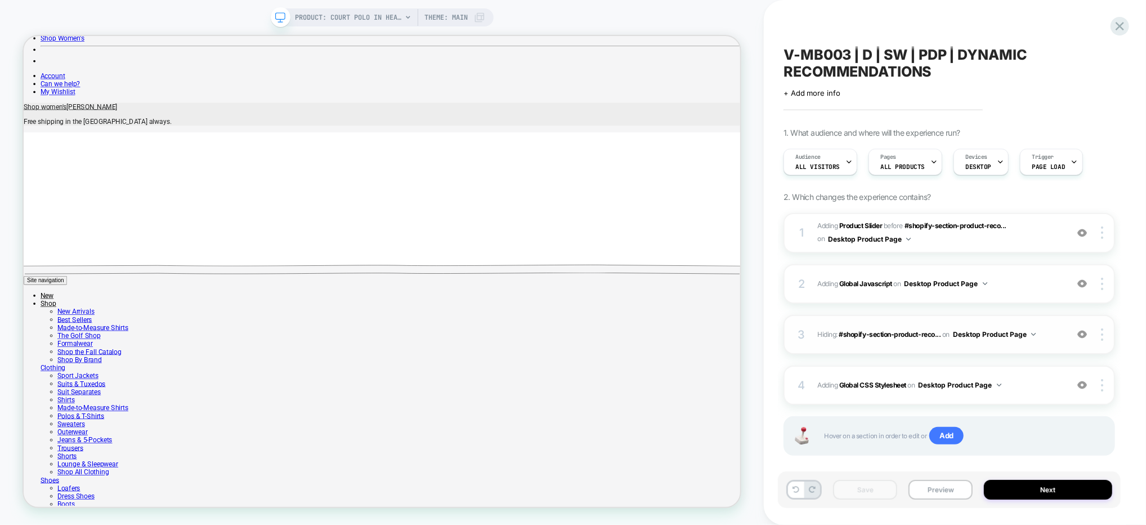
click at [1084, 330] on img at bounding box center [1083, 334] width 10 height 10
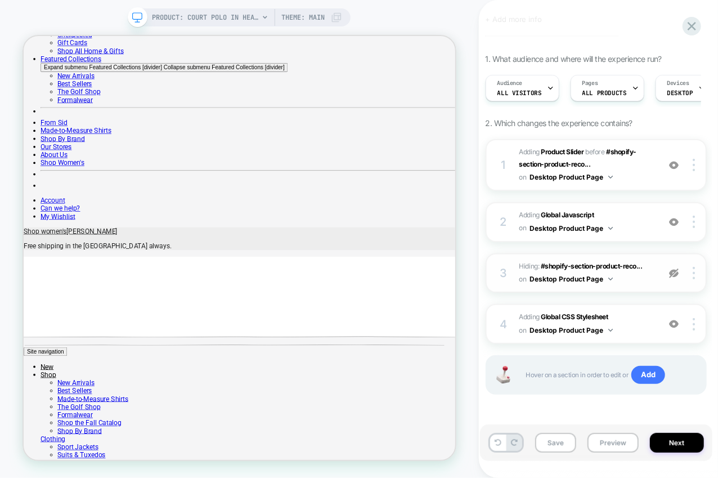
scroll to position [593, 0]
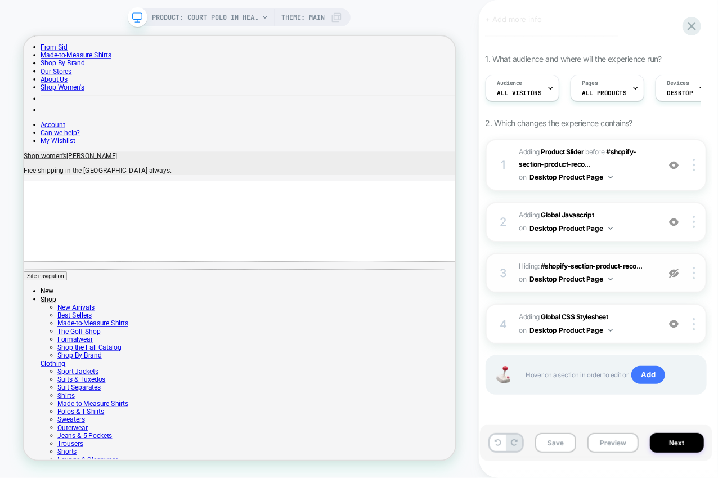
click at [677, 273] on img at bounding box center [674, 274] width 10 height 10
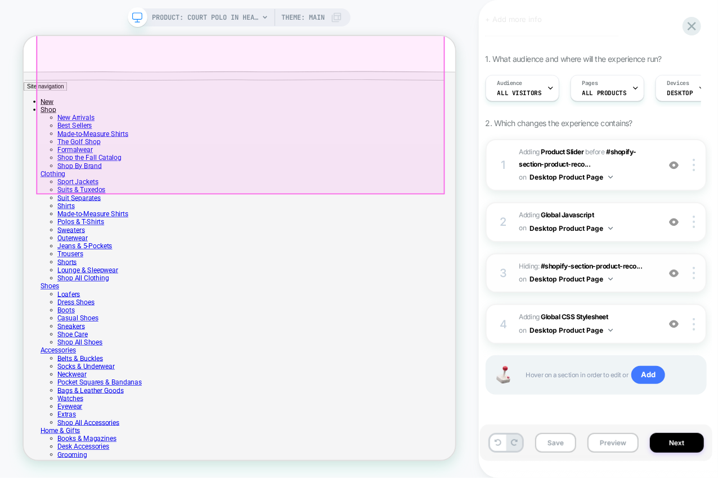
scroll to position [847, 0]
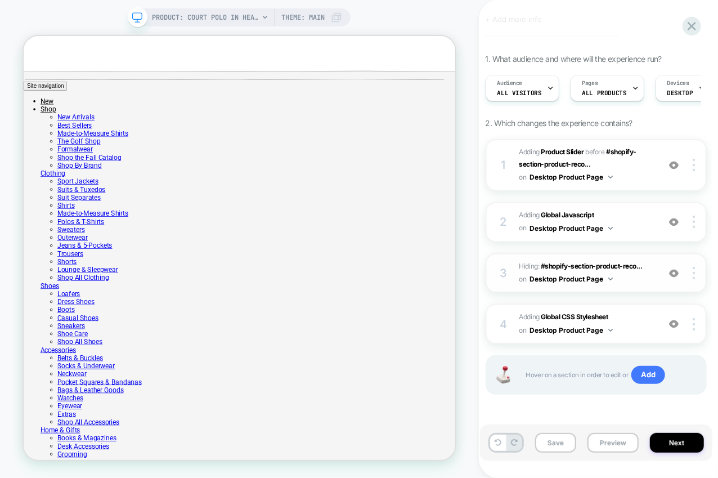
click at [676, 274] on img at bounding box center [674, 274] width 10 height 10
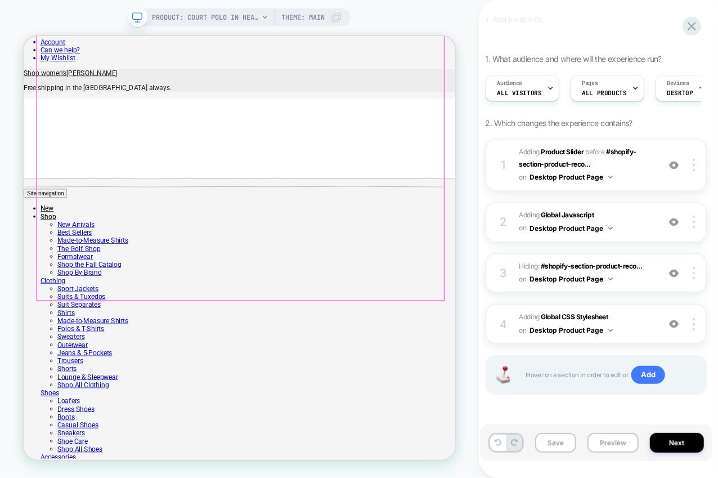
scroll to position [697, 0]
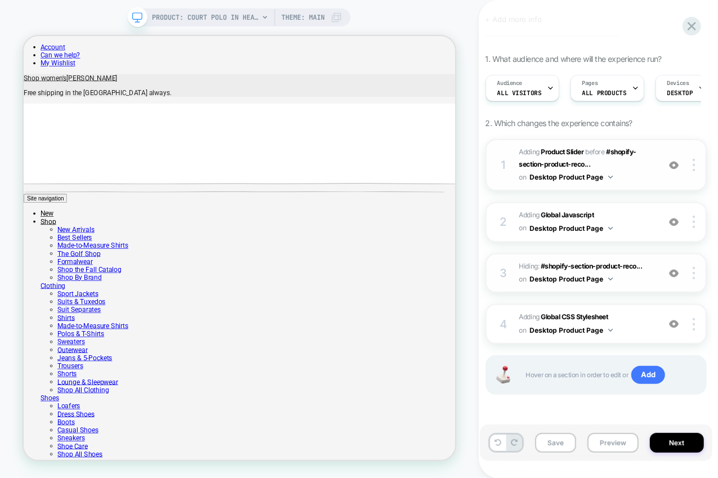
click at [629, 179] on span "#_loomi_addon_1755883541937 Adding Product Slider BEFORE #shopify-section-produ…" at bounding box center [587, 165] width 134 height 38
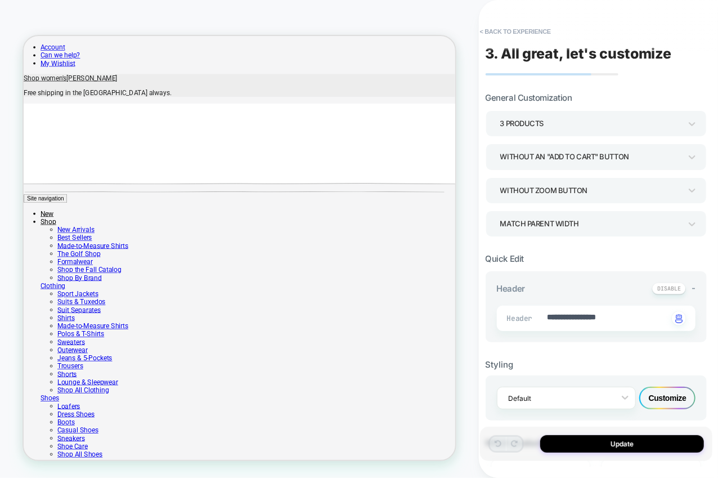
scroll to position [580, 0]
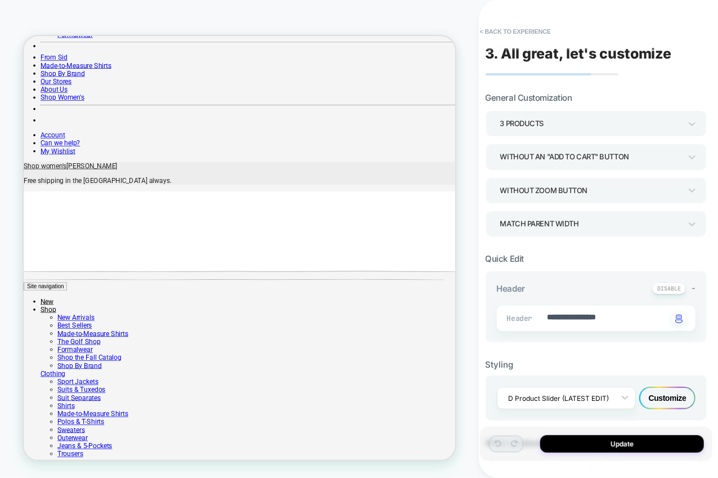
type textarea "*"
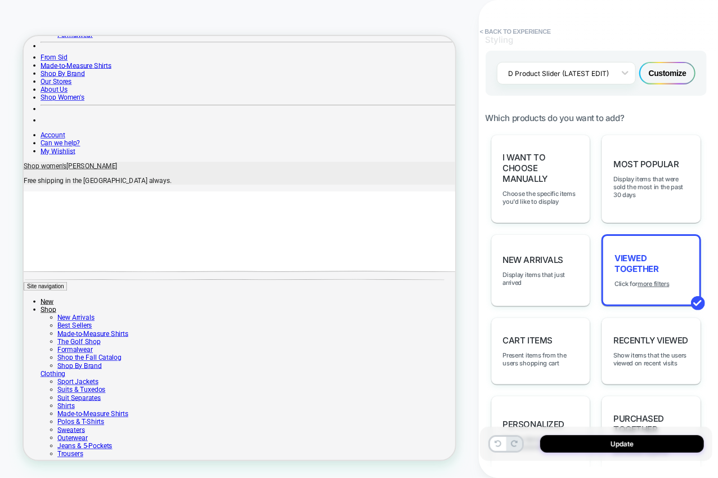
scroll to position [396, 0]
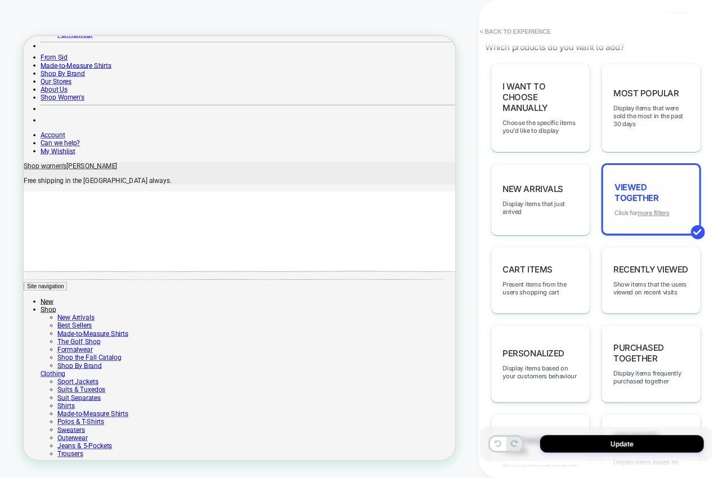
click at [644, 209] on u "more filters" at bounding box center [654, 213] width 32 height 8
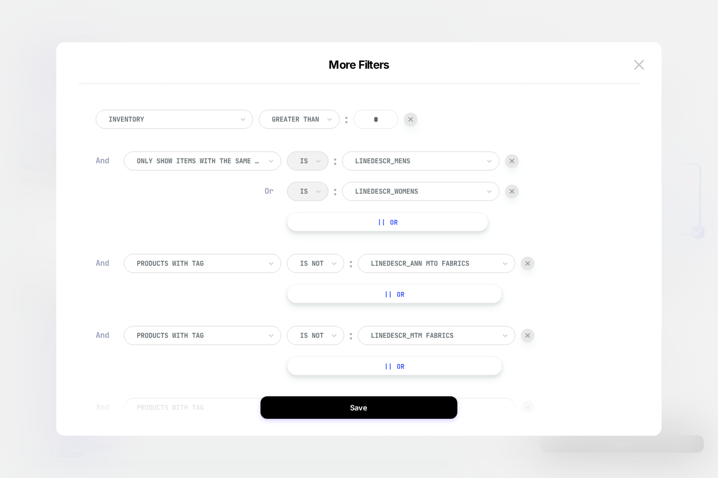
scroll to position [120, 0]
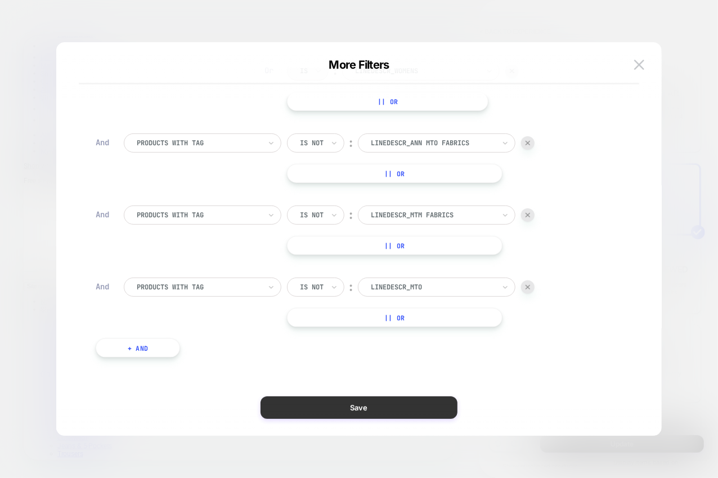
drag, startPoint x: 528, startPoint y: 488, endPoint x: 419, endPoint y: 402, distance: 138.7
click at [419, 402] on button "Save" at bounding box center [359, 407] width 197 height 23
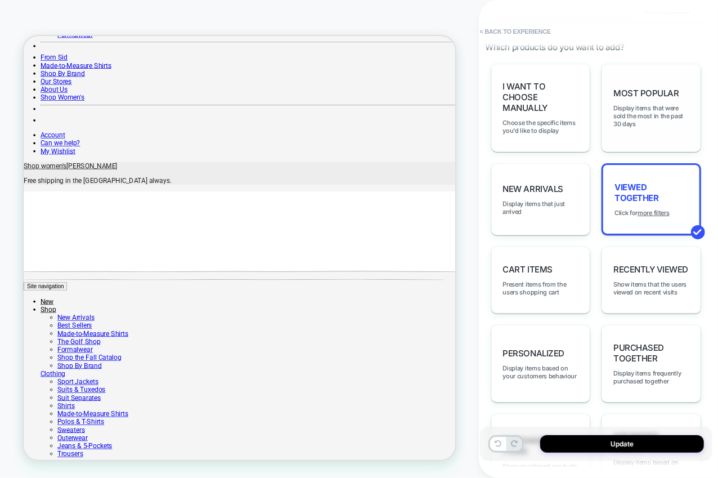
scroll to position [0, 0]
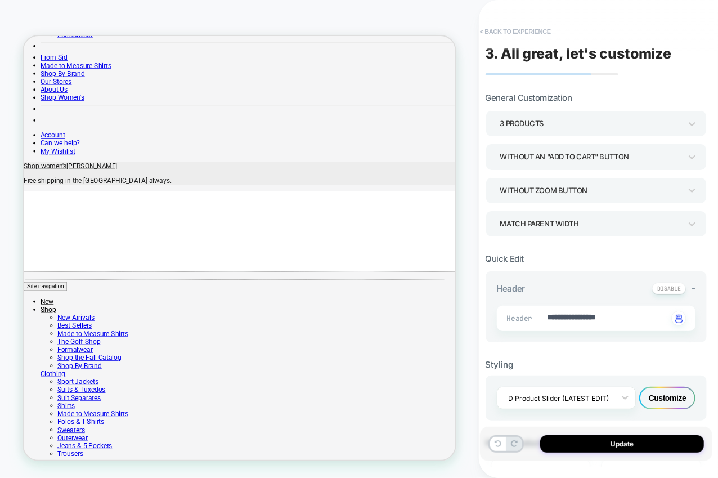
click at [524, 30] on button "< Back to experience" at bounding box center [516, 32] width 82 height 18
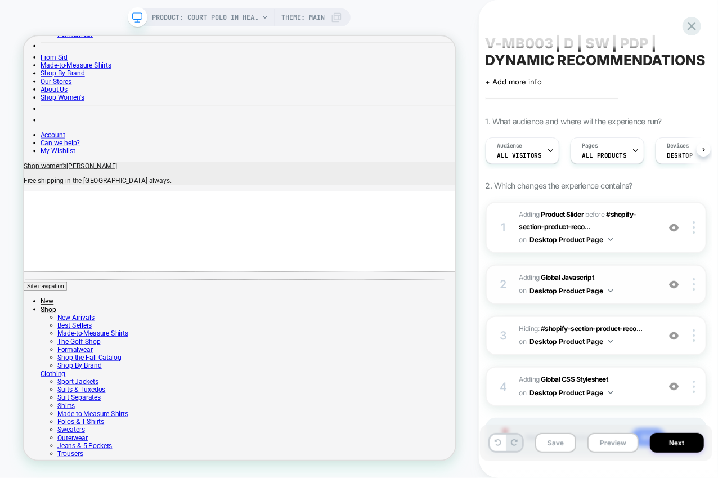
scroll to position [22, 0]
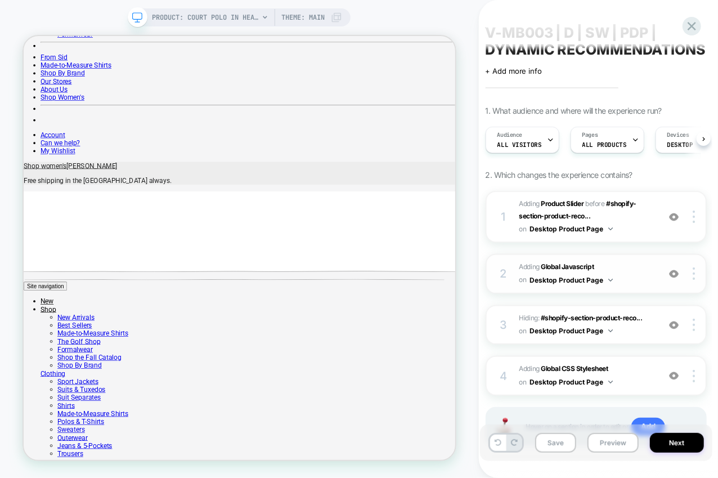
click at [650, 276] on span "Adding Global Javascript on Desktop Product Page" at bounding box center [587, 274] width 134 height 26
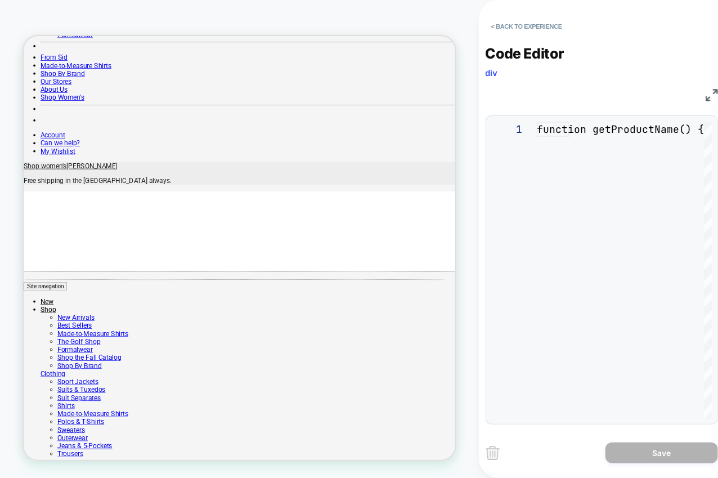
scroll to position [152, 0]
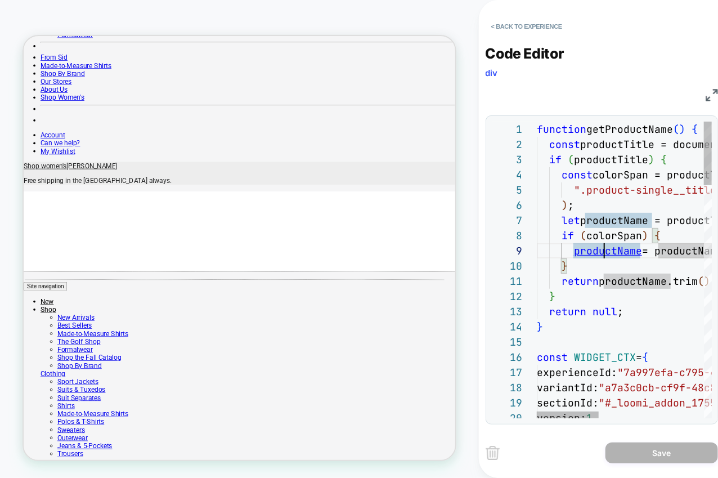
type textarea "**********"
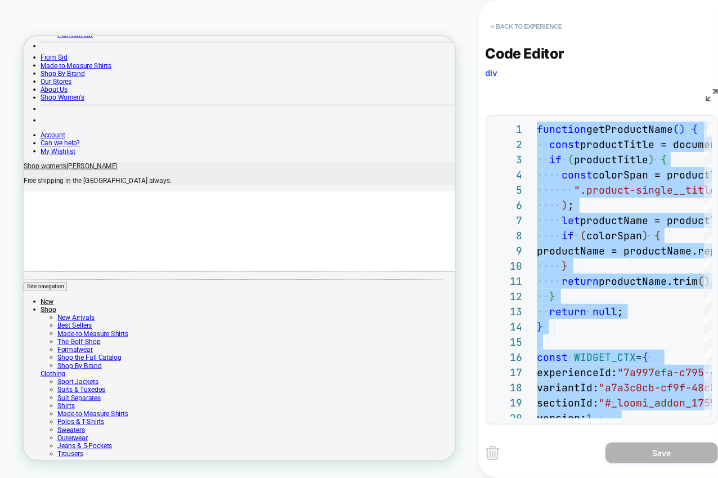
click at [541, 24] on button "< Back to experience" at bounding box center [527, 26] width 82 height 18
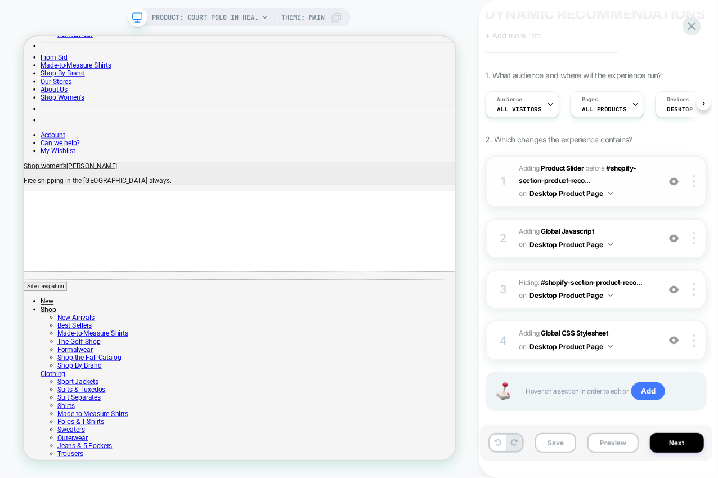
scroll to position [59, 0]
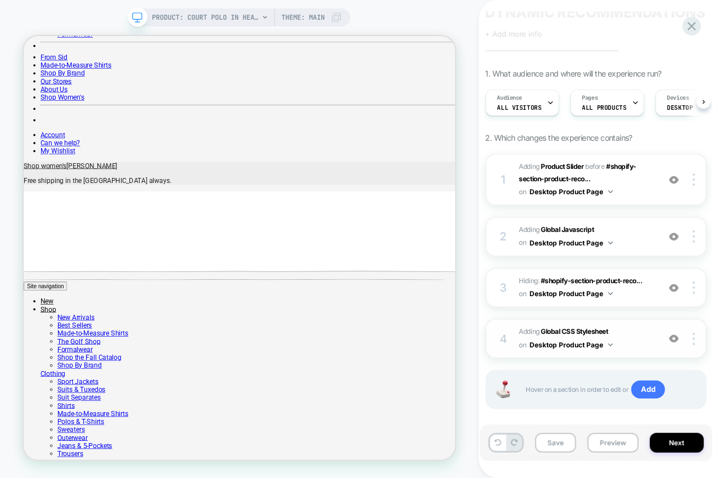
click at [628, 332] on span "Adding Global CSS Stylesheet on Desktop Product Page" at bounding box center [587, 338] width 134 height 26
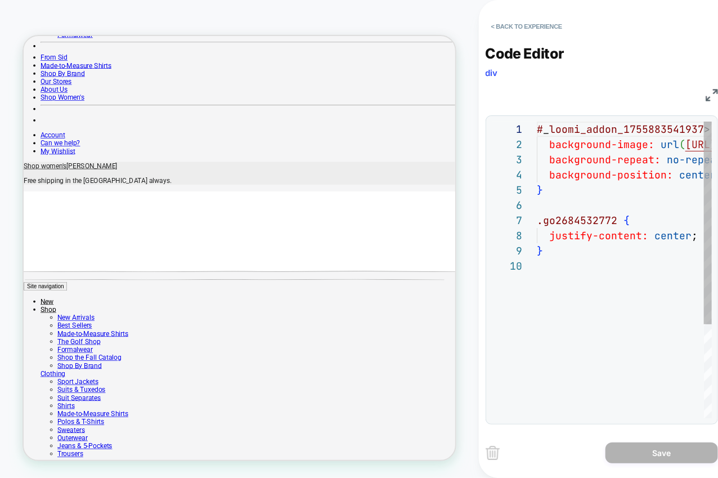
scroll to position [136, 0]
click at [545, 23] on button "< Back to experience" at bounding box center [527, 26] width 82 height 18
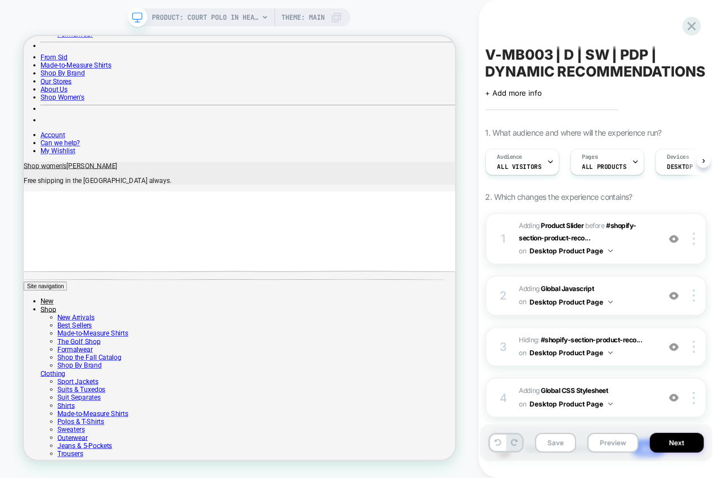
scroll to position [0, 0]
click at [690, 26] on icon at bounding box center [692, 26] width 15 height 15
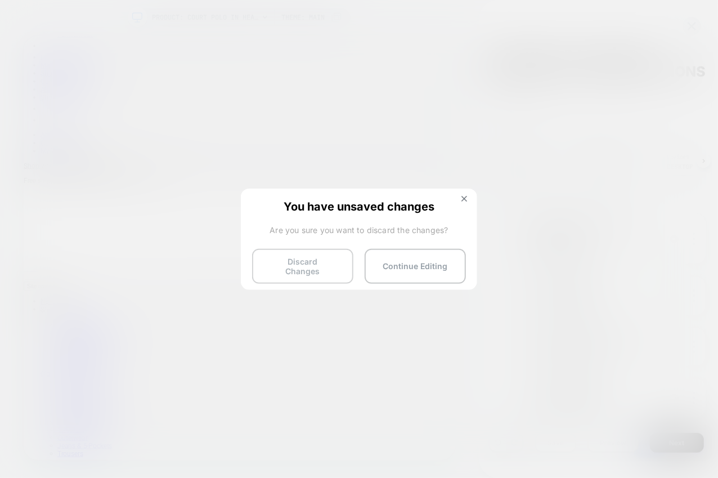
click at [340, 265] on button "Discard Changes" at bounding box center [302, 266] width 101 height 35
